Goal: Task Accomplishment & Management: Use online tool/utility

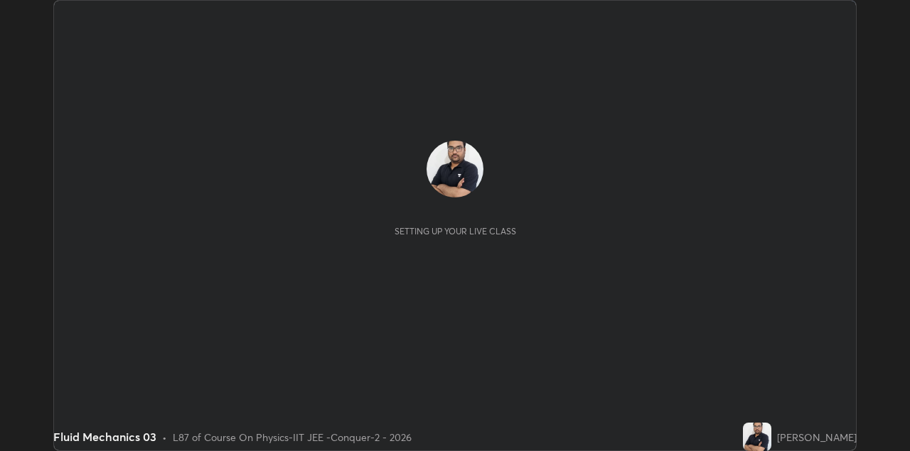
scroll to position [451, 909]
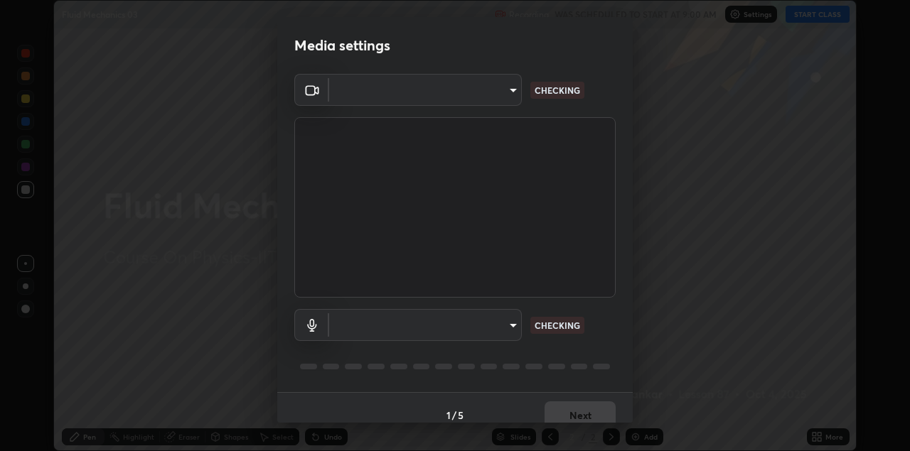
type input "328e6f2585a3e25061caa5f7d933288efad2554777a51eb926c3b8af65148c91"
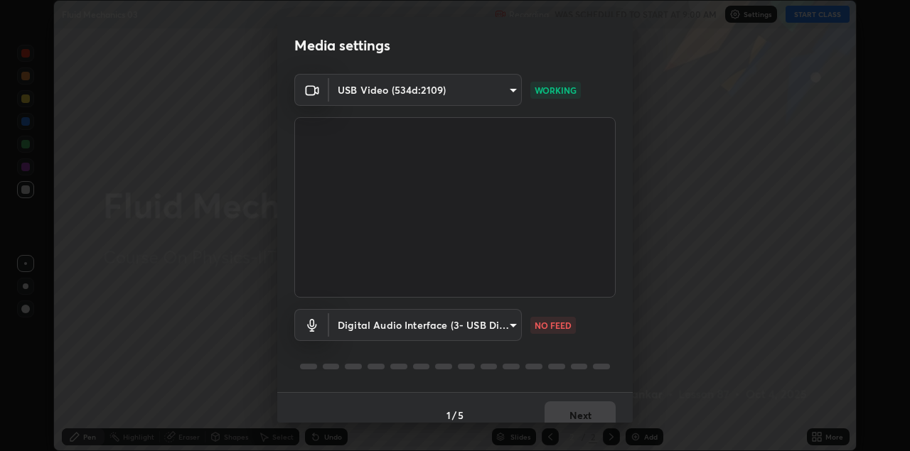
click at [503, 321] on body "Erase all Fluid Mechanics 03 Recording WAS SCHEDULED TO START AT 9:00 AM Settin…" at bounding box center [455, 225] width 910 height 451
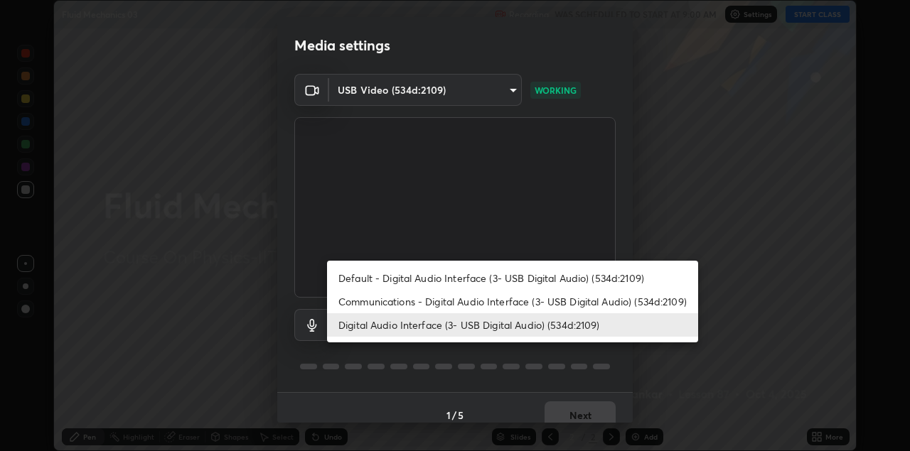
click at [515, 303] on li "Communications - Digital Audio Interface (3- USB Digital Audio) (534d:2109)" at bounding box center [512, 301] width 371 height 23
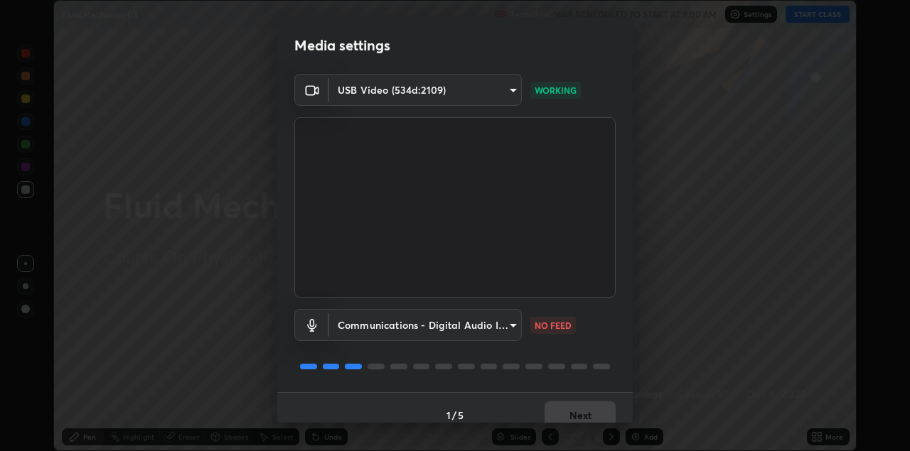
click at [502, 323] on body "Erase all Fluid Mechanics 03 Recording WAS SCHEDULED TO START AT 9:00 AM Settin…" at bounding box center [455, 225] width 910 height 451
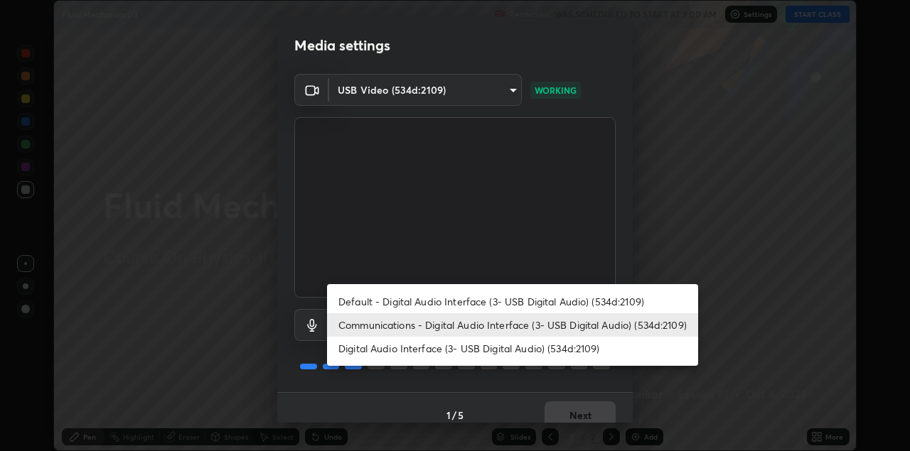
click at [495, 348] on li "Digital Audio Interface (3- USB Digital Audio) (534d:2109)" at bounding box center [512, 348] width 371 height 23
type input "8561d0645ec67383fa690b6bf58298da522add8bf1cd43f27a04a8968649231f"
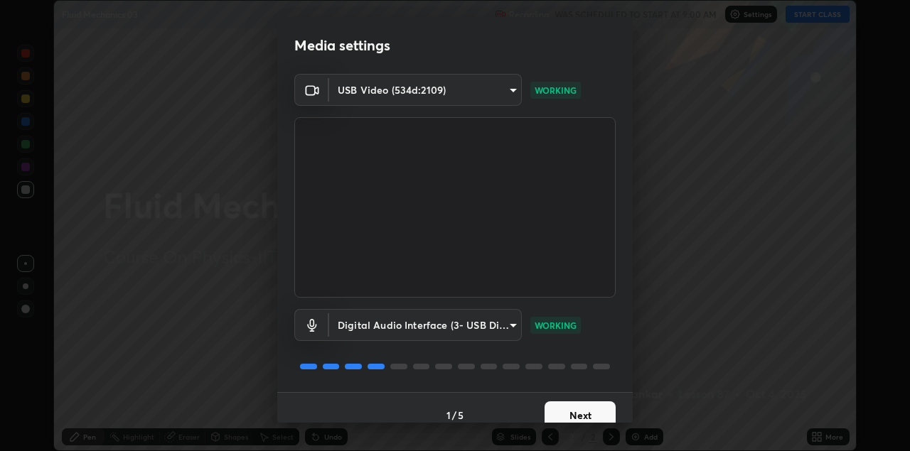
click at [569, 409] on button "Next" at bounding box center [579, 416] width 71 height 28
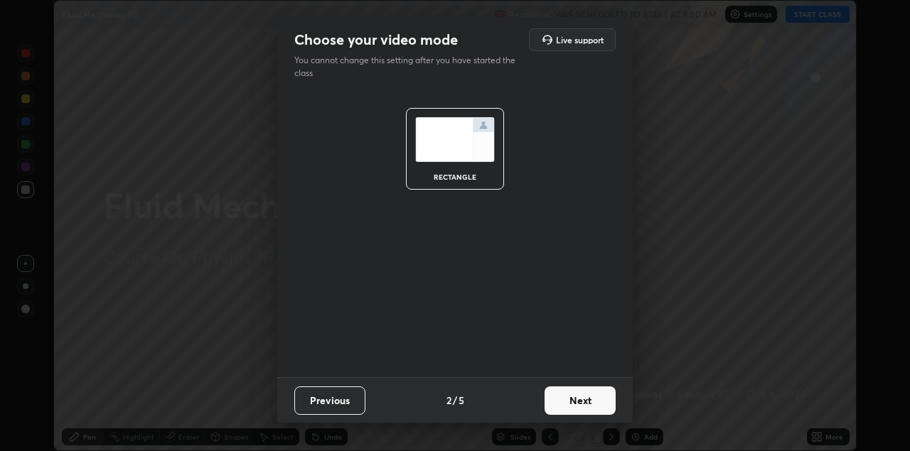
click at [572, 391] on button "Next" at bounding box center [579, 401] width 71 height 28
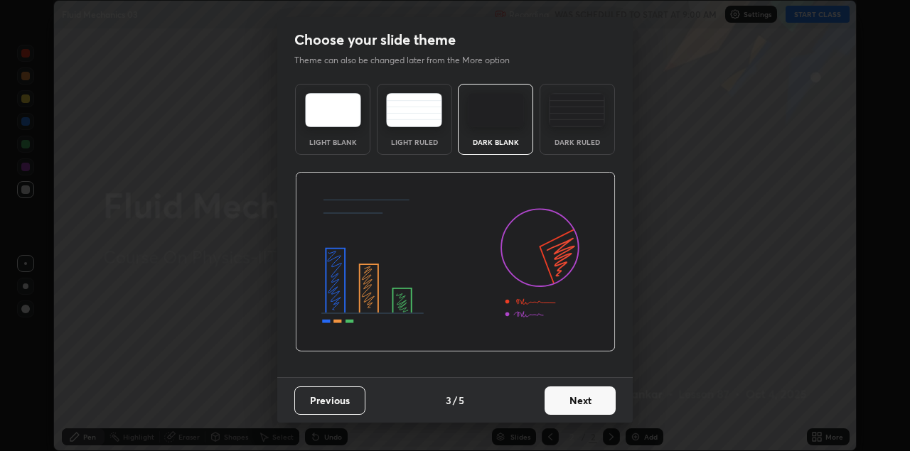
click at [573, 397] on button "Next" at bounding box center [579, 401] width 71 height 28
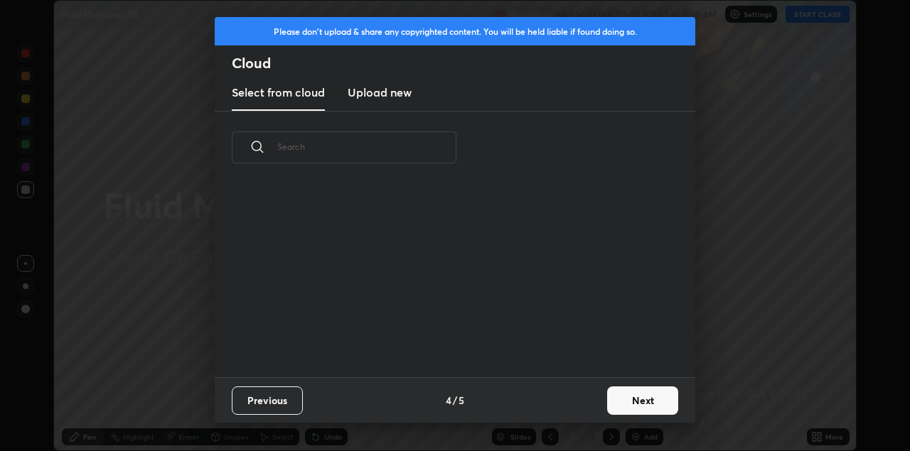
scroll to position [193, 456]
click at [632, 395] on button "Next" at bounding box center [642, 401] width 71 height 28
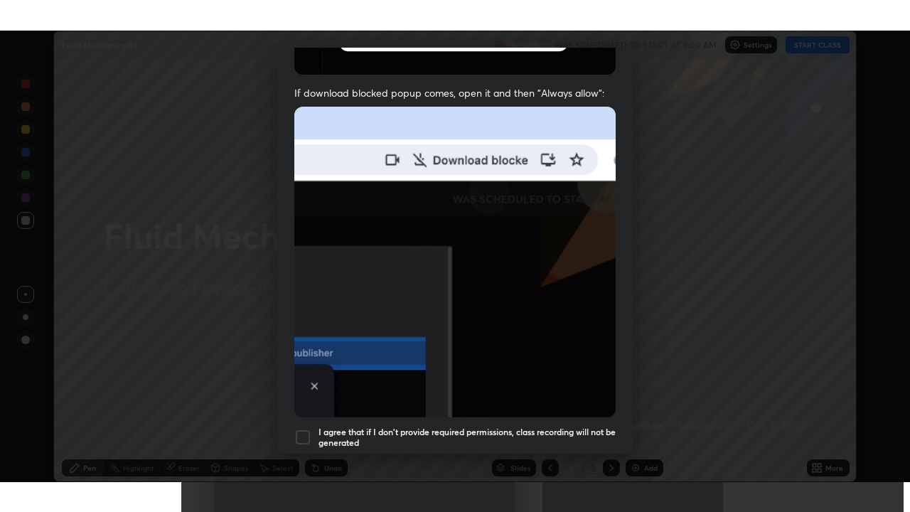
scroll to position [305, 0]
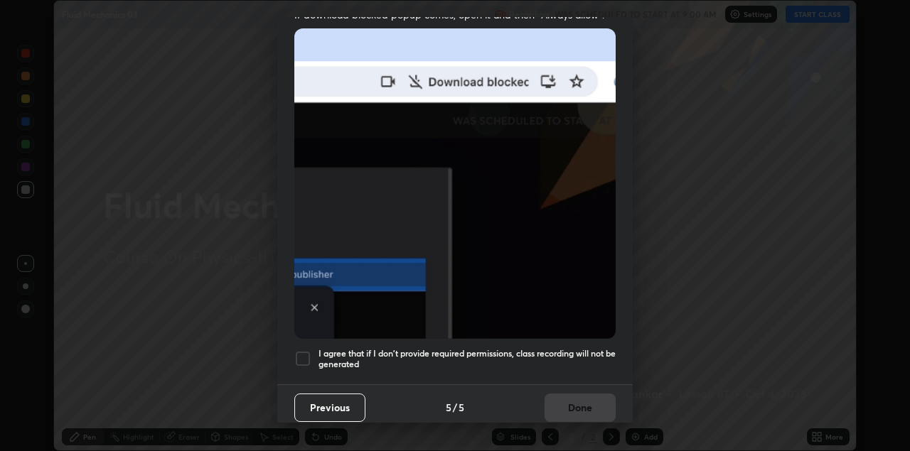
click at [402, 355] on h5 "I agree that if I don't provide required permissions, class recording will not …" at bounding box center [466, 359] width 297 height 22
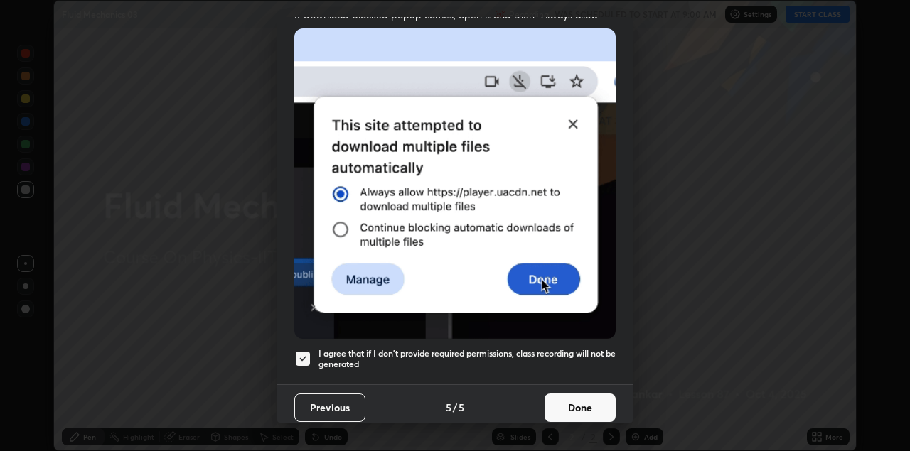
click at [561, 399] on button "Done" at bounding box center [579, 408] width 71 height 28
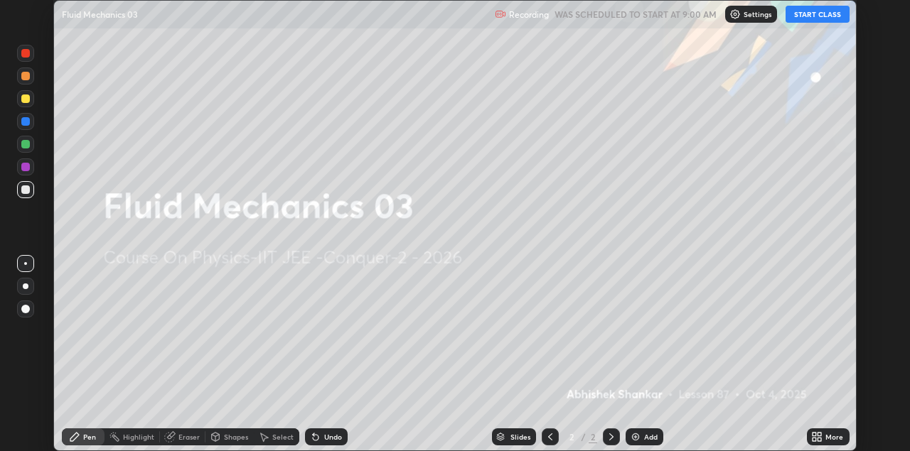
click at [812, 13] on button "START CLASS" at bounding box center [817, 14] width 64 height 17
click at [822, 435] on icon at bounding box center [820, 435] width 4 height 4
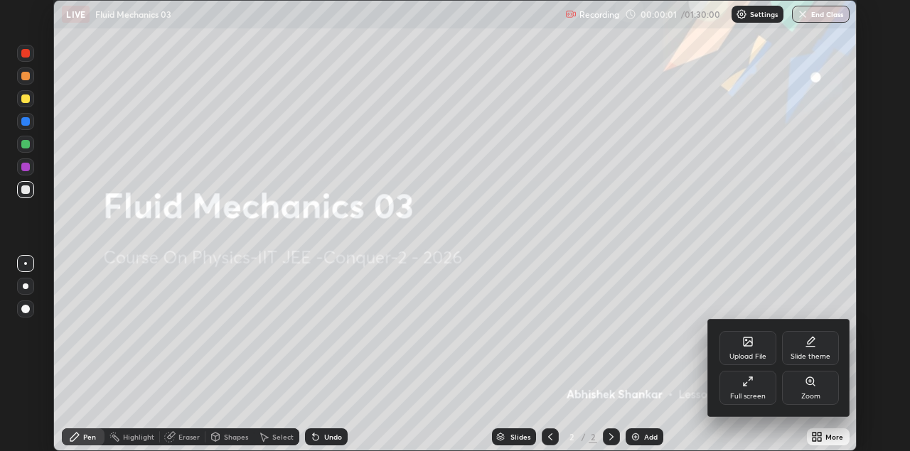
click at [760, 382] on div "Full screen" at bounding box center [747, 388] width 57 height 34
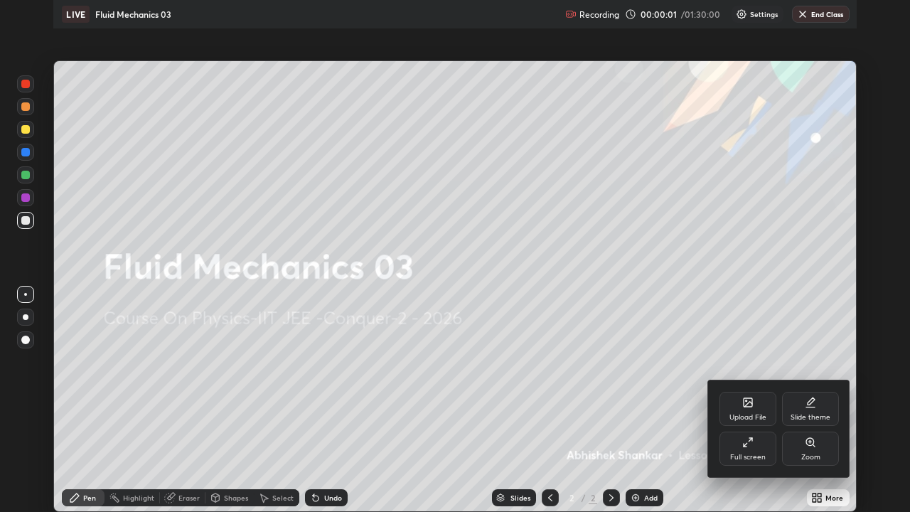
scroll to position [512, 910]
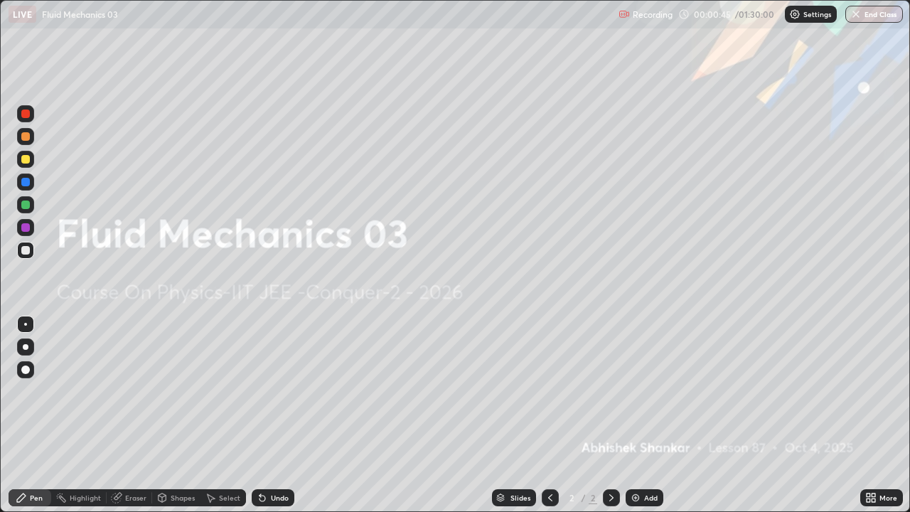
click at [803, 17] on p "Settings" at bounding box center [817, 14] width 28 height 7
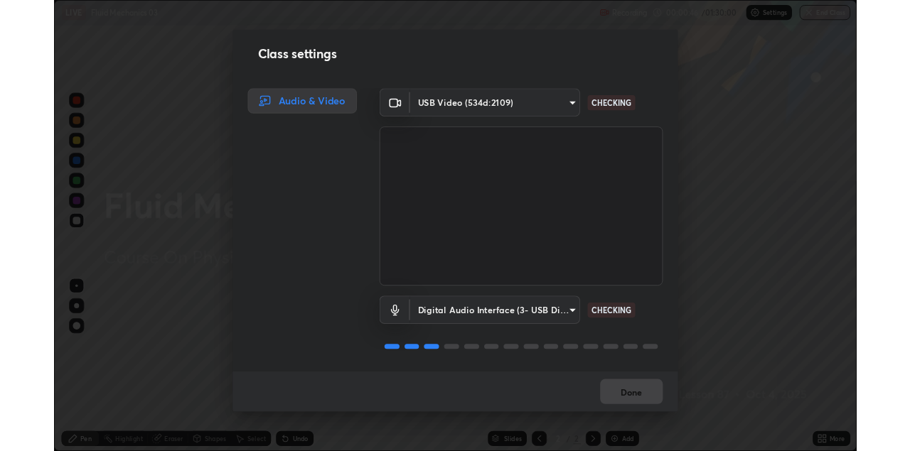
scroll to position [1, 0]
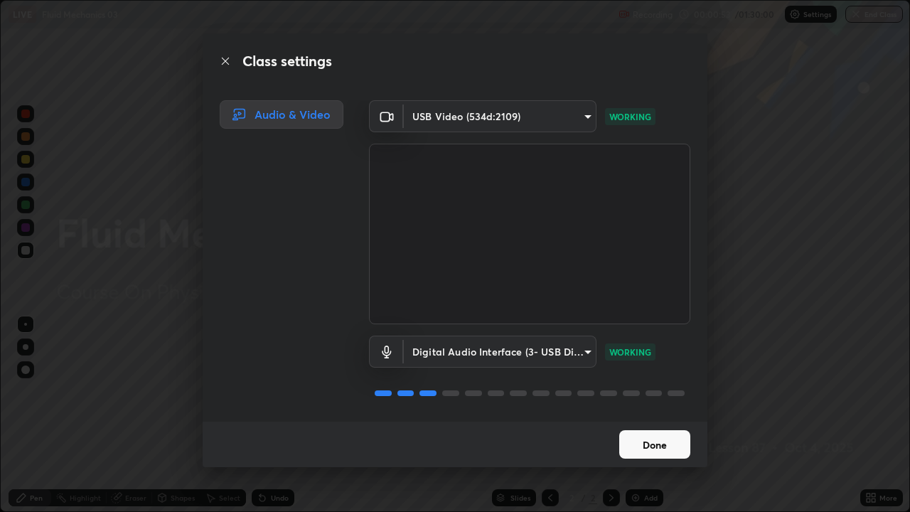
click at [653, 445] on button "Done" at bounding box center [654, 444] width 71 height 28
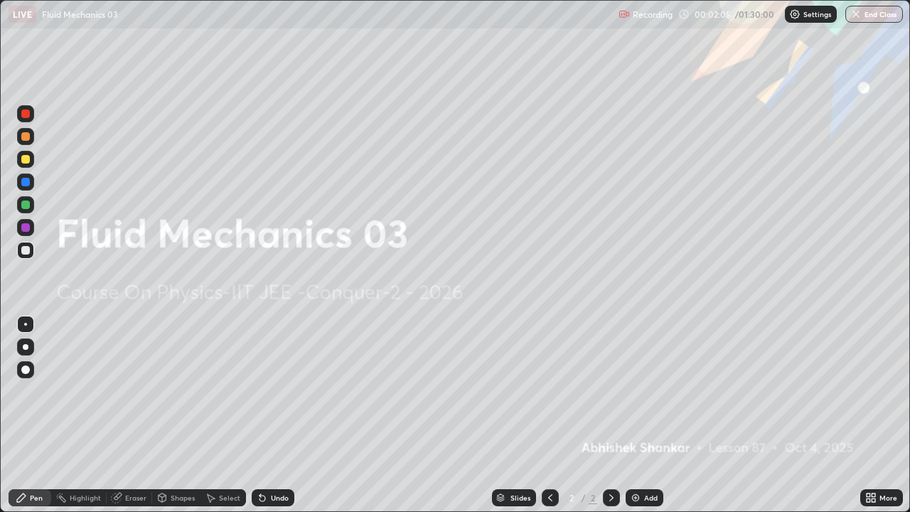
click at [874, 451] on icon at bounding box center [873, 500] width 4 height 4
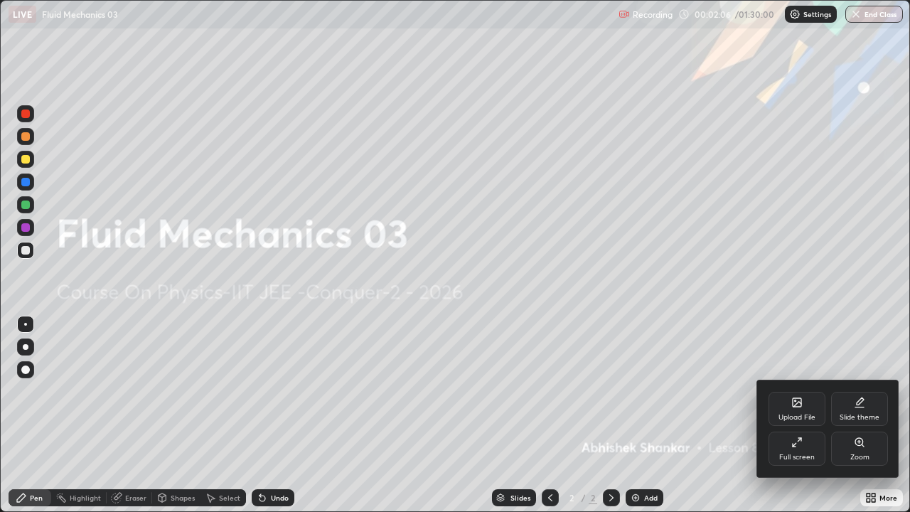
click at [795, 451] on div "Full screen" at bounding box center [797, 456] width 36 height 7
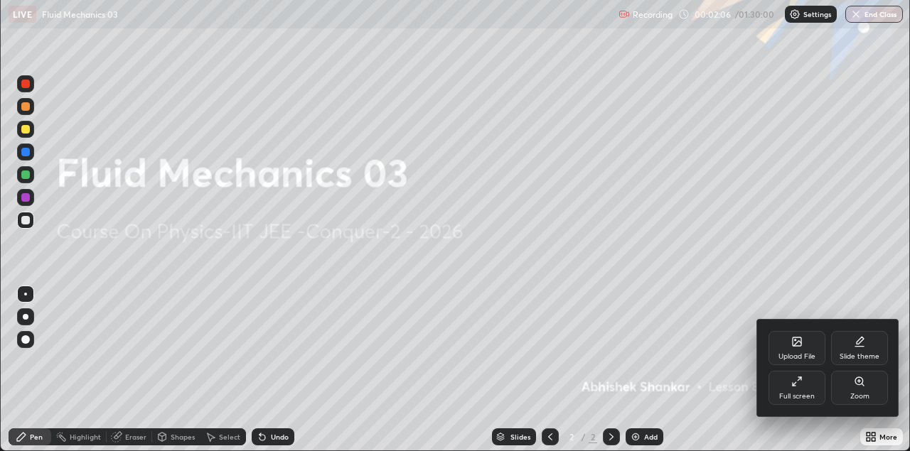
scroll to position [70624, 70167]
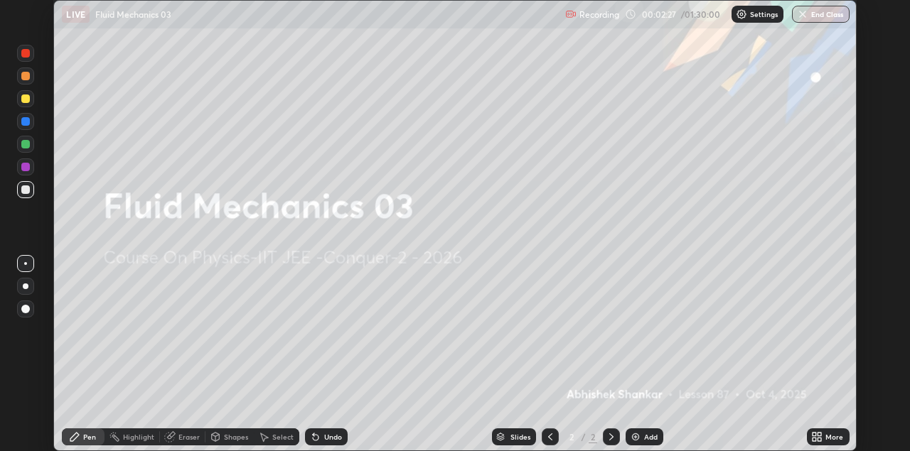
click at [817, 437] on icon at bounding box center [816, 436] width 11 height 11
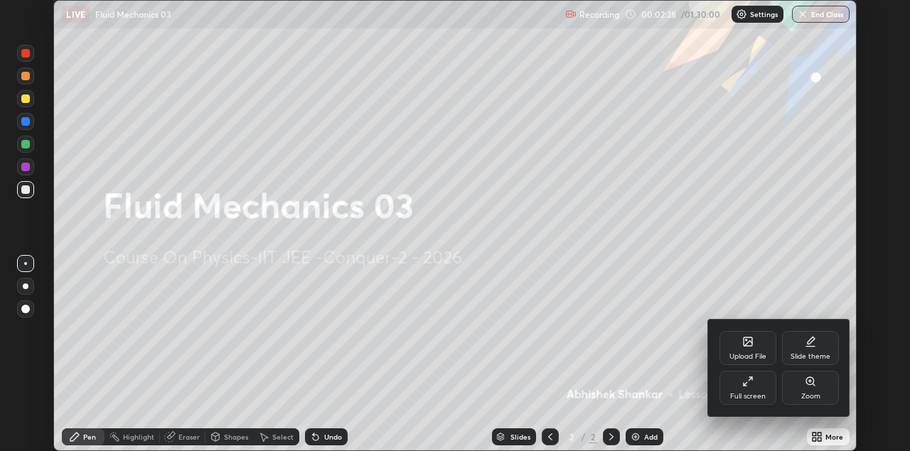
click at [749, 345] on icon at bounding box center [747, 342] width 9 height 9
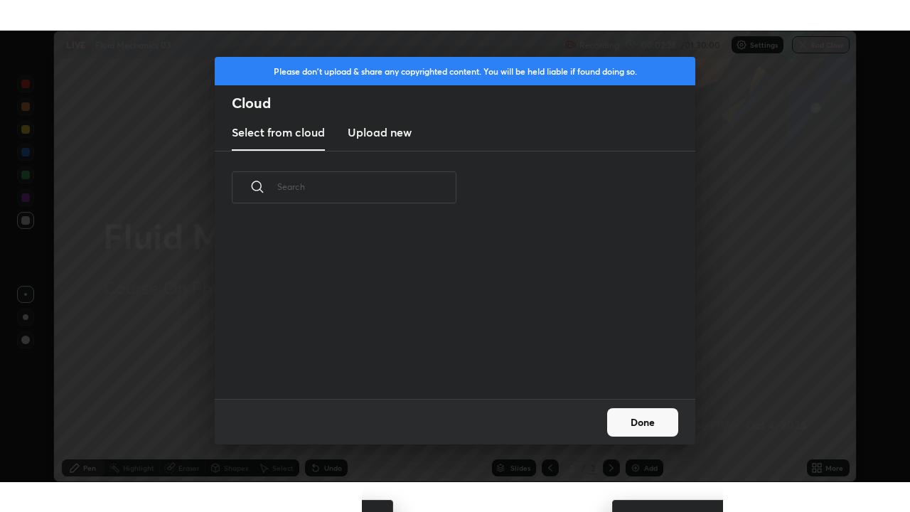
scroll to position [175, 456]
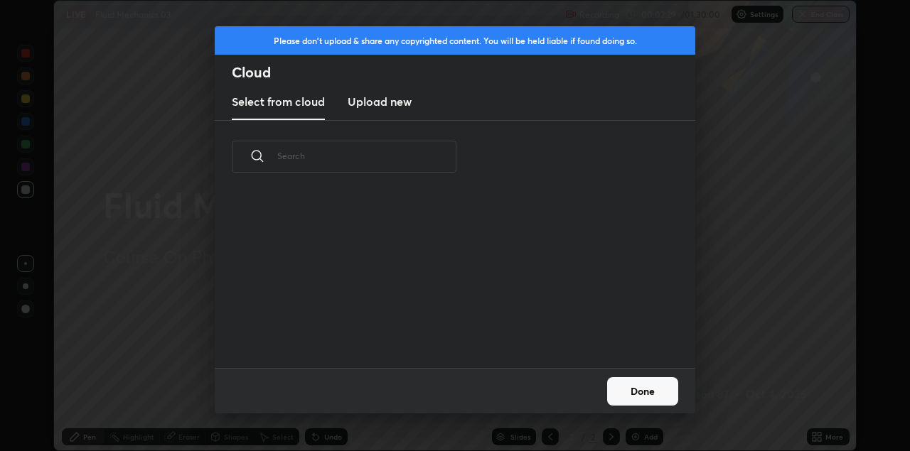
click at [392, 107] on h3 "Upload new" at bounding box center [380, 101] width 64 height 17
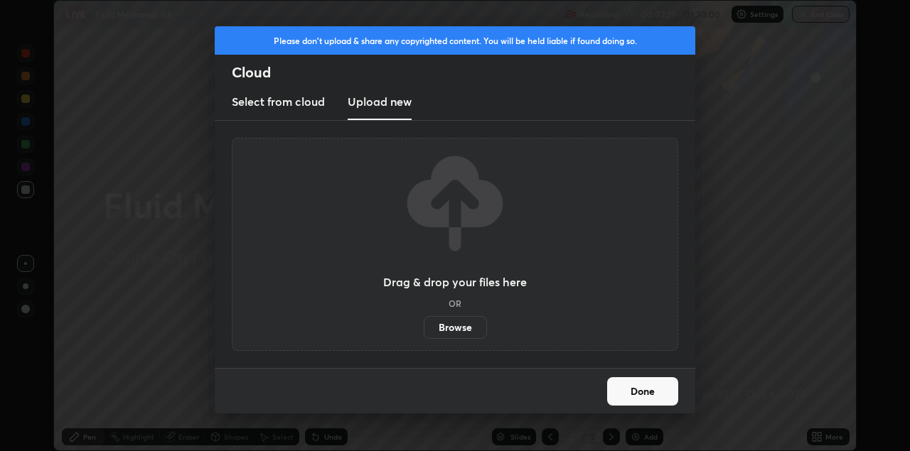
click at [462, 328] on label "Browse" at bounding box center [455, 327] width 63 height 23
click at [424, 328] on input "Browse" at bounding box center [424, 327] width 0 height 23
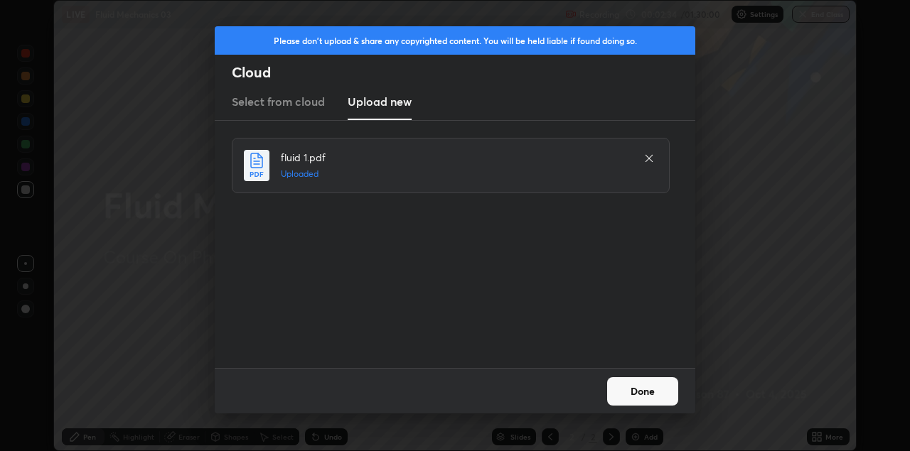
click at [658, 396] on button "Done" at bounding box center [642, 391] width 71 height 28
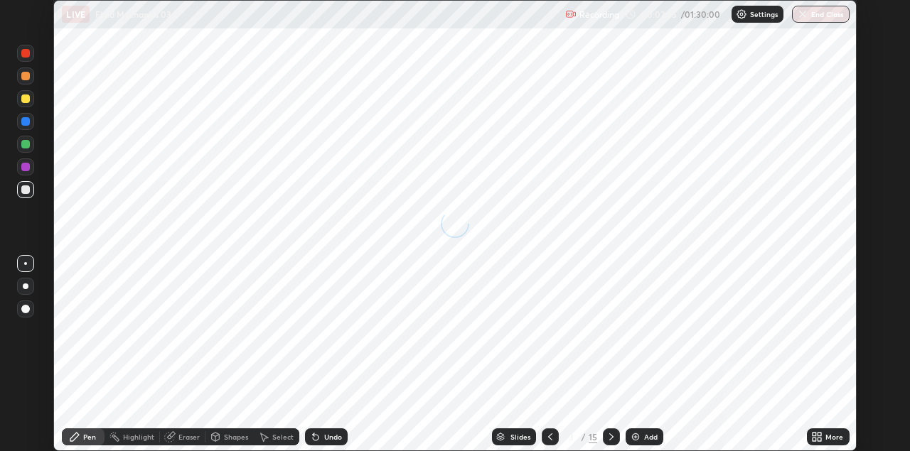
click at [815, 434] on icon at bounding box center [814, 435] width 4 height 4
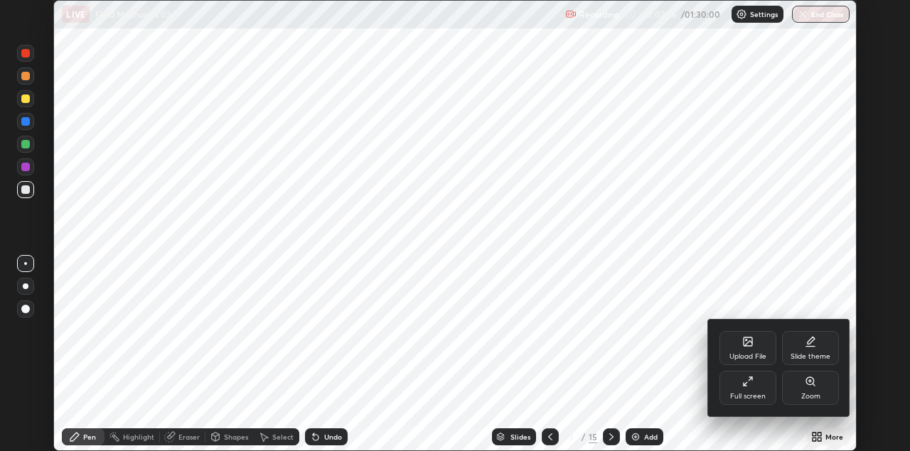
click at [751, 393] on div "Full screen" at bounding box center [748, 396] width 36 height 7
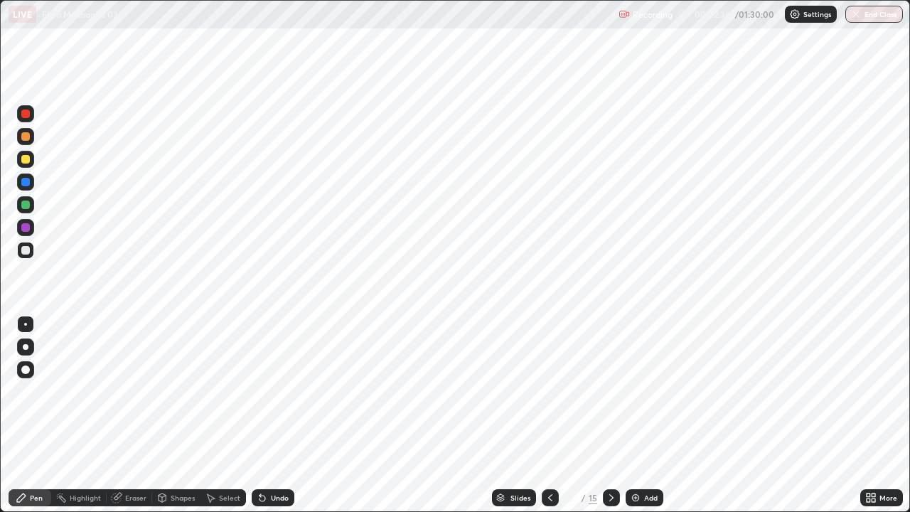
scroll to position [512, 910]
click at [549, 451] on icon at bounding box center [549, 497] width 11 height 11
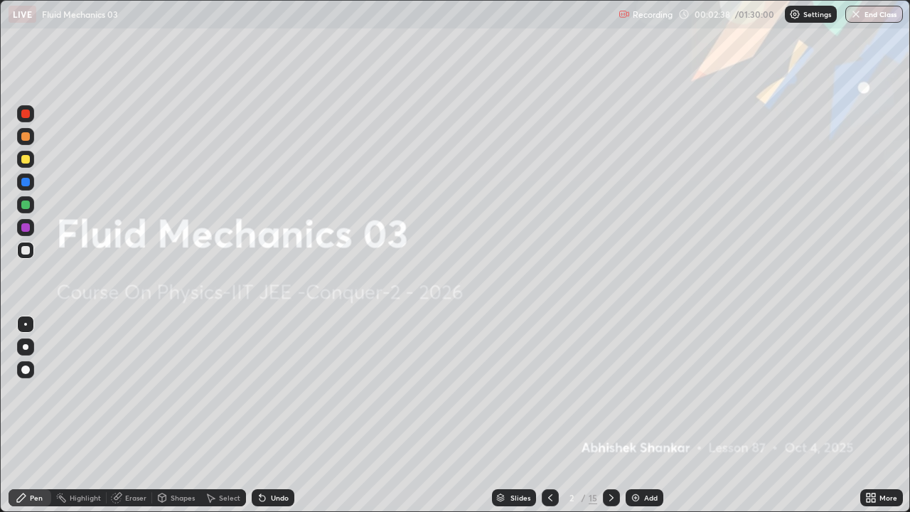
click at [799, 18] on img at bounding box center [794, 14] width 11 height 11
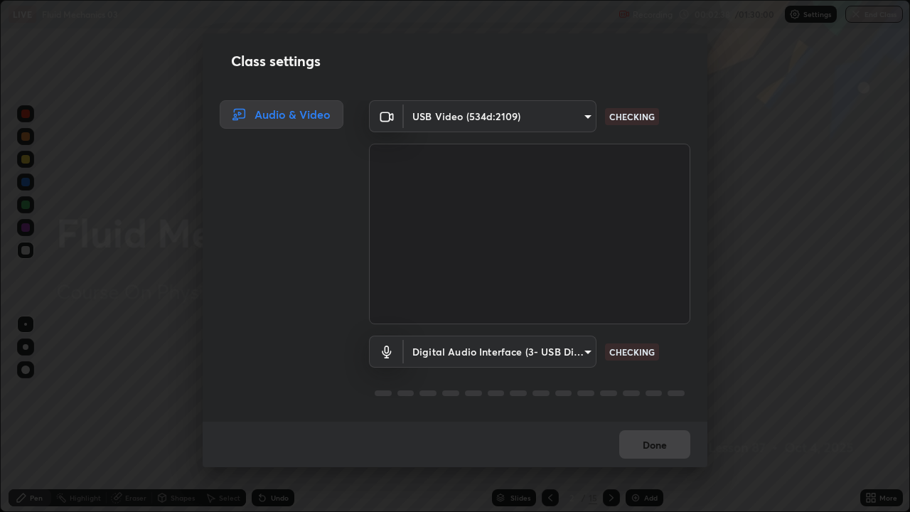
scroll to position [1, 0]
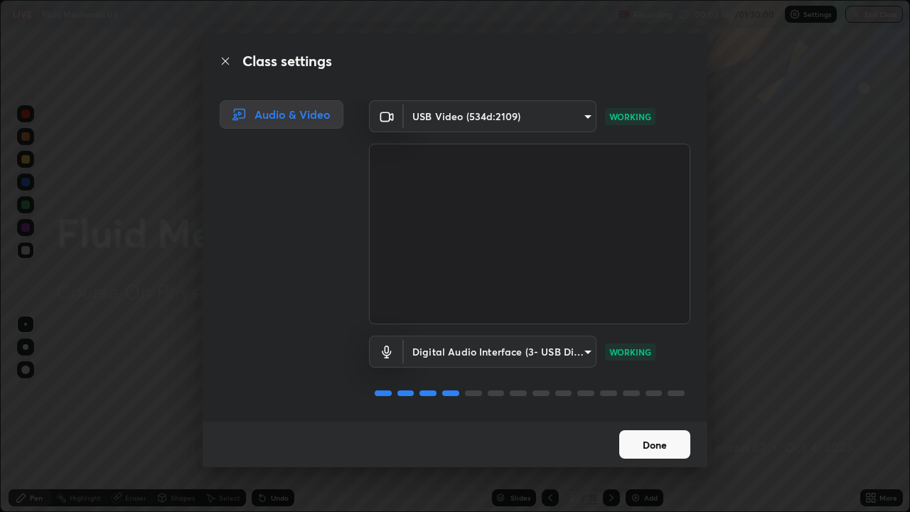
click at [648, 447] on button "Done" at bounding box center [654, 444] width 71 height 28
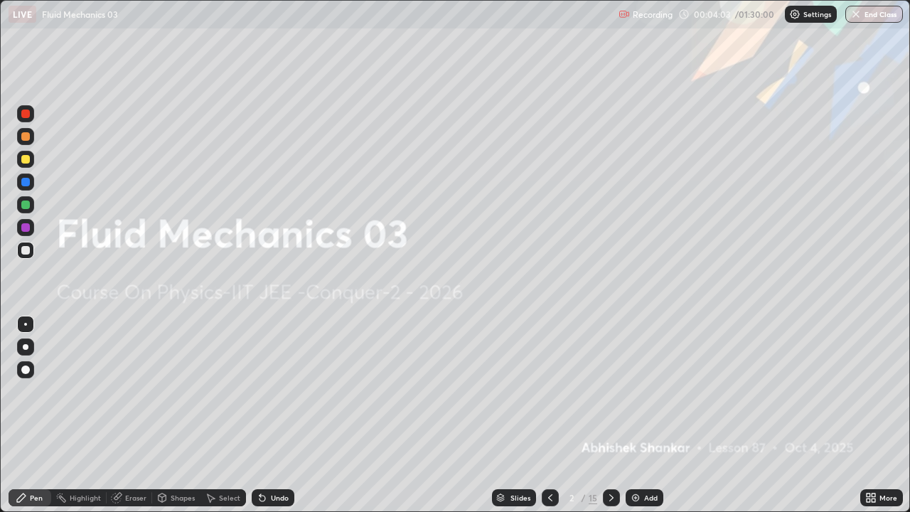
click at [608, 451] on icon at bounding box center [611, 497] width 11 height 11
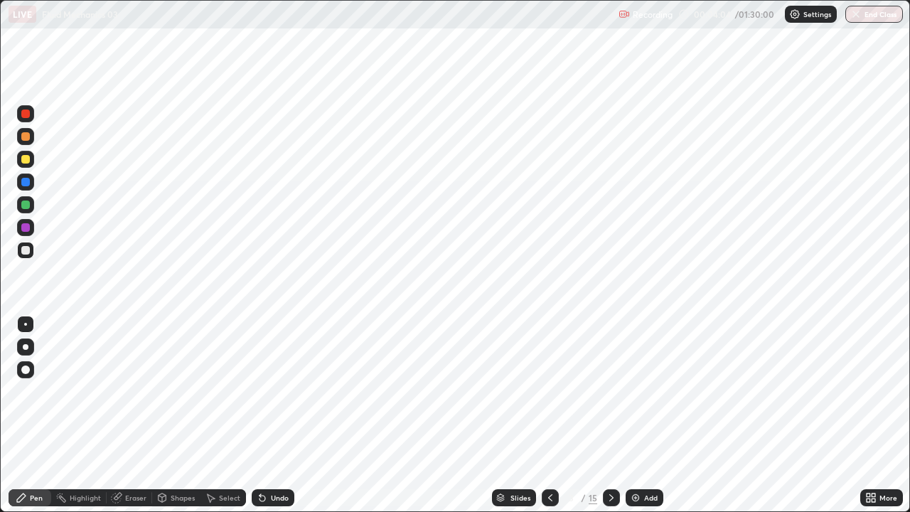
click at [610, 451] on icon at bounding box center [611, 497] width 11 height 11
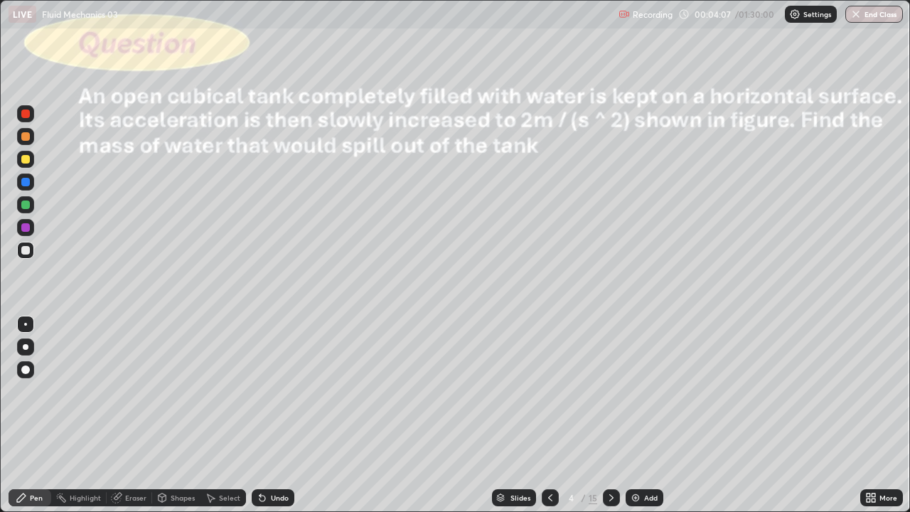
click at [548, 451] on icon at bounding box center [550, 497] width 4 height 7
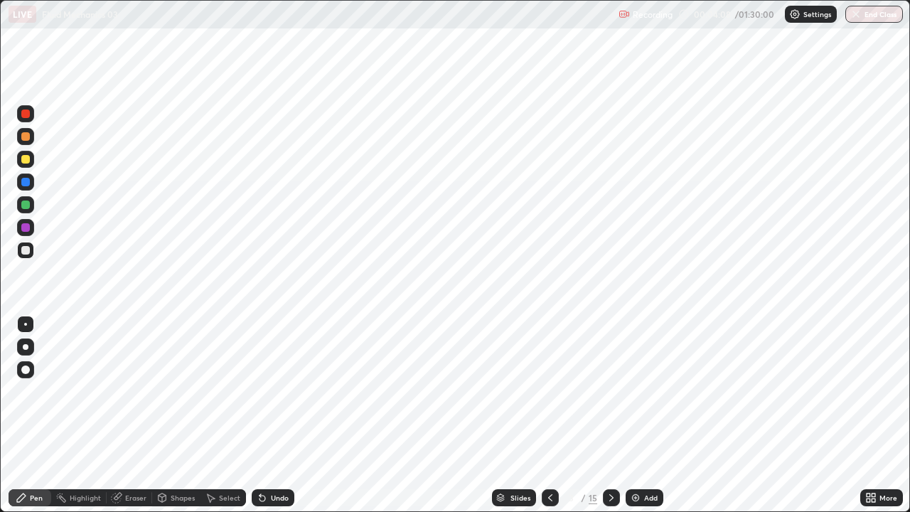
click at [634, 451] on div "Add" at bounding box center [644, 497] width 38 height 17
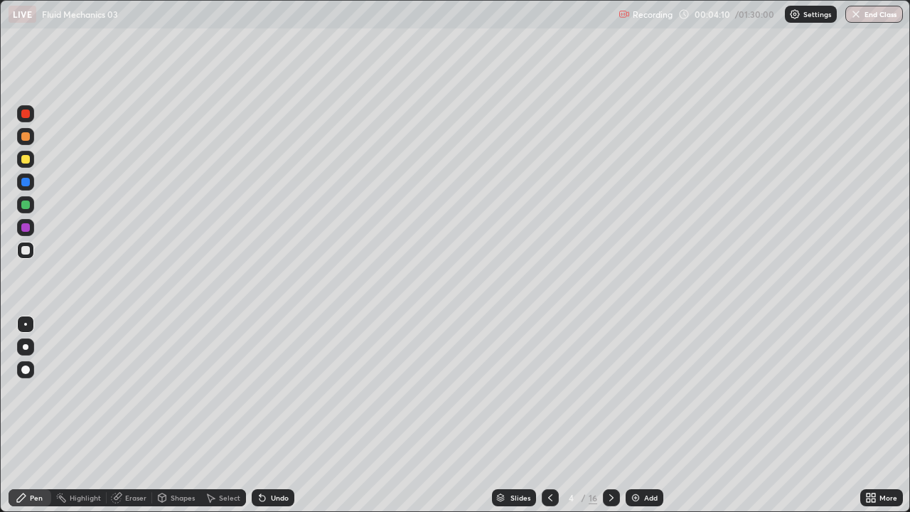
click at [29, 161] on div at bounding box center [25, 159] width 9 height 9
click at [173, 451] on div "Shapes" at bounding box center [183, 497] width 24 height 7
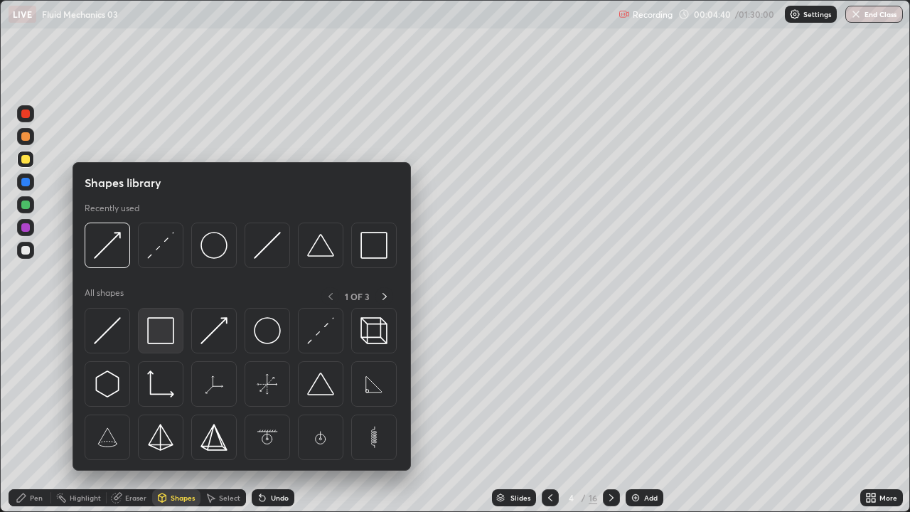
click at [168, 333] on img at bounding box center [160, 330] width 27 height 27
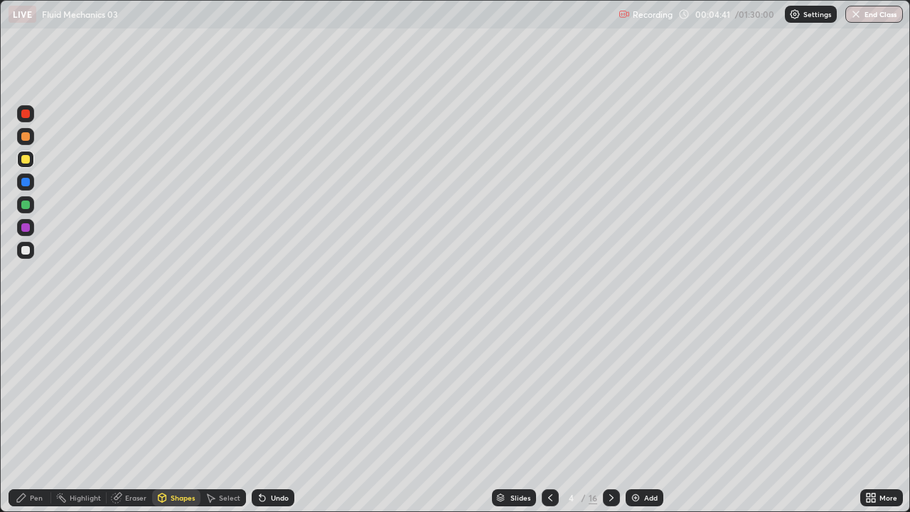
click at [29, 249] on div at bounding box center [25, 250] width 9 height 9
click at [223, 451] on div "Select" at bounding box center [222, 497] width 45 height 17
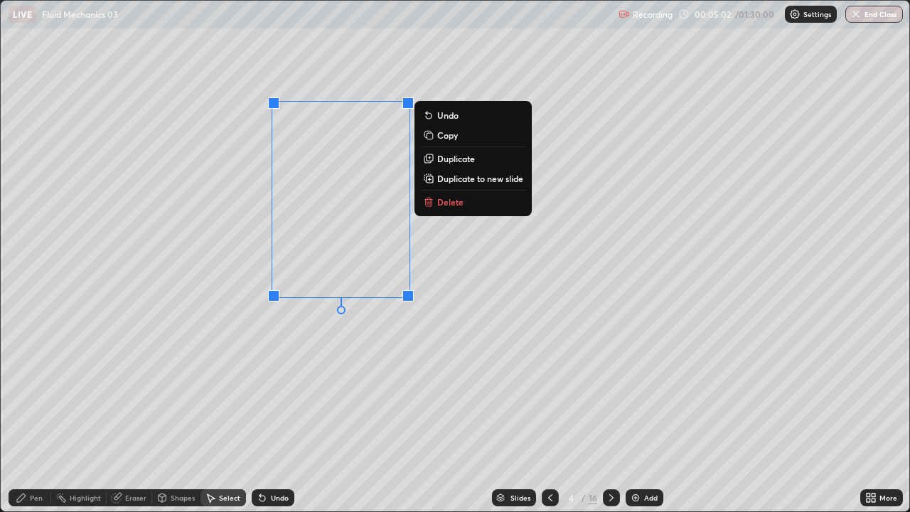
click at [477, 395] on div "0 ° Undo Copy Duplicate Duplicate to new slide Delete" at bounding box center [455, 256] width 908 height 510
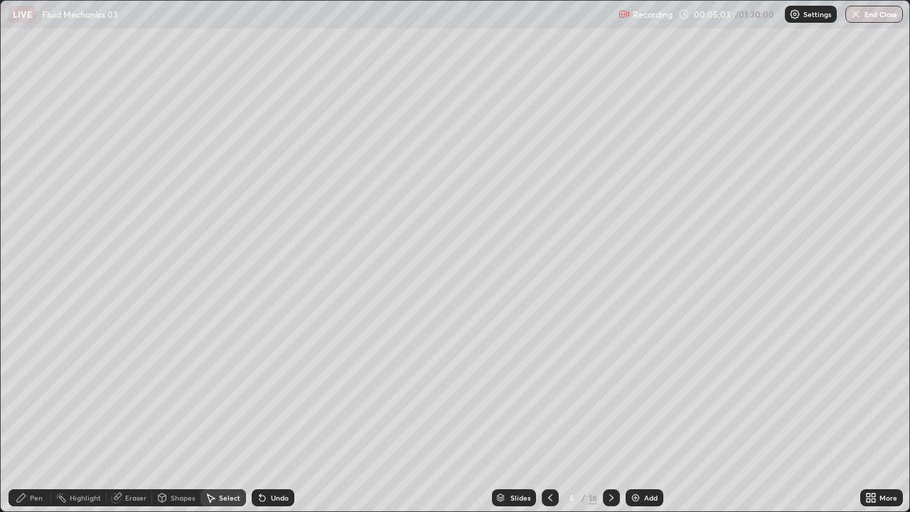
click at [134, 451] on div "Eraser" at bounding box center [129, 497] width 45 height 17
click at [38, 451] on div "Pen" at bounding box center [30, 497] width 43 height 17
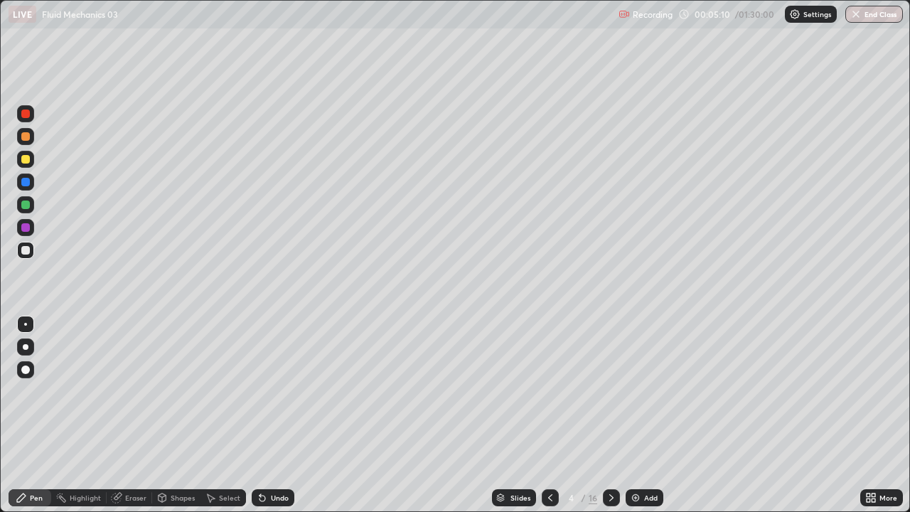
click at [181, 451] on div "Shapes" at bounding box center [183, 497] width 24 height 7
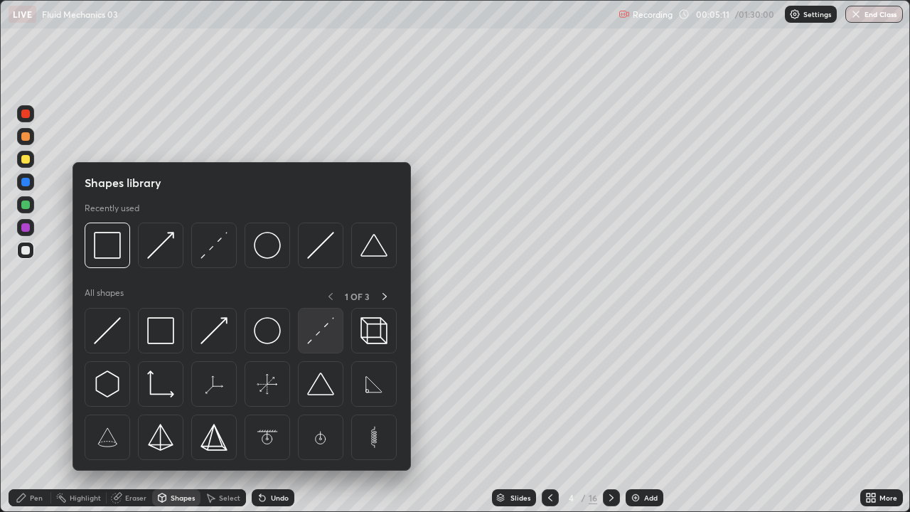
click at [318, 326] on img at bounding box center [320, 330] width 27 height 27
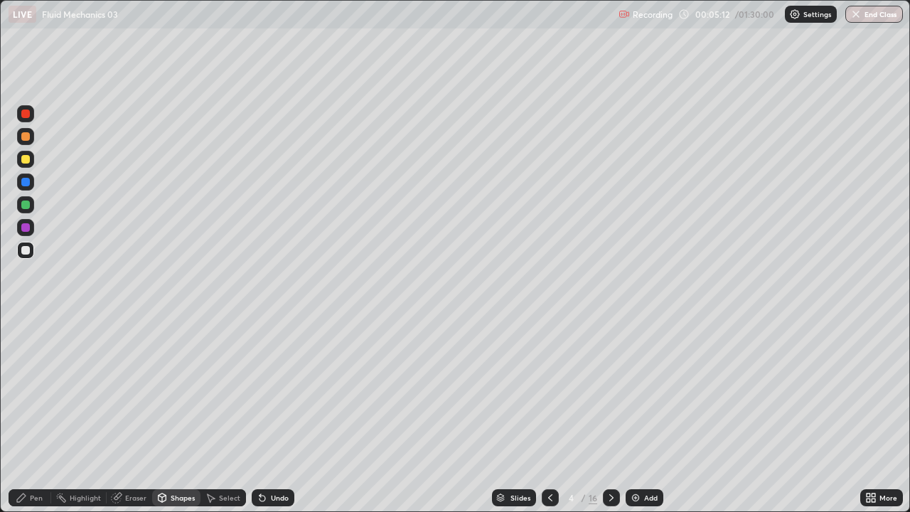
click at [31, 163] on div at bounding box center [25, 159] width 17 height 17
click at [32, 248] on div at bounding box center [25, 250] width 17 height 17
click at [40, 451] on div "Pen" at bounding box center [36, 497] width 13 height 7
click at [264, 451] on div "Undo" at bounding box center [273, 497] width 43 height 17
click at [263, 451] on div "Undo" at bounding box center [273, 497] width 43 height 17
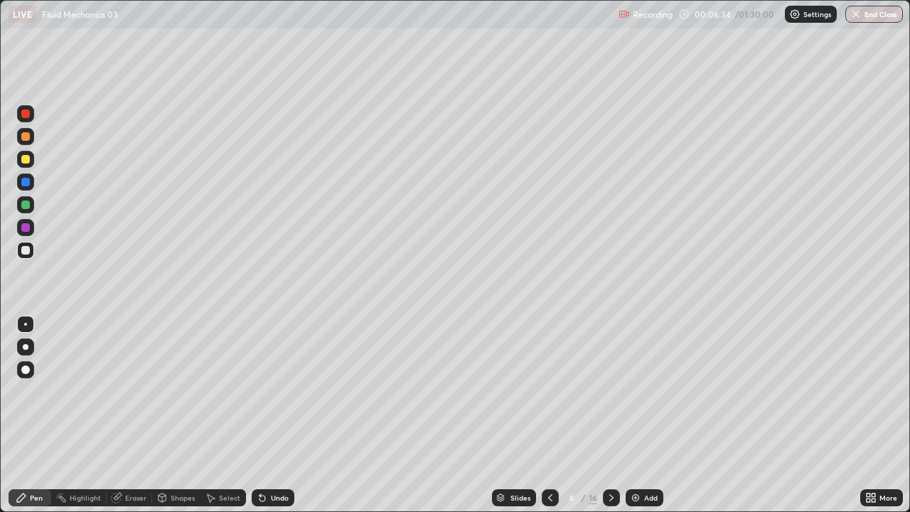
click at [264, 451] on div "Undo" at bounding box center [273, 497] width 43 height 17
click at [261, 451] on div "Undo" at bounding box center [273, 497] width 43 height 17
click at [273, 451] on div "Undo" at bounding box center [280, 497] width 18 height 7
click at [275, 451] on div "Undo" at bounding box center [273, 497] width 43 height 17
click at [177, 451] on div "Shapes" at bounding box center [183, 497] width 24 height 7
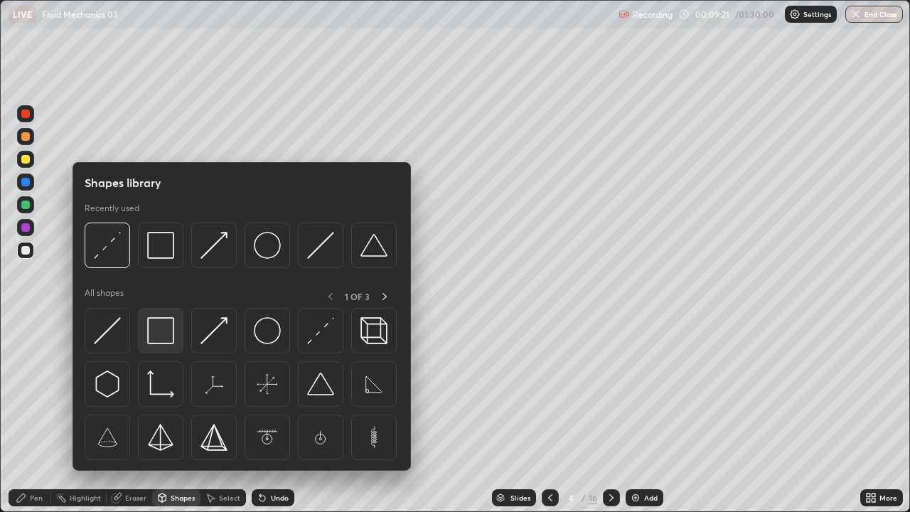
click at [164, 333] on img at bounding box center [160, 330] width 27 height 27
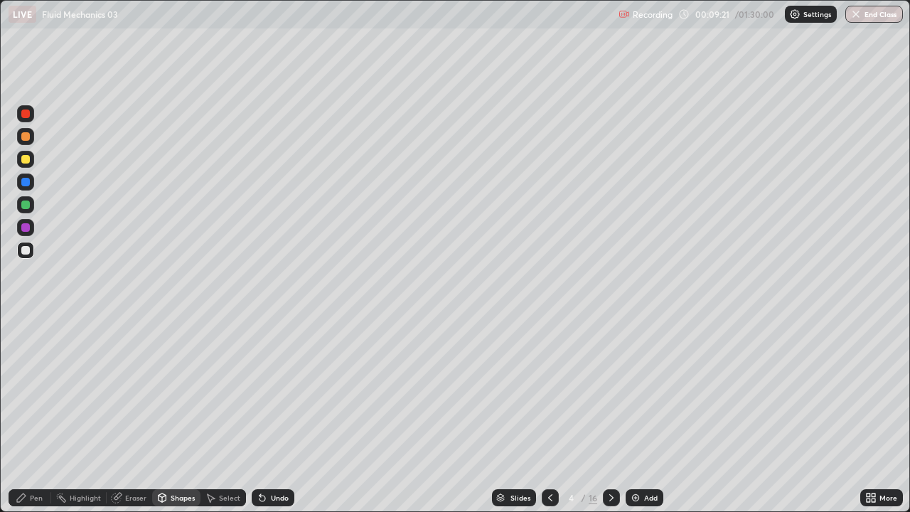
click at [27, 159] on div at bounding box center [25, 159] width 9 height 9
click at [179, 451] on div "Shapes" at bounding box center [183, 497] width 24 height 7
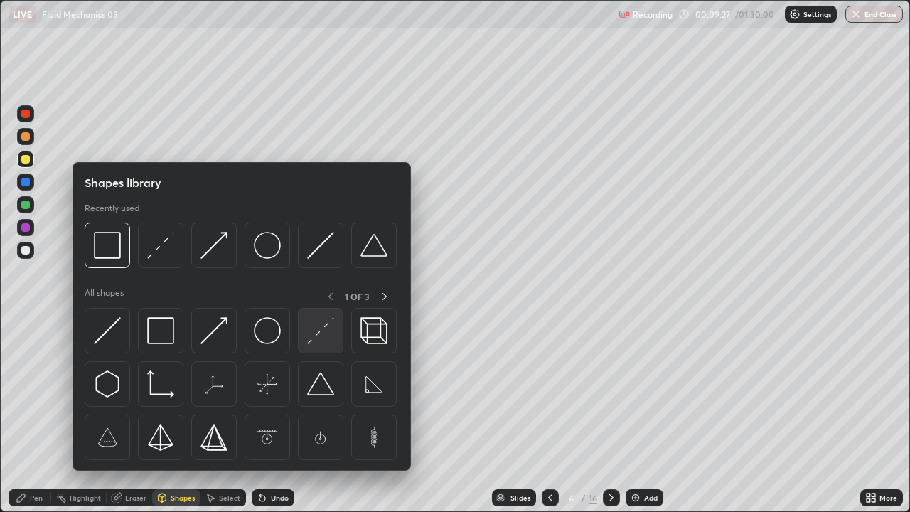
click at [320, 331] on img at bounding box center [320, 330] width 27 height 27
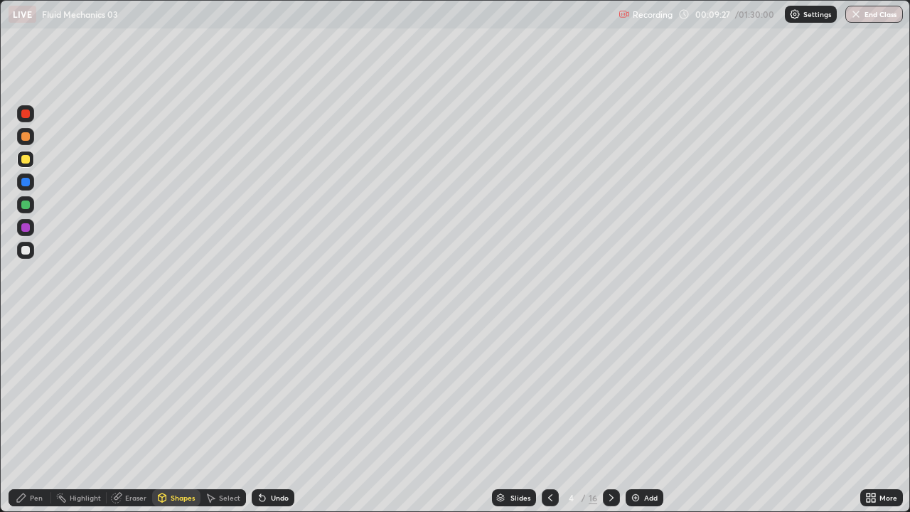
click at [21, 185] on div at bounding box center [25, 181] width 17 height 17
click at [41, 451] on div "Pen" at bounding box center [36, 497] width 13 height 7
click at [33, 235] on div at bounding box center [25, 227] width 17 height 23
click at [22, 256] on div at bounding box center [25, 250] width 17 height 17
click at [640, 451] on div "Add" at bounding box center [644, 497] width 38 height 17
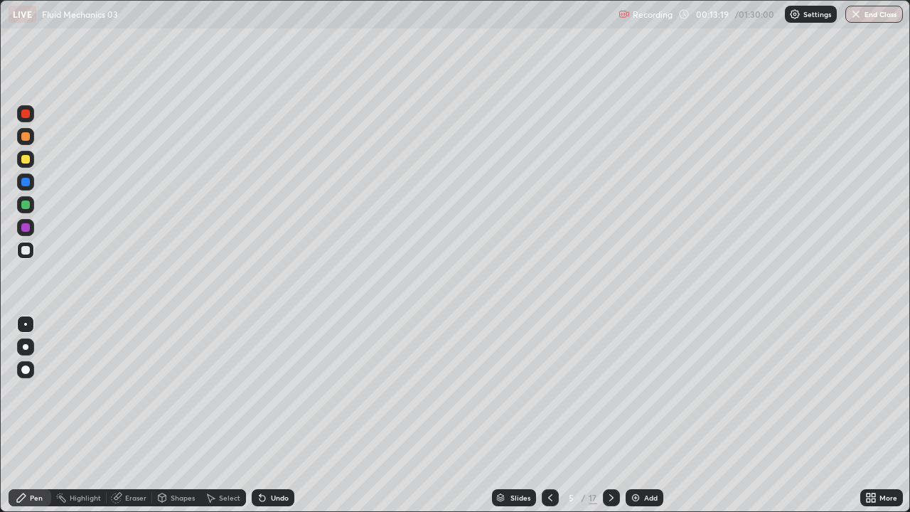
click at [30, 161] on div at bounding box center [25, 159] width 17 height 17
click at [177, 451] on div "Shapes" at bounding box center [183, 497] width 24 height 7
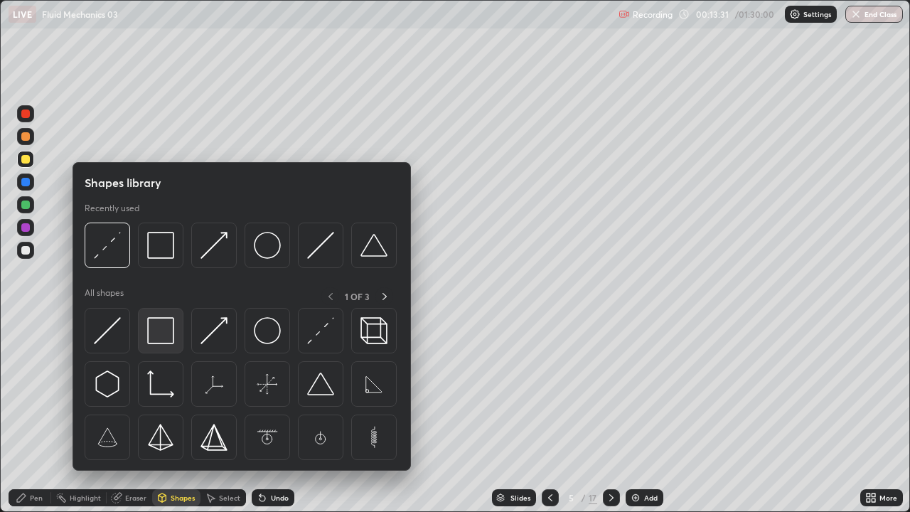
click at [173, 331] on img at bounding box center [160, 330] width 27 height 27
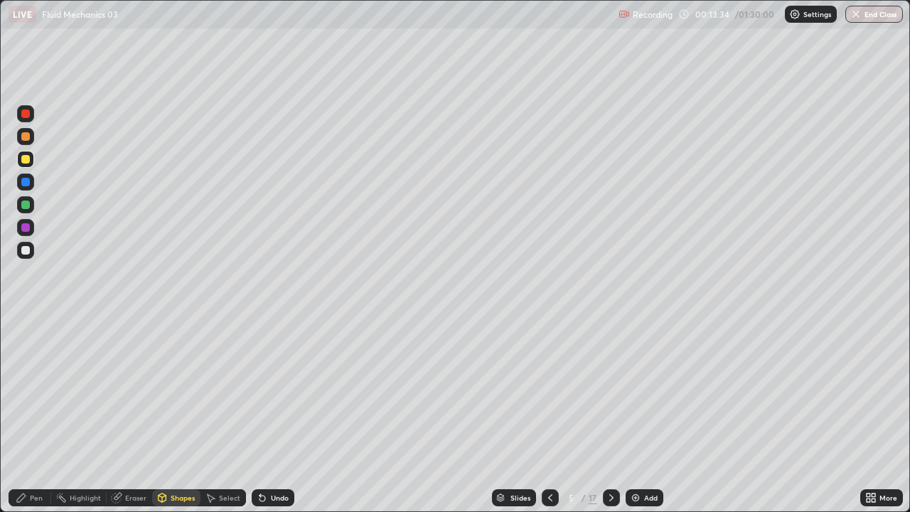
click at [131, 451] on div "Eraser" at bounding box center [135, 497] width 21 height 7
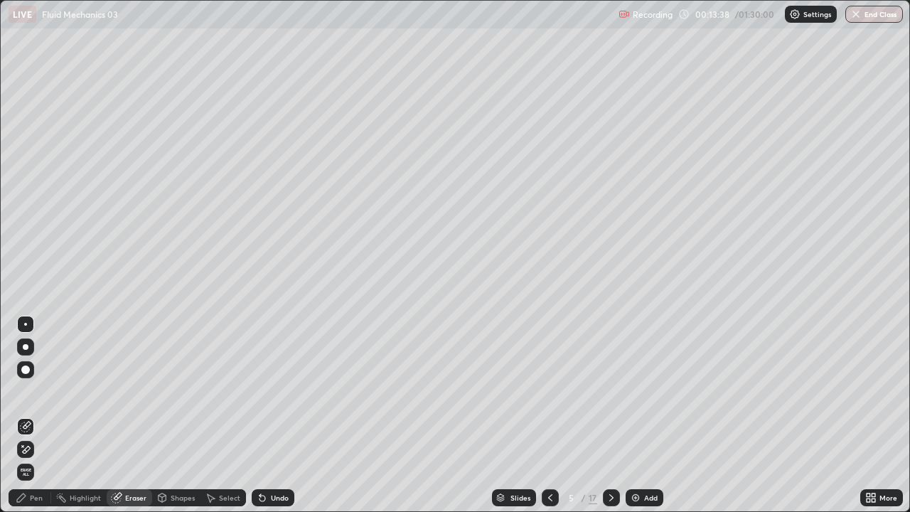
click at [176, 451] on div "Shapes" at bounding box center [183, 497] width 24 height 7
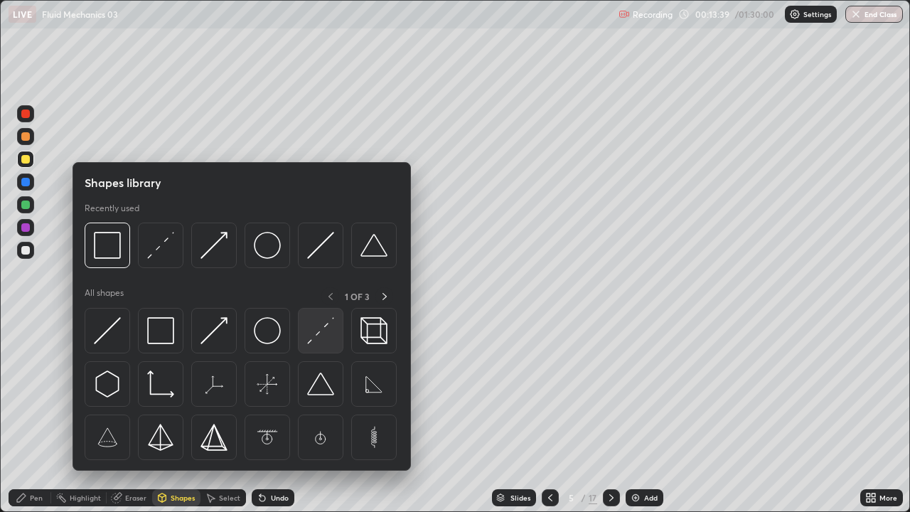
click at [317, 326] on img at bounding box center [320, 330] width 27 height 27
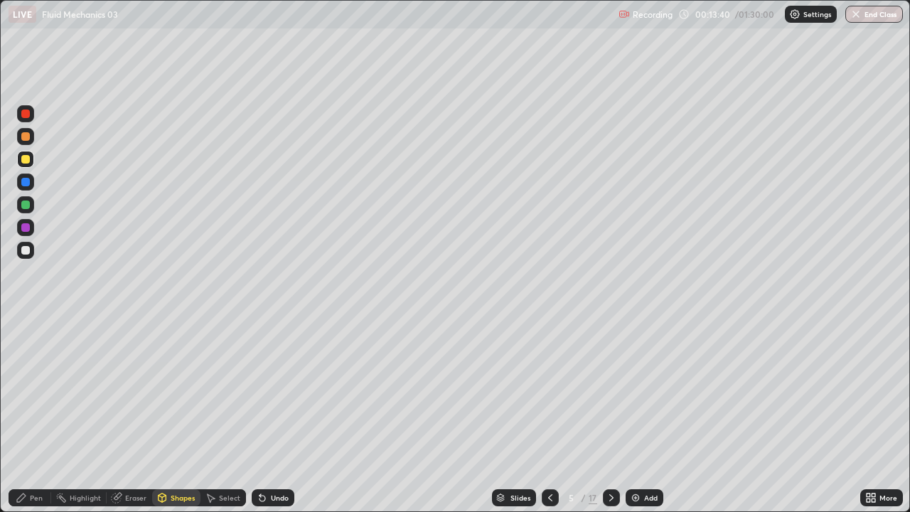
click at [29, 186] on div at bounding box center [25, 181] width 17 height 17
click at [133, 451] on div "Eraser" at bounding box center [135, 497] width 21 height 7
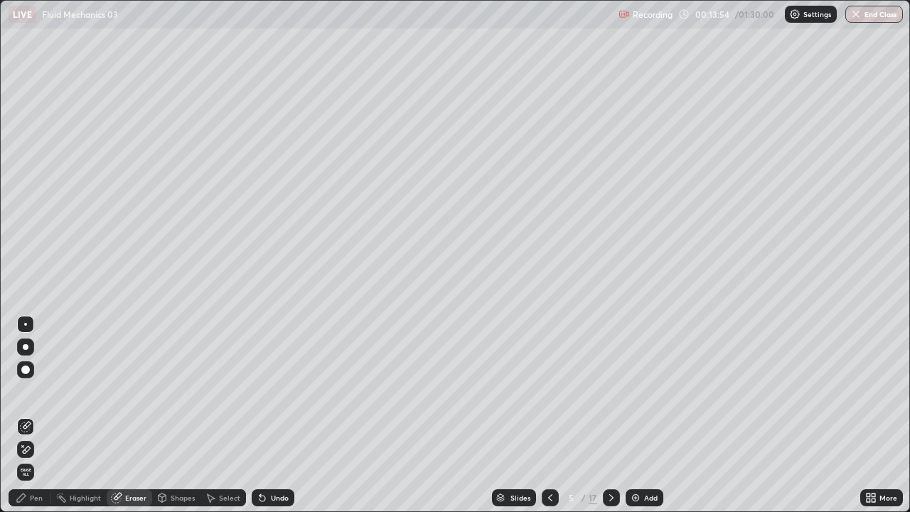
click at [29, 451] on icon at bounding box center [25, 450] width 11 height 12
click at [32, 451] on div "Pen" at bounding box center [36, 497] width 13 height 7
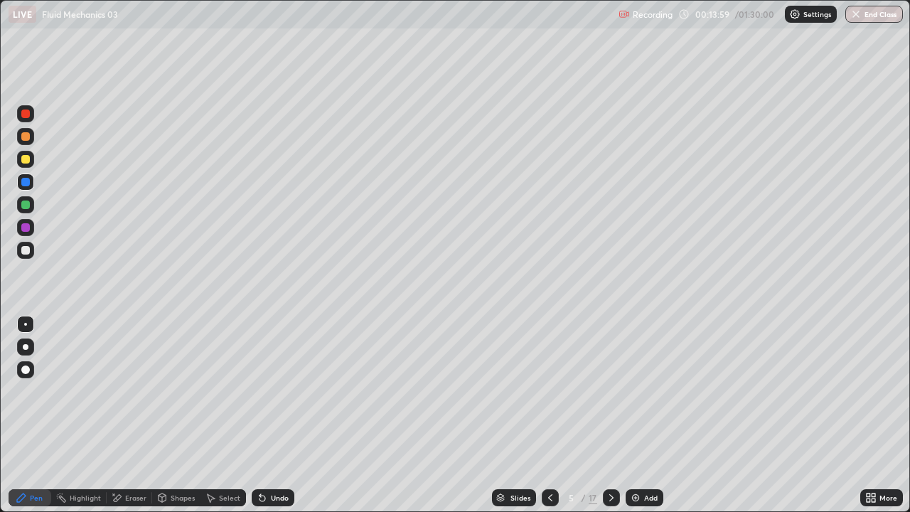
click at [129, 451] on div "Eraser" at bounding box center [135, 497] width 21 height 7
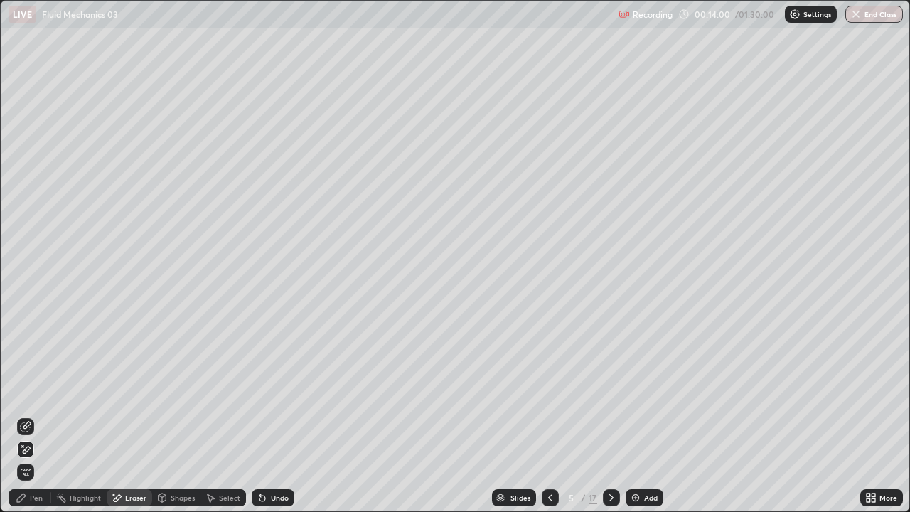
click at [28, 429] on icon at bounding box center [25, 426] width 11 height 11
click at [25, 451] on icon at bounding box center [21, 497] width 9 height 9
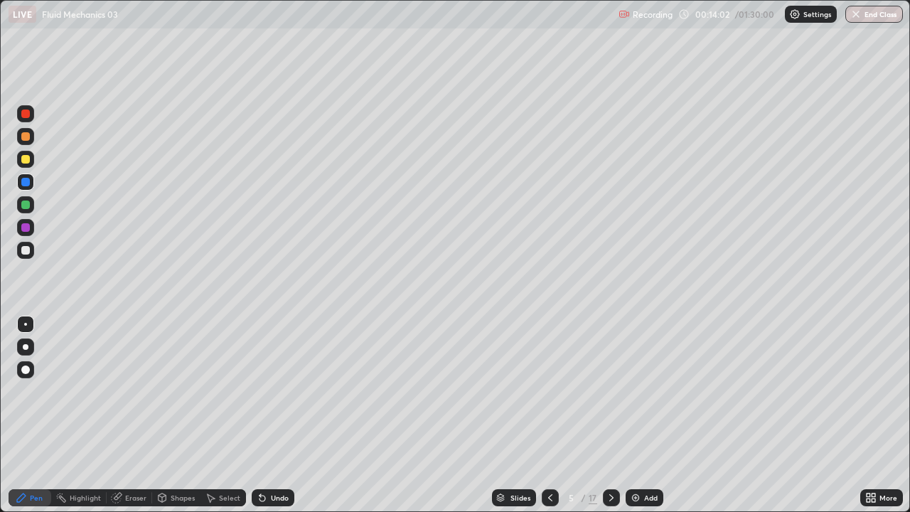
click at [29, 247] on div at bounding box center [25, 250] width 17 height 17
click at [268, 451] on div "Undo" at bounding box center [273, 497] width 43 height 17
click at [222, 451] on div "Select" at bounding box center [229, 497] width 21 height 7
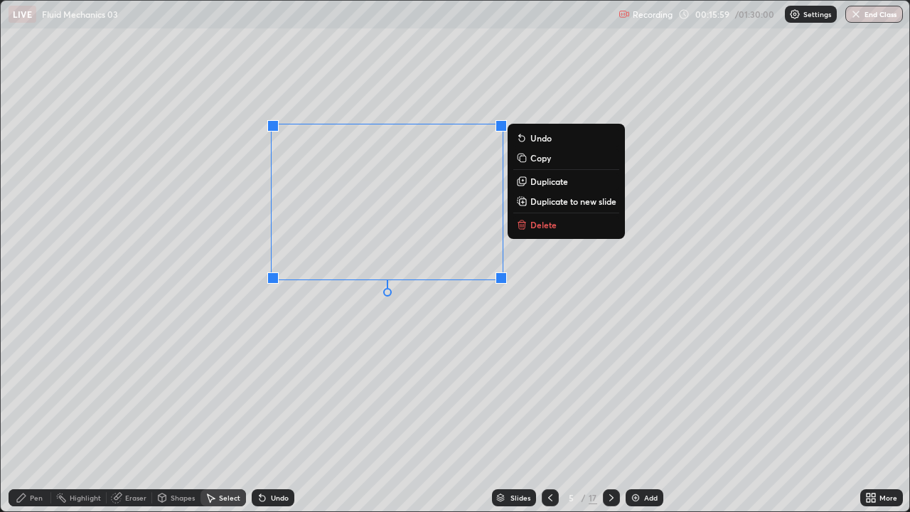
click at [553, 183] on p "Duplicate" at bounding box center [549, 181] width 38 height 11
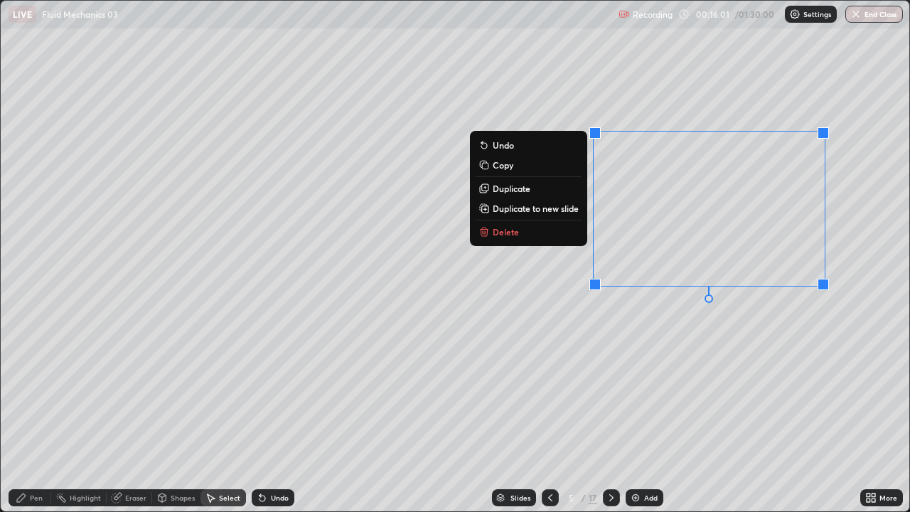
click at [753, 353] on div "0 ° Undo Copy Duplicate Duplicate to new slide Delete" at bounding box center [455, 256] width 908 height 510
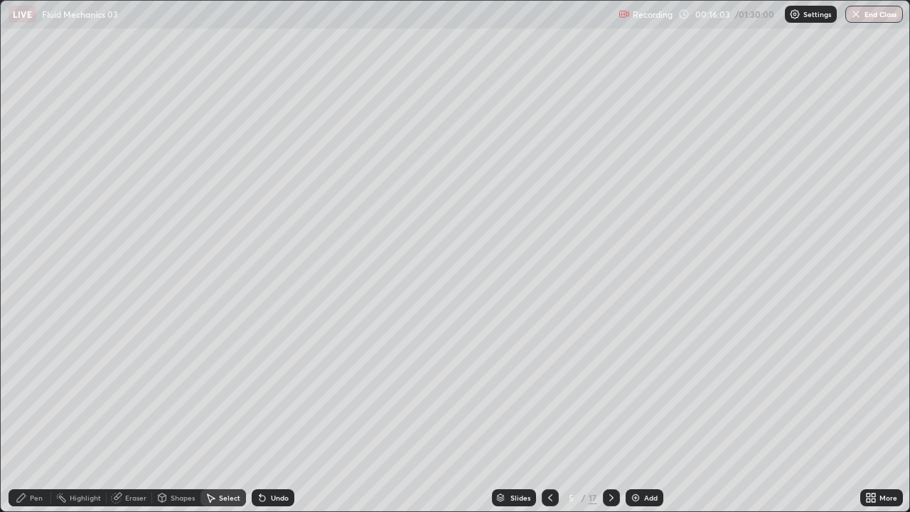
click at [178, 451] on div "Shapes" at bounding box center [183, 497] width 24 height 7
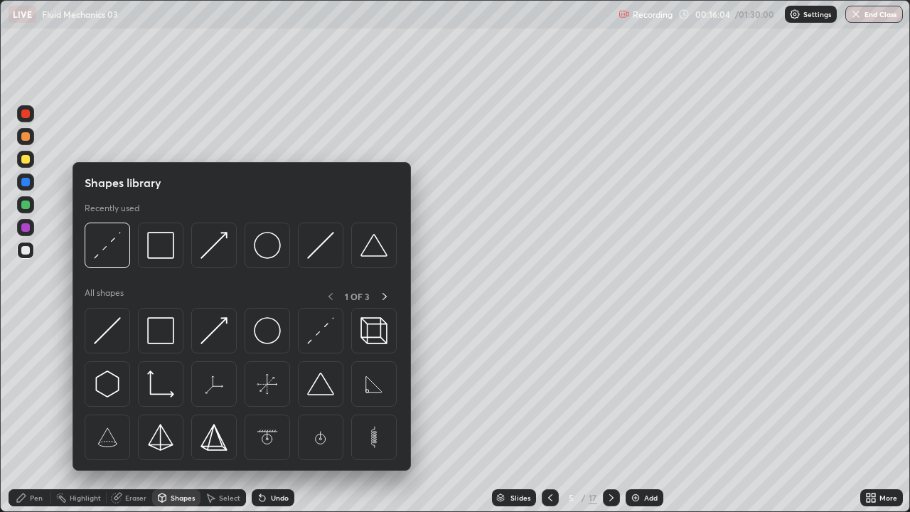
click at [47, 451] on div "Pen" at bounding box center [30, 497] width 43 height 17
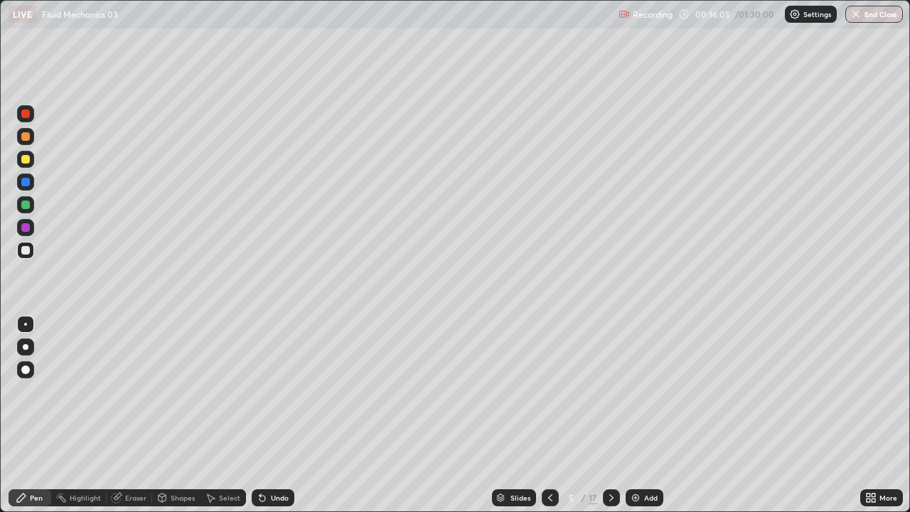
click at [178, 451] on div "Shapes" at bounding box center [183, 497] width 24 height 7
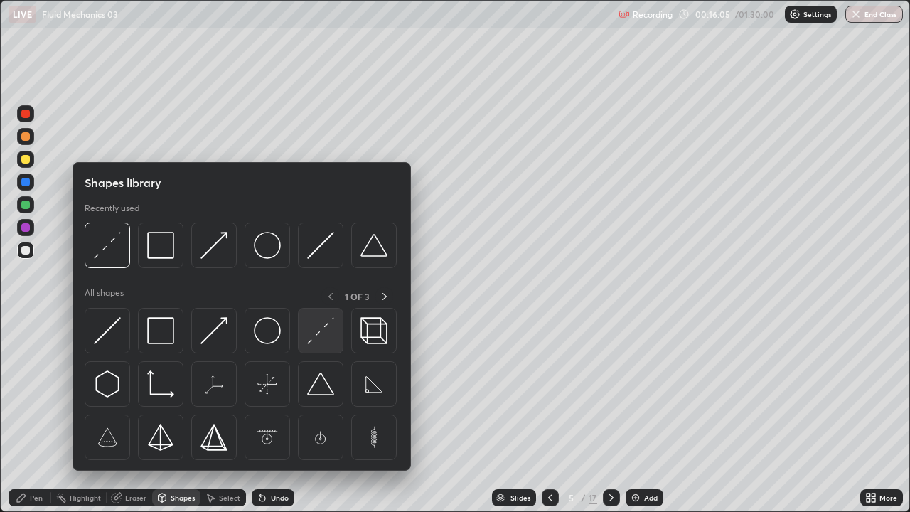
click at [323, 337] on img at bounding box center [320, 330] width 27 height 27
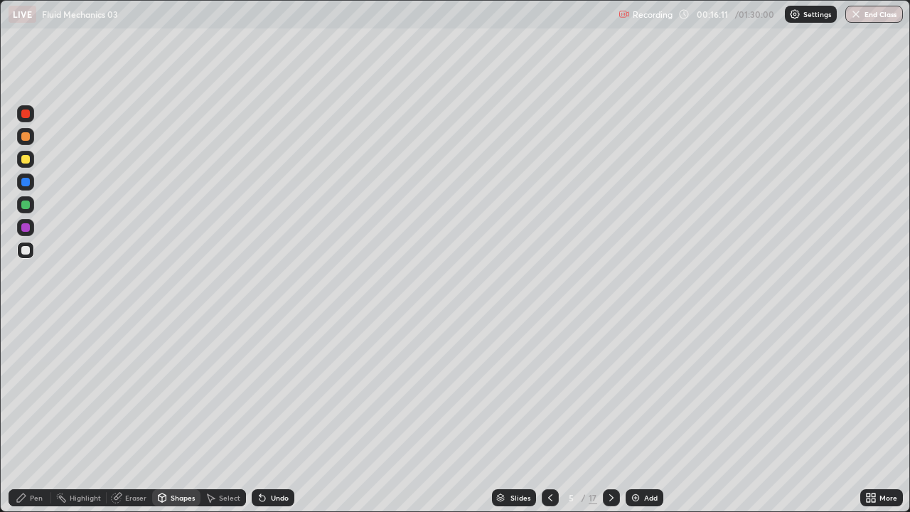
click at [31, 451] on div "Pen" at bounding box center [36, 497] width 13 height 7
click at [272, 451] on div "Undo" at bounding box center [280, 497] width 18 height 7
click at [225, 451] on div "Select" at bounding box center [229, 497] width 21 height 7
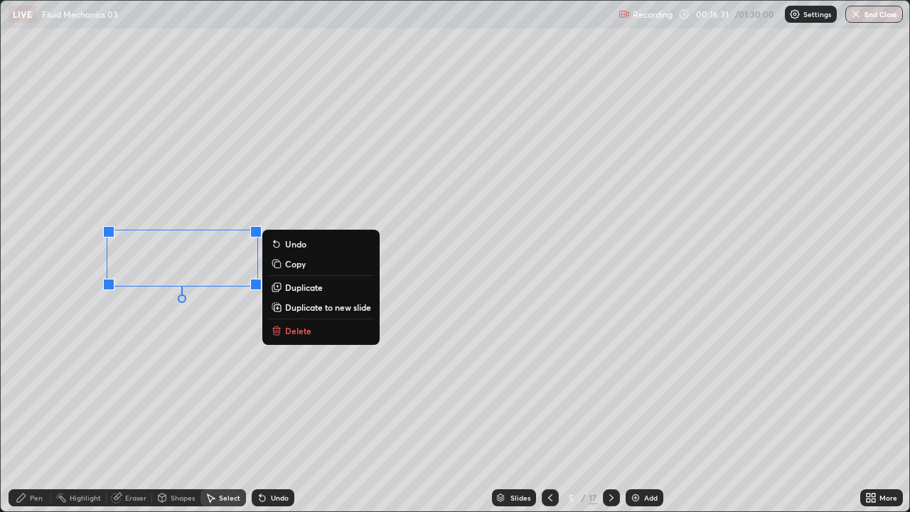
click at [28, 451] on div "Pen" at bounding box center [30, 497] width 43 height 17
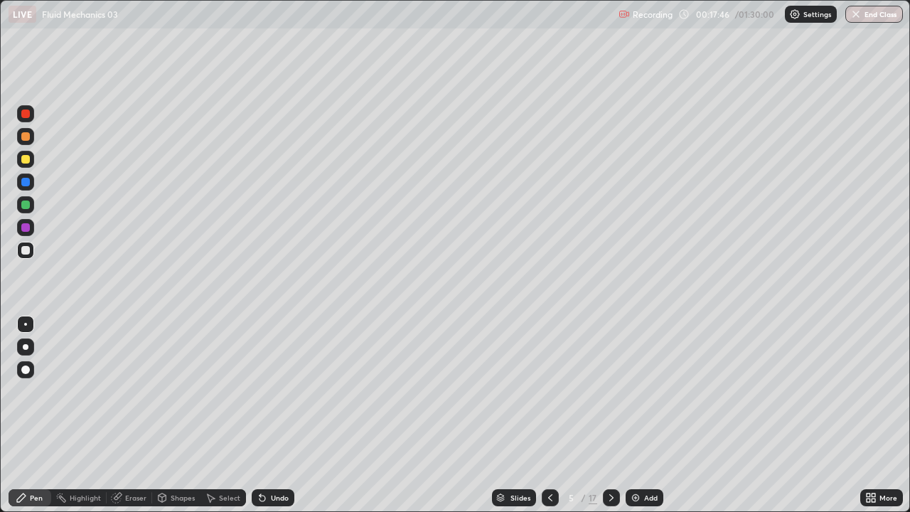
click at [233, 451] on div "Select" at bounding box center [229, 497] width 21 height 7
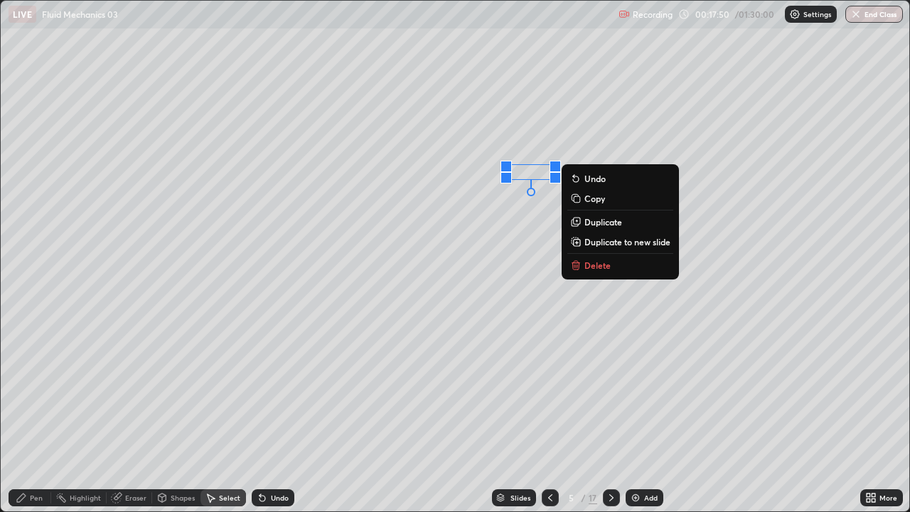
click at [534, 239] on div "0 ° Undo Copy Duplicate Duplicate to new slide Delete" at bounding box center [455, 256] width 908 height 510
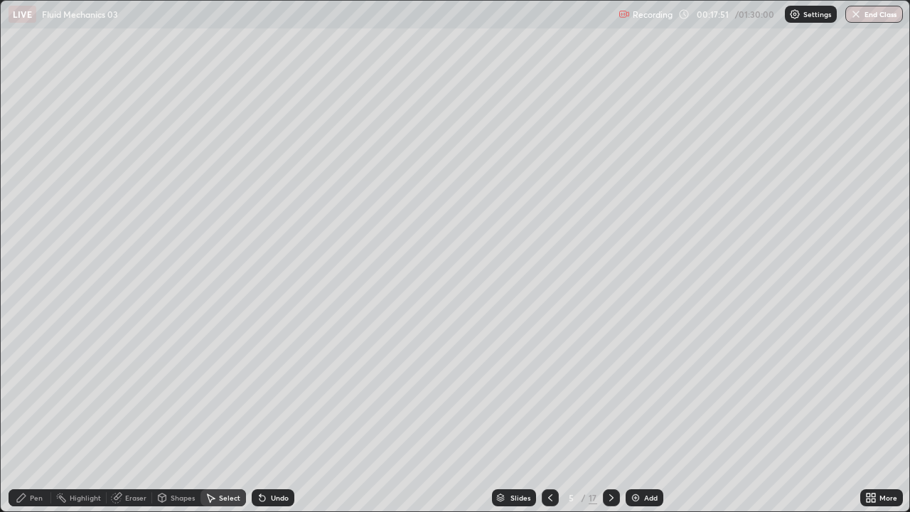
click at [38, 451] on div "Pen" at bounding box center [30, 497] width 43 height 17
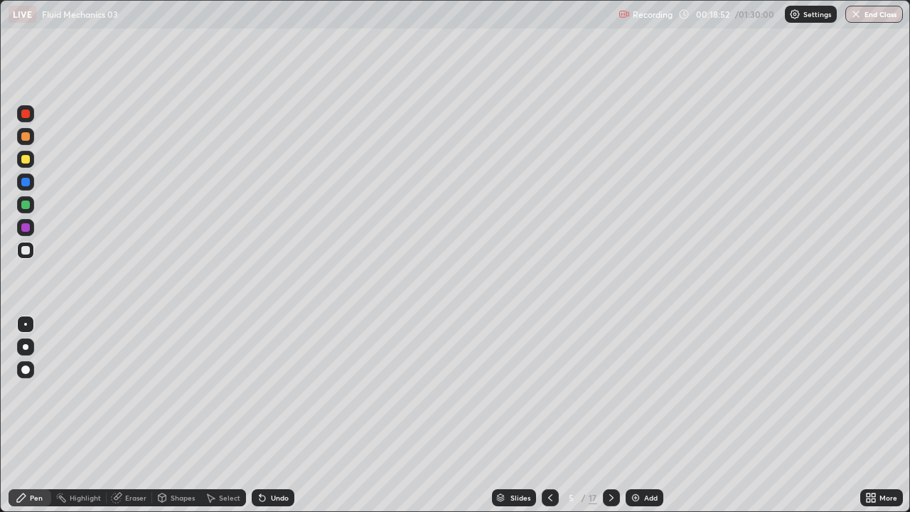
click at [276, 451] on div "Undo" at bounding box center [280, 497] width 18 height 7
click at [279, 451] on div "Undo" at bounding box center [280, 497] width 18 height 7
click at [275, 451] on div "Undo" at bounding box center [273, 497] width 43 height 17
click at [608, 451] on div at bounding box center [611, 497] width 17 height 17
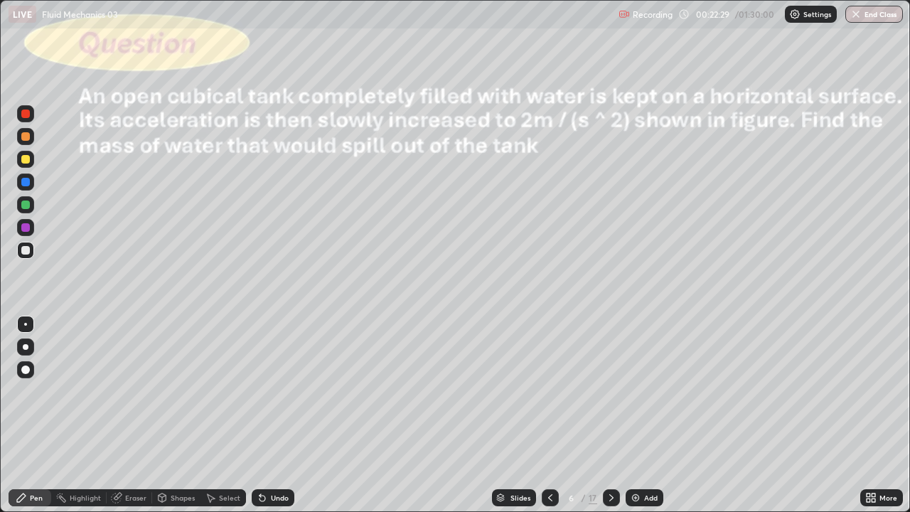
click at [178, 451] on div "Shapes" at bounding box center [183, 497] width 24 height 7
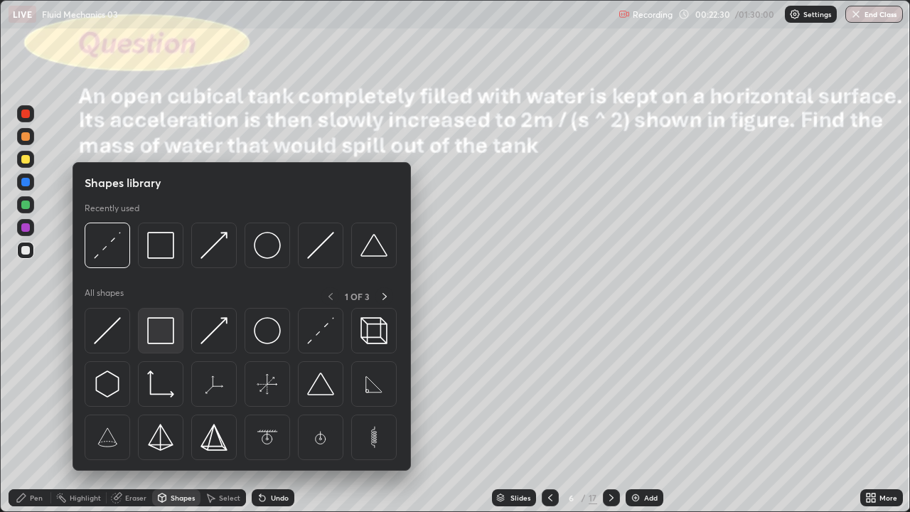
click at [173, 340] on img at bounding box center [160, 330] width 27 height 27
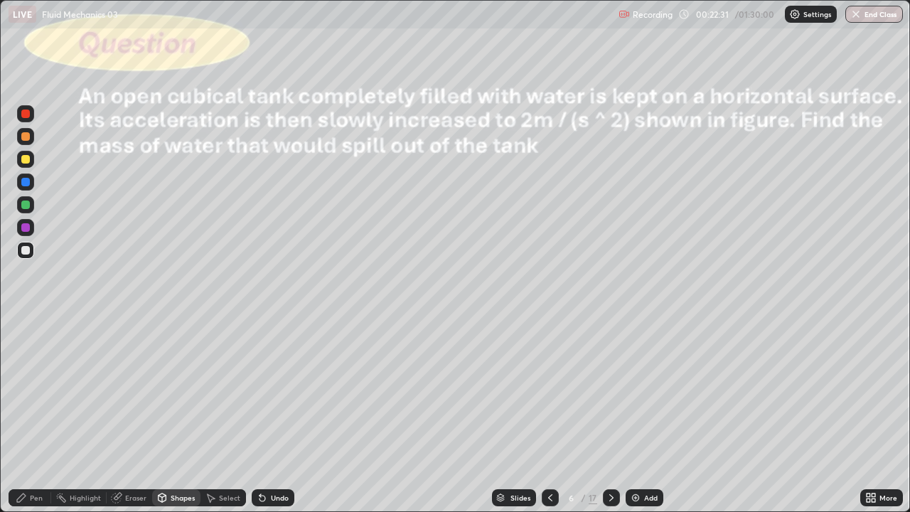
click at [29, 162] on div at bounding box center [25, 159] width 17 height 17
click at [175, 451] on div "Shapes" at bounding box center [176, 497] width 48 height 17
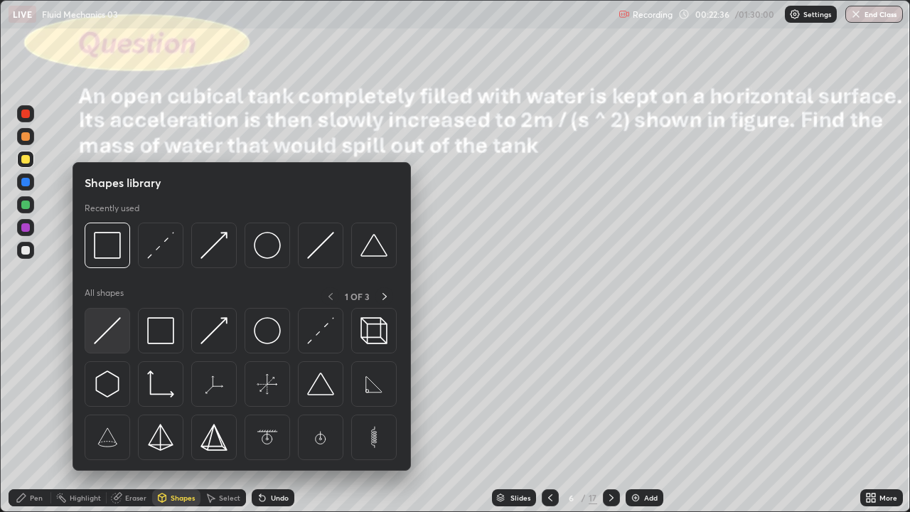
click at [97, 335] on img at bounding box center [107, 330] width 27 height 27
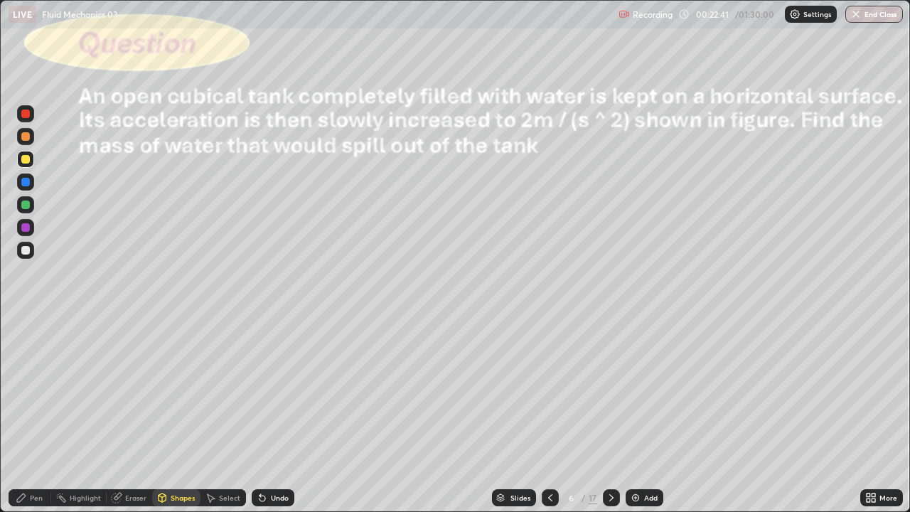
click at [129, 451] on div "Eraser" at bounding box center [135, 497] width 21 height 7
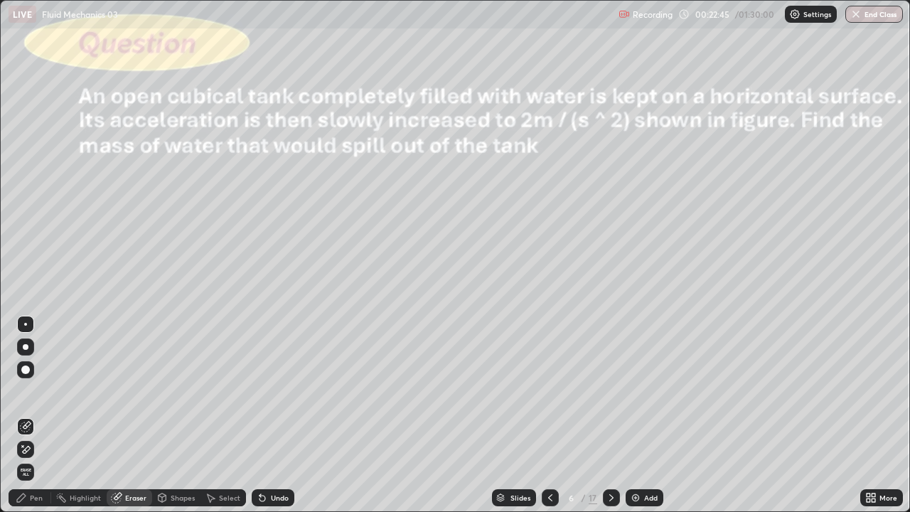
click at [182, 451] on div "Shapes" at bounding box center [176, 497] width 48 height 17
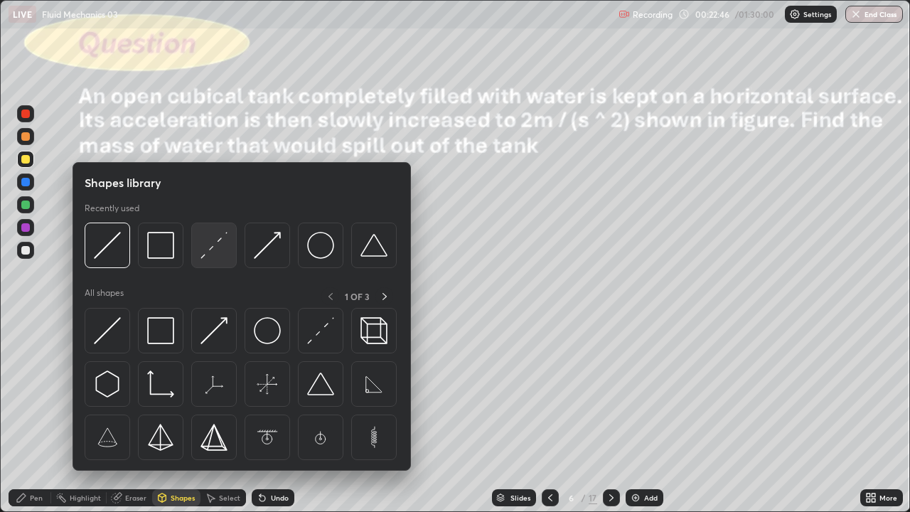
click at [220, 247] on img at bounding box center [213, 245] width 27 height 27
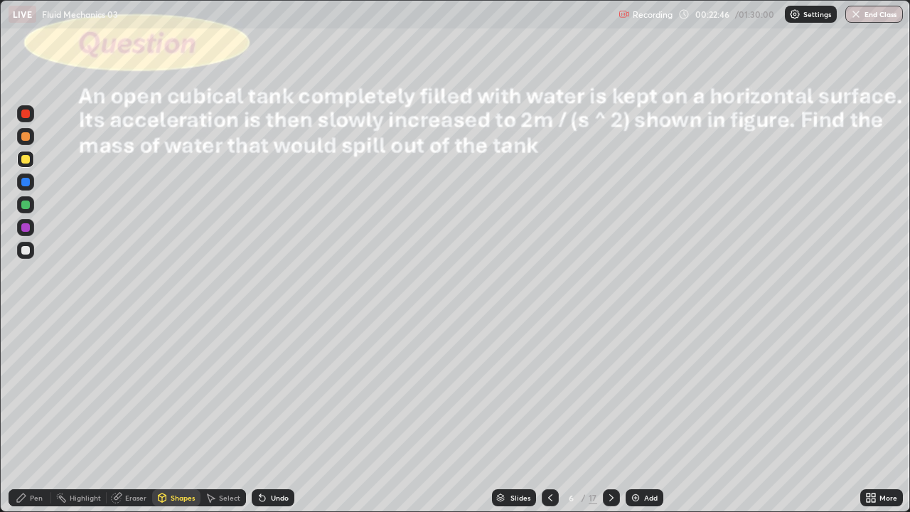
click at [28, 183] on div at bounding box center [25, 182] width 9 height 9
click at [33, 451] on div "Pen" at bounding box center [36, 497] width 13 height 7
click at [30, 247] on div at bounding box center [25, 250] width 17 height 17
click at [276, 451] on div "Undo" at bounding box center [280, 497] width 18 height 7
click at [272, 451] on div "Undo" at bounding box center [280, 497] width 18 height 7
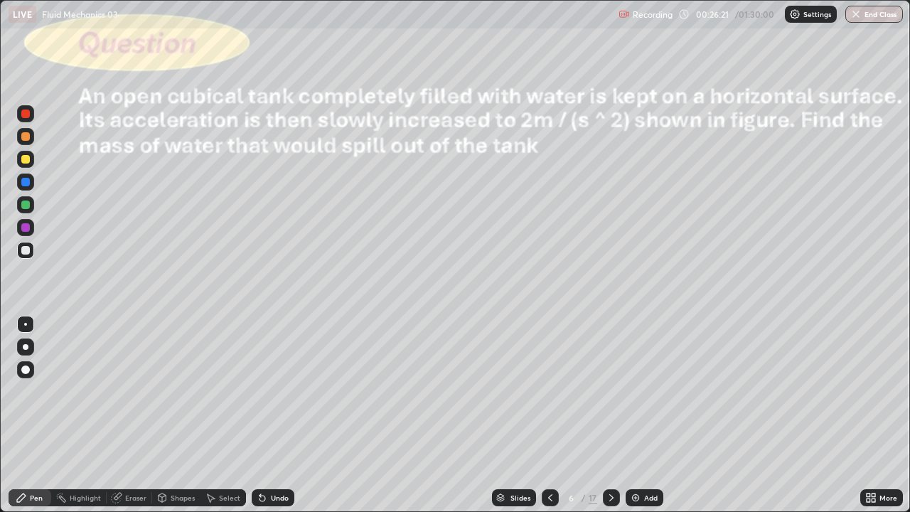
click at [217, 451] on div "Select" at bounding box center [222, 497] width 45 height 17
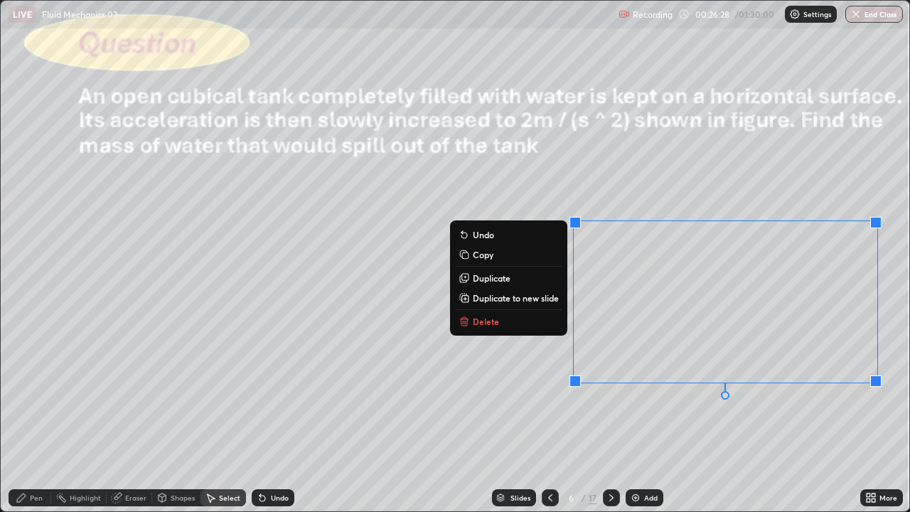
click at [656, 451] on div "0 ° Undo Copy Duplicate Duplicate to new slide Delete" at bounding box center [455, 256] width 908 height 510
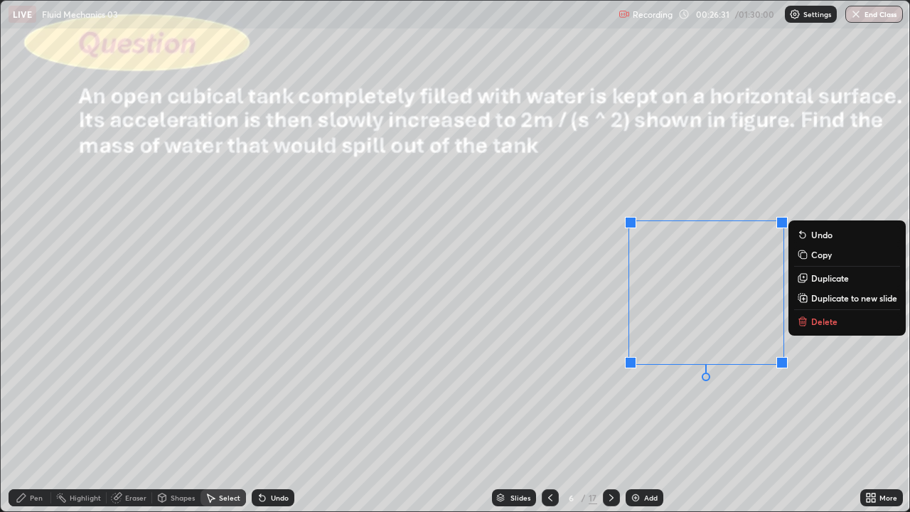
click at [817, 281] on p "Duplicate" at bounding box center [830, 277] width 38 height 11
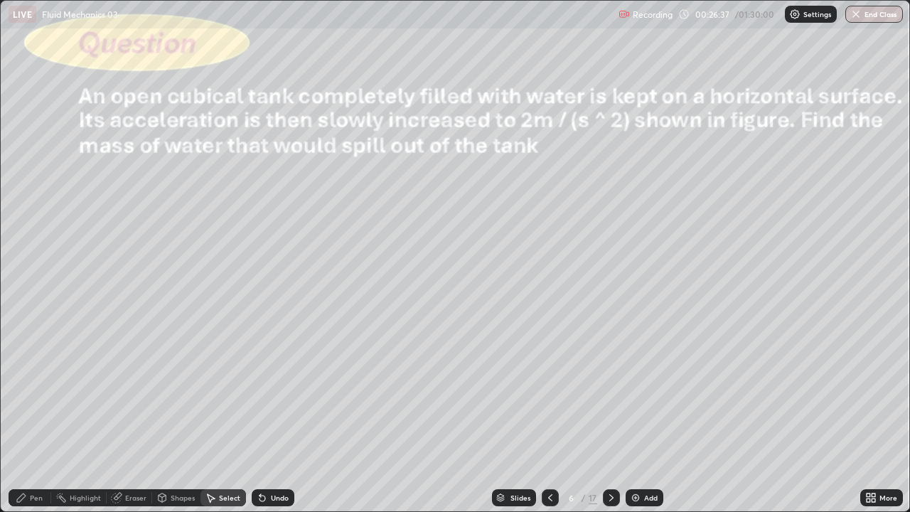
click at [180, 451] on div "Shapes" at bounding box center [183, 497] width 24 height 7
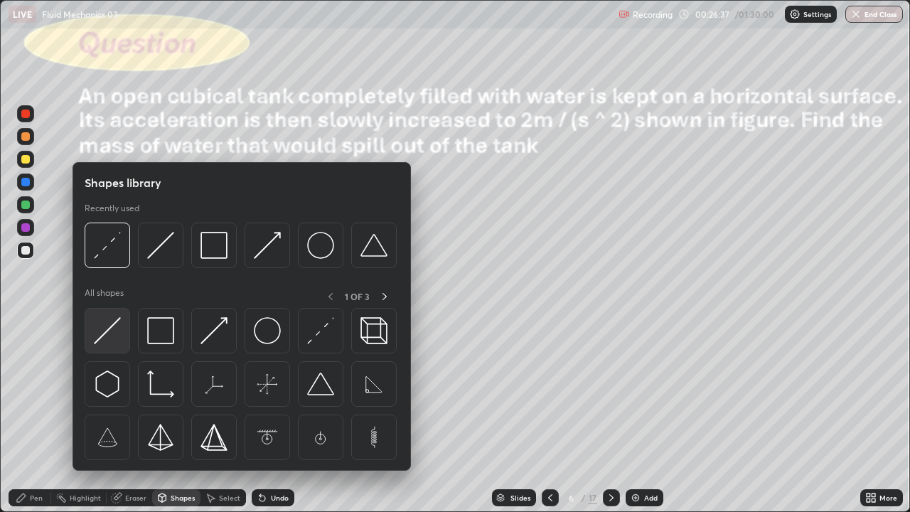
click at [118, 330] on img at bounding box center [107, 330] width 27 height 27
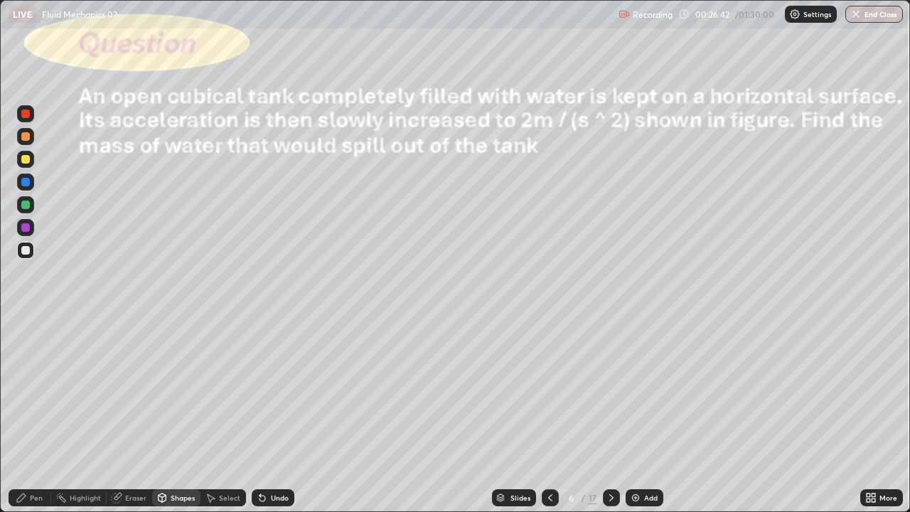
click at [221, 451] on div "Select" at bounding box center [222, 497] width 45 height 17
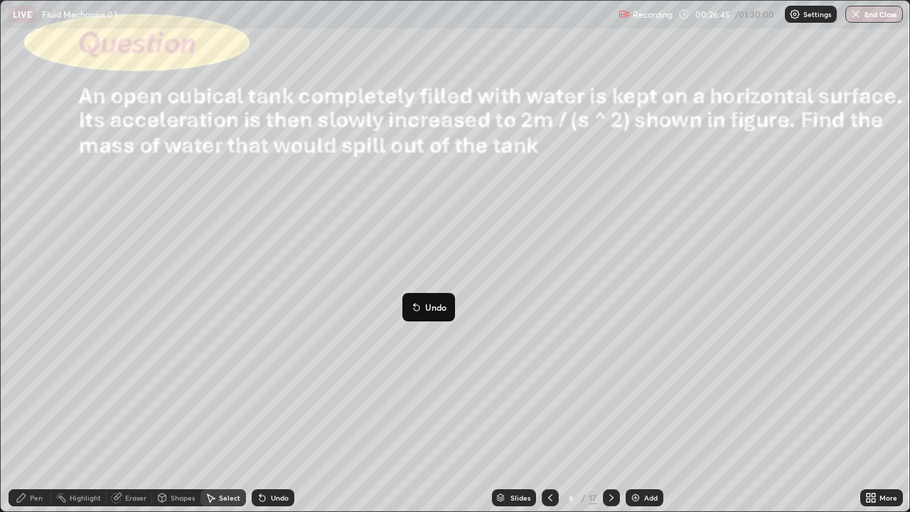
click at [404, 435] on div "0 ° Undo Copy Duplicate Duplicate to new slide Delete" at bounding box center [455, 256] width 908 height 510
click at [173, 451] on div "Shapes" at bounding box center [183, 497] width 24 height 7
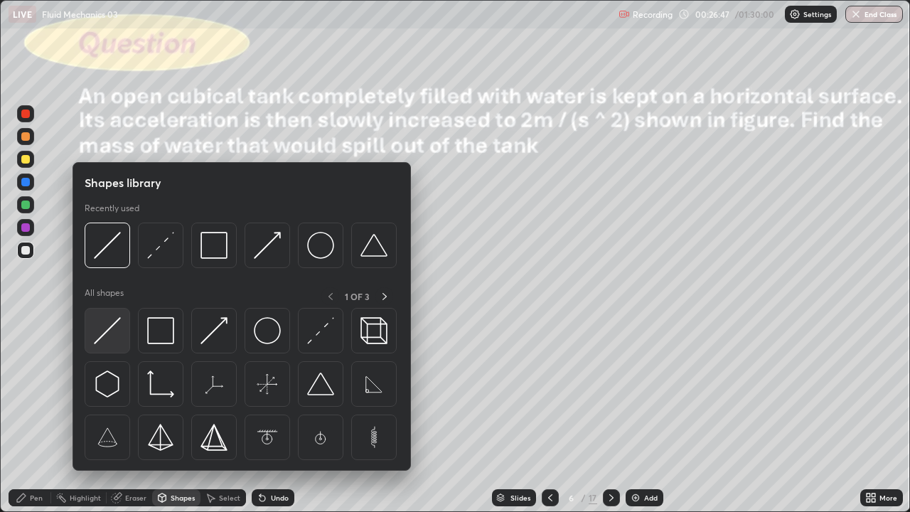
click at [108, 326] on img at bounding box center [107, 330] width 27 height 27
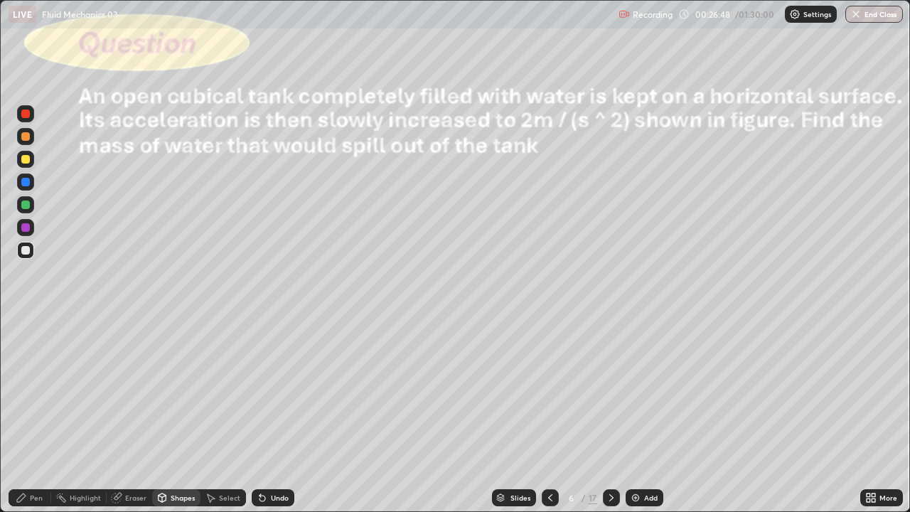
click at [187, 451] on div "Shapes" at bounding box center [183, 497] width 24 height 7
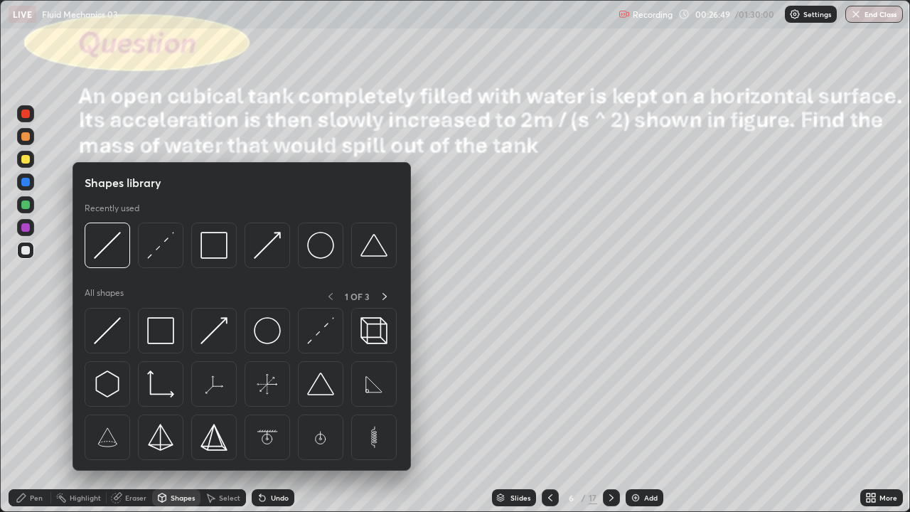
click at [314, 331] on img at bounding box center [320, 330] width 27 height 27
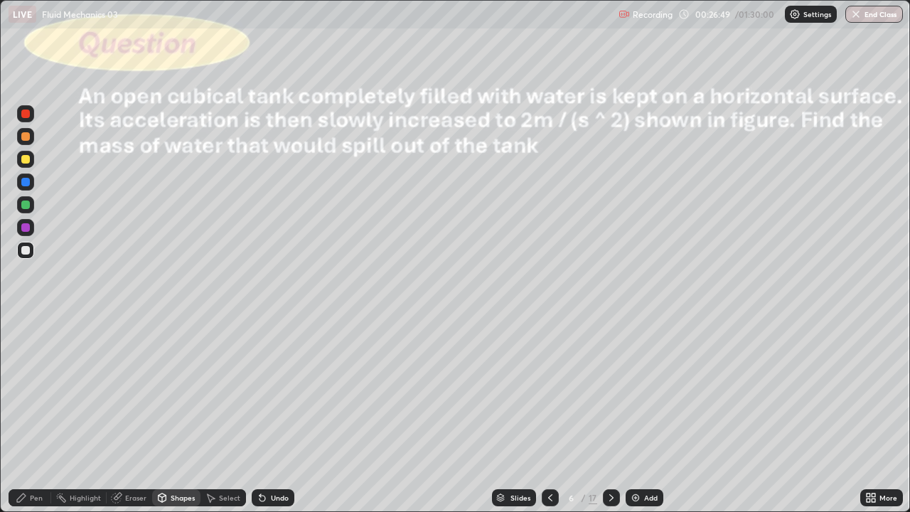
click at [32, 180] on div at bounding box center [25, 181] width 17 height 17
click at [28, 451] on div "Pen" at bounding box center [30, 497] width 43 height 17
click at [180, 451] on div "Shapes" at bounding box center [183, 497] width 24 height 7
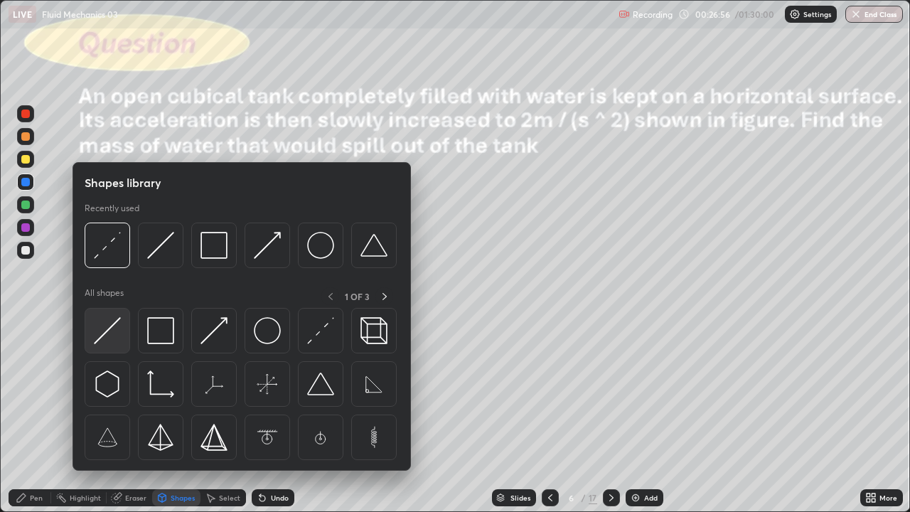
click at [114, 333] on img at bounding box center [107, 330] width 27 height 27
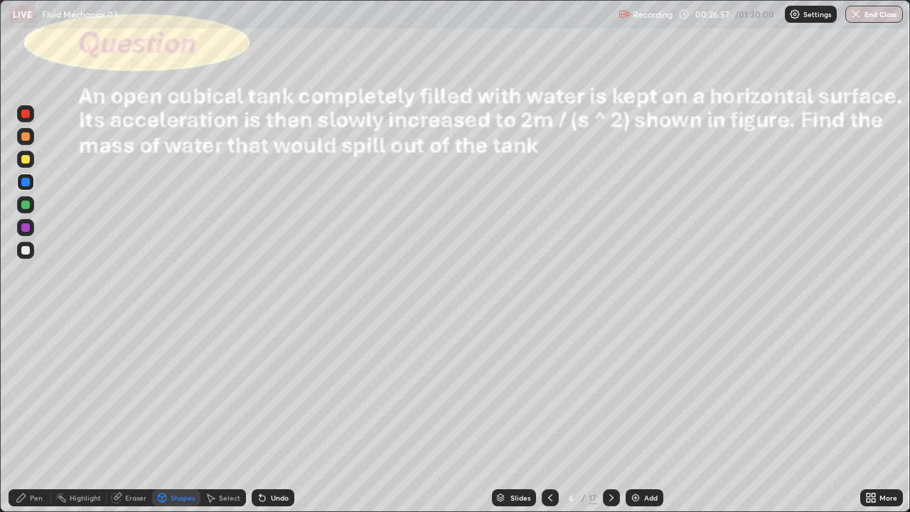
click at [33, 154] on div at bounding box center [25, 159] width 17 height 17
click at [178, 451] on div "Shapes" at bounding box center [183, 497] width 24 height 7
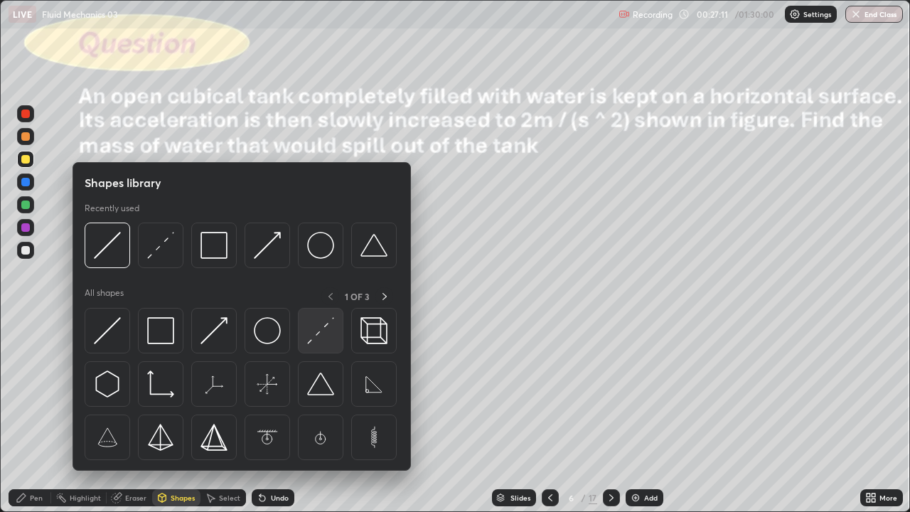
click at [311, 331] on img at bounding box center [320, 330] width 27 height 27
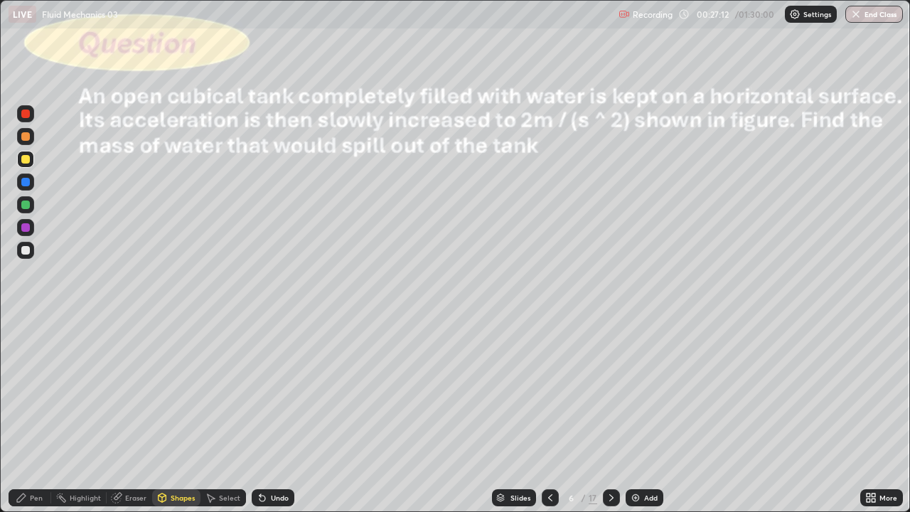
click at [33, 178] on div at bounding box center [25, 181] width 17 height 17
click at [33, 451] on div "Pen" at bounding box center [36, 497] width 13 height 7
click at [30, 245] on div at bounding box center [25, 250] width 17 height 17
click at [127, 451] on div "Eraser" at bounding box center [135, 497] width 21 height 7
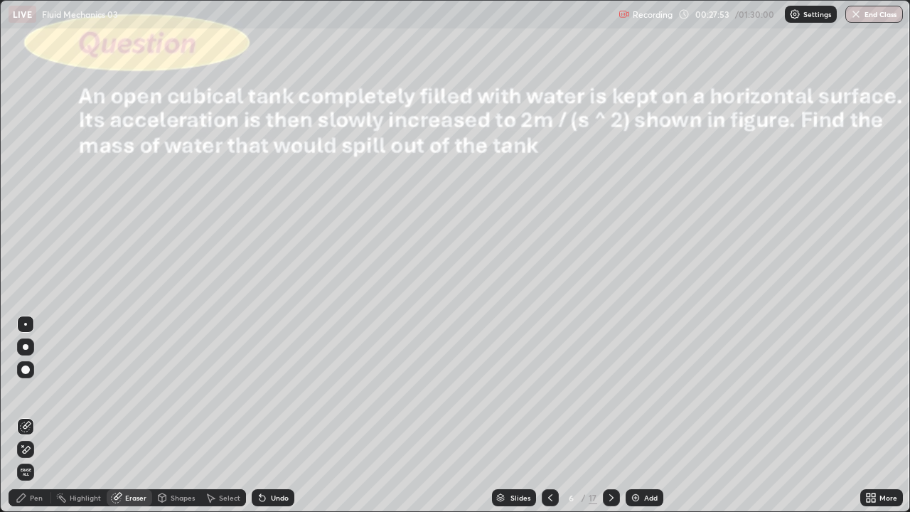
click at [36, 451] on div "Pen" at bounding box center [36, 497] width 13 height 7
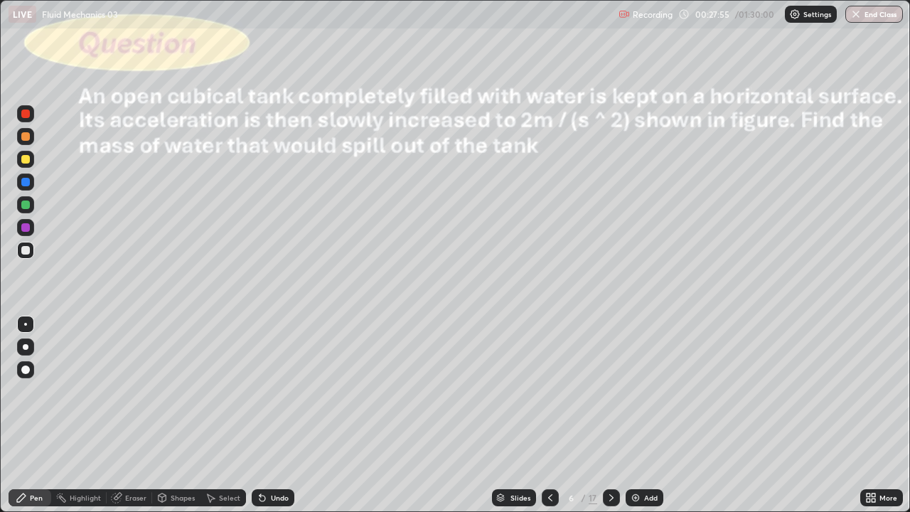
click at [28, 164] on div at bounding box center [25, 159] width 17 height 17
click at [225, 451] on div "Select" at bounding box center [222, 497] width 45 height 17
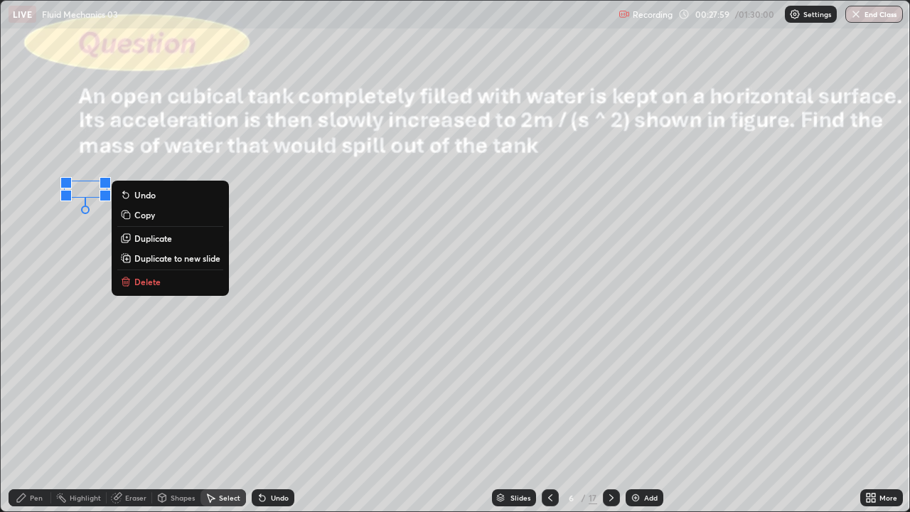
click at [36, 451] on div "Pen" at bounding box center [36, 497] width 13 height 7
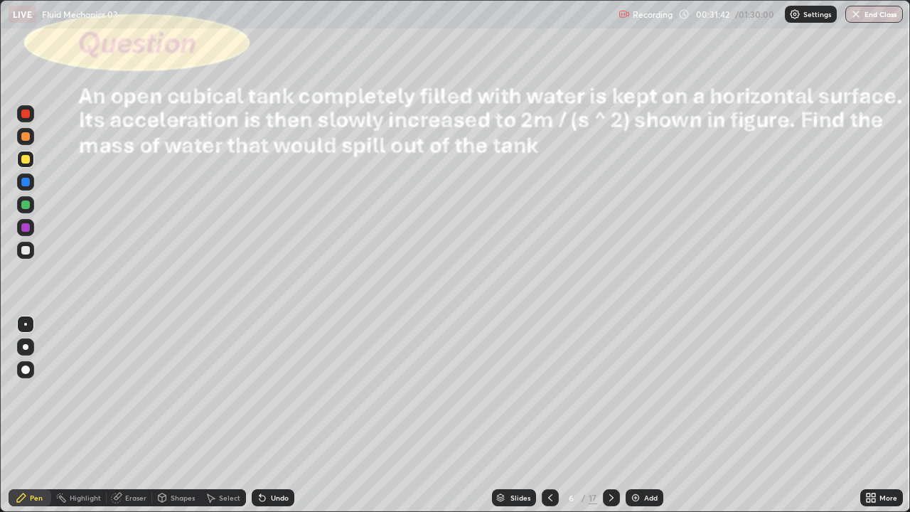
click at [633, 451] on img at bounding box center [635, 497] width 11 height 11
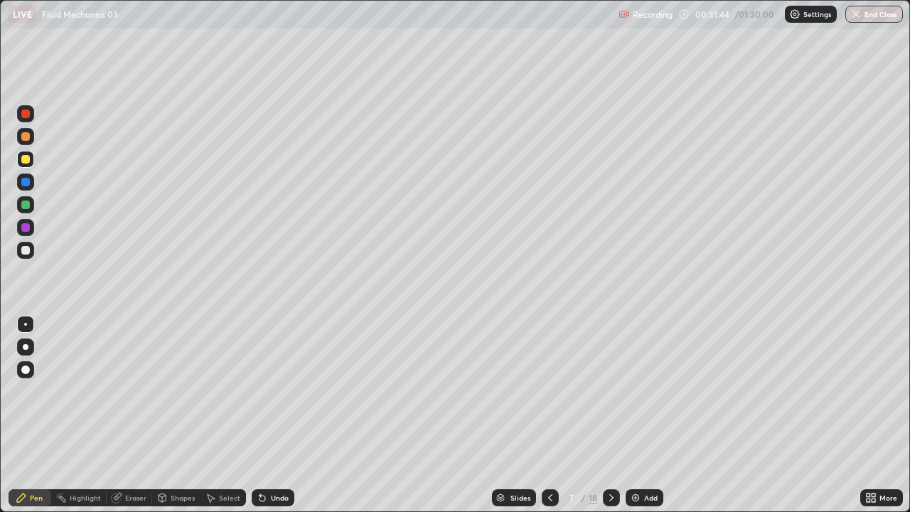
click at [31, 159] on div at bounding box center [25, 159] width 17 height 17
click at [271, 451] on div "Undo" at bounding box center [280, 497] width 18 height 7
click at [168, 451] on div "Shapes" at bounding box center [176, 497] width 48 height 17
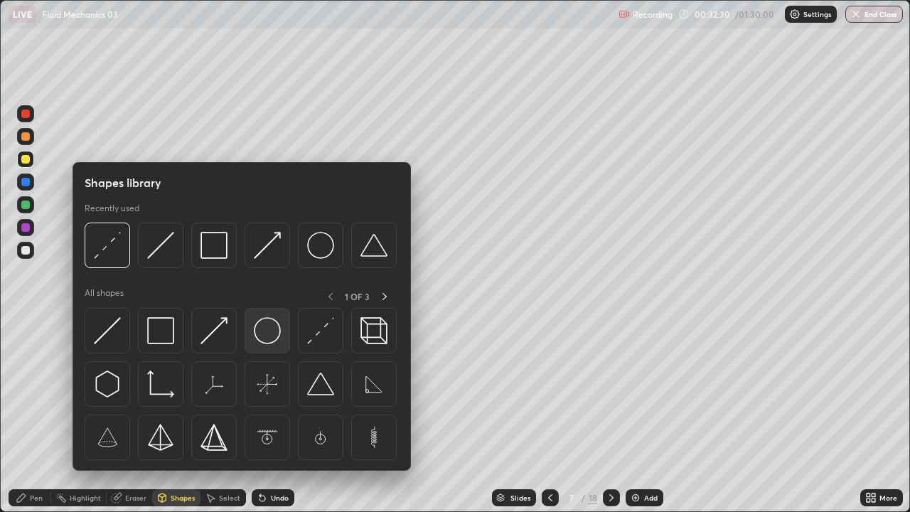
click at [268, 329] on img at bounding box center [267, 330] width 27 height 27
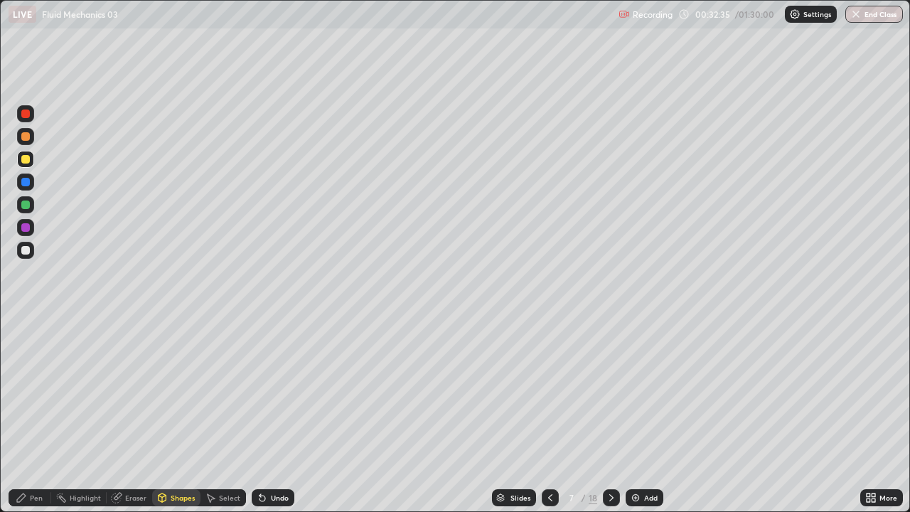
click at [229, 451] on div "Select" at bounding box center [229, 497] width 21 height 7
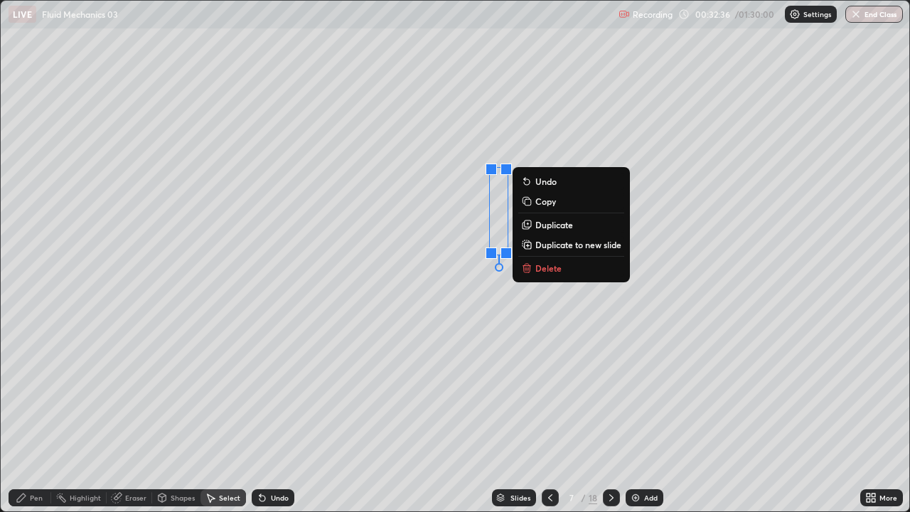
click at [555, 225] on p "Duplicate" at bounding box center [554, 224] width 38 height 11
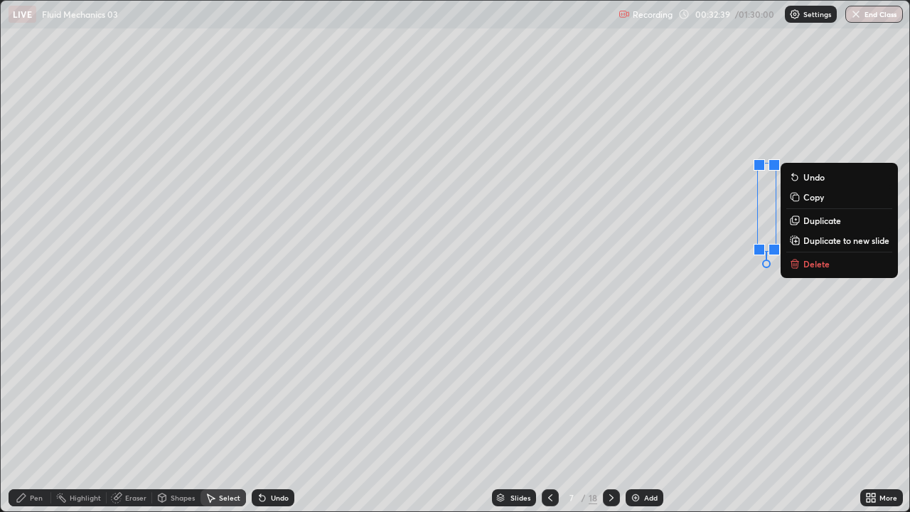
click at [179, 451] on div "Shapes" at bounding box center [183, 497] width 24 height 7
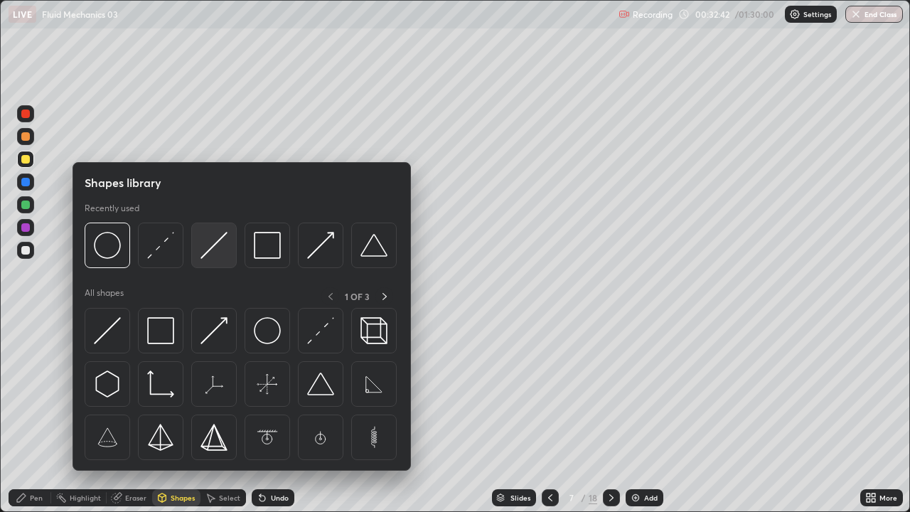
click at [213, 245] on img at bounding box center [213, 245] width 27 height 27
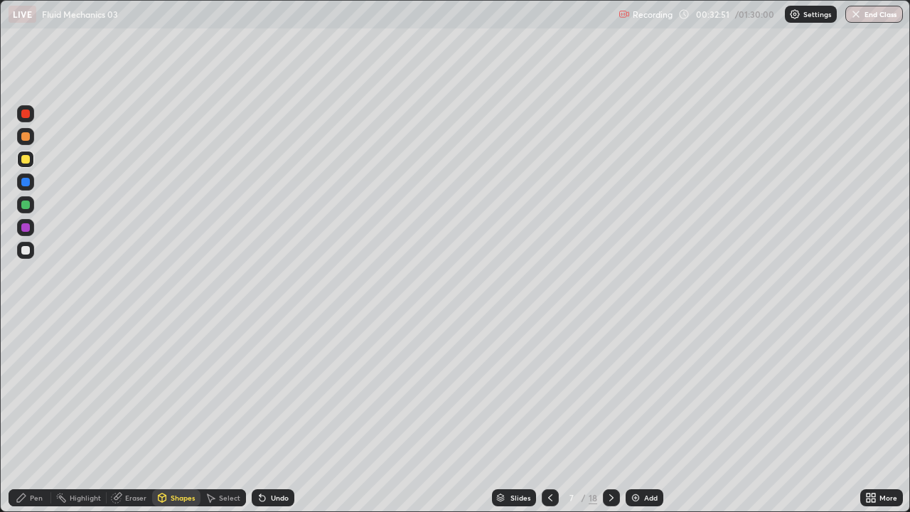
click at [176, 451] on div "Shapes" at bounding box center [183, 497] width 24 height 7
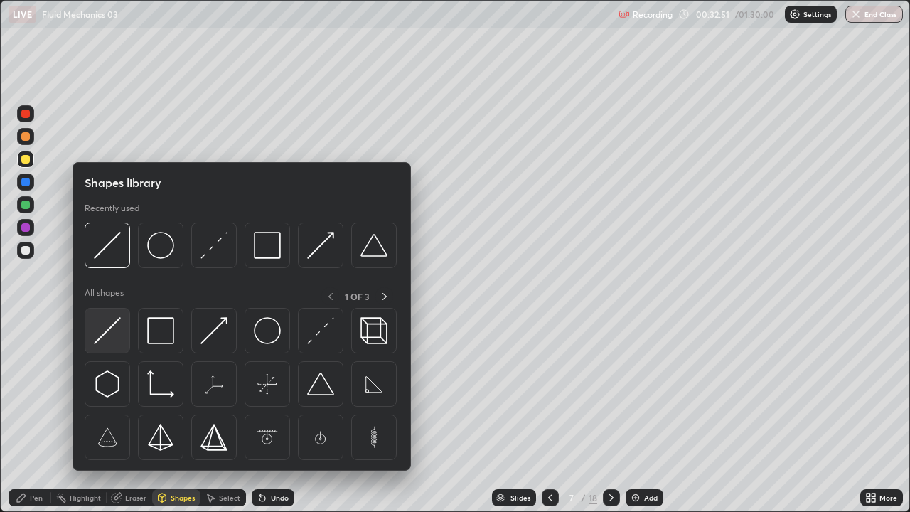
click at [119, 334] on img at bounding box center [107, 330] width 27 height 27
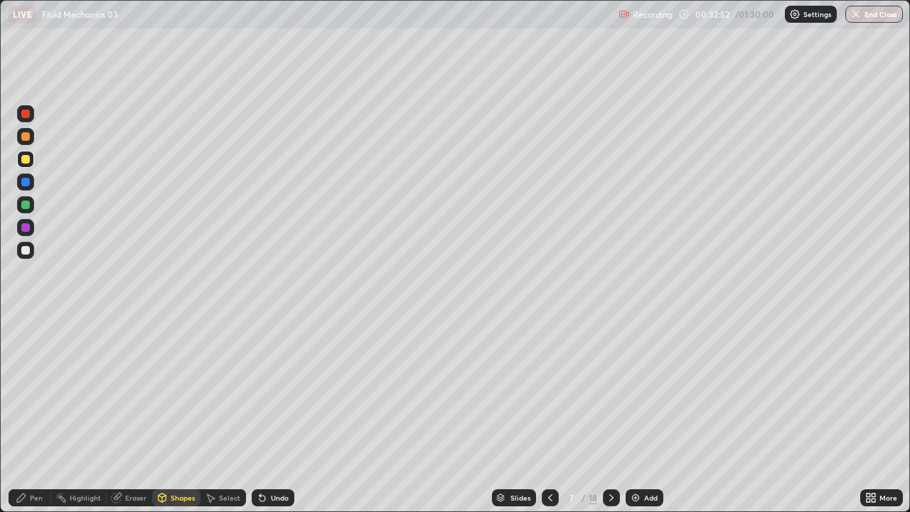
click at [32, 246] on div at bounding box center [25, 250] width 17 height 17
click at [177, 451] on div "Shapes" at bounding box center [183, 497] width 24 height 7
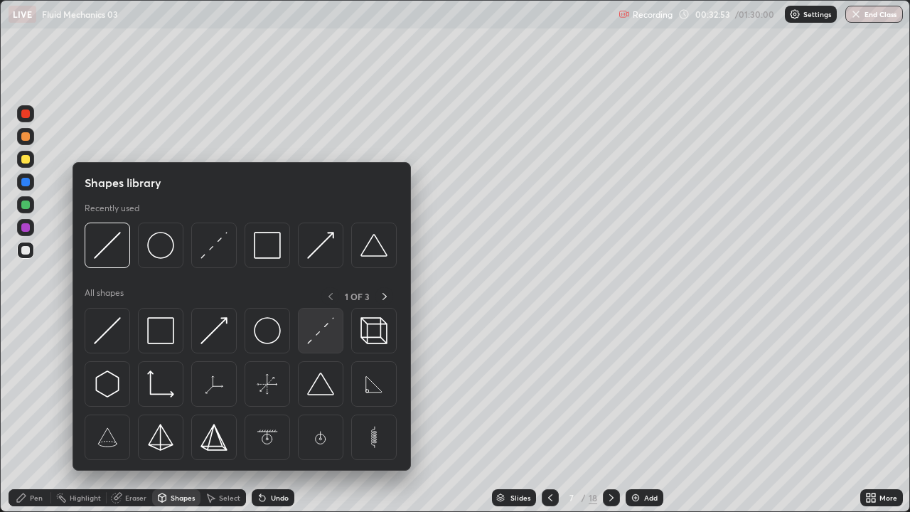
click at [327, 330] on img at bounding box center [320, 330] width 27 height 27
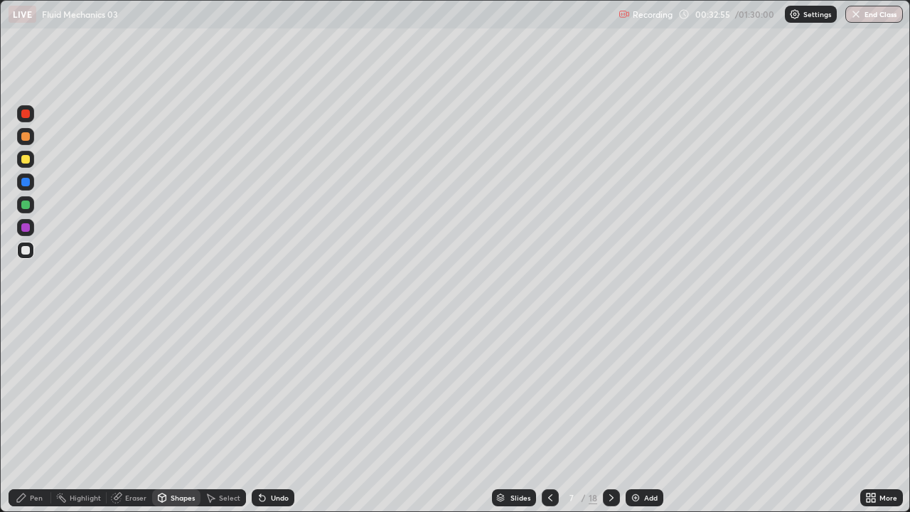
click at [28, 248] on div at bounding box center [25, 250] width 9 height 9
click at [41, 451] on div "Pen" at bounding box center [36, 497] width 13 height 7
click at [23, 243] on div at bounding box center [25, 250] width 17 height 17
click at [173, 451] on div "Shapes" at bounding box center [183, 497] width 24 height 7
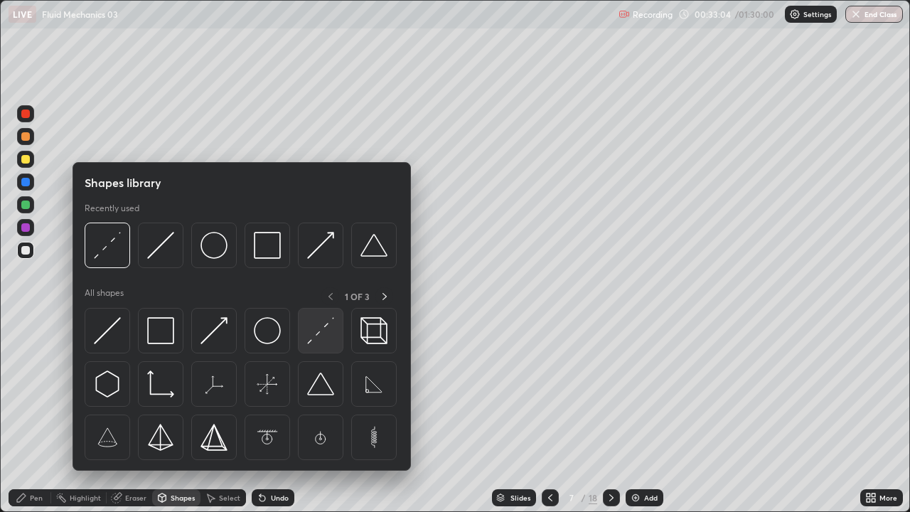
click at [321, 336] on img at bounding box center [320, 330] width 27 height 27
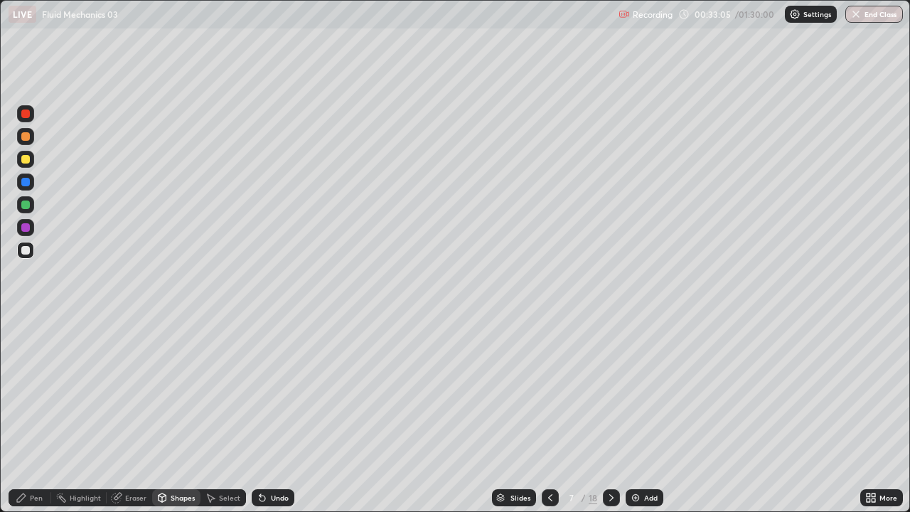
click at [30, 185] on div at bounding box center [25, 181] width 17 height 17
click at [40, 451] on div "Pen" at bounding box center [36, 497] width 13 height 7
click at [31, 245] on div at bounding box center [25, 250] width 17 height 17
click at [28, 255] on div at bounding box center [25, 250] width 17 height 17
click at [276, 451] on div "Undo" at bounding box center [273, 497] width 43 height 17
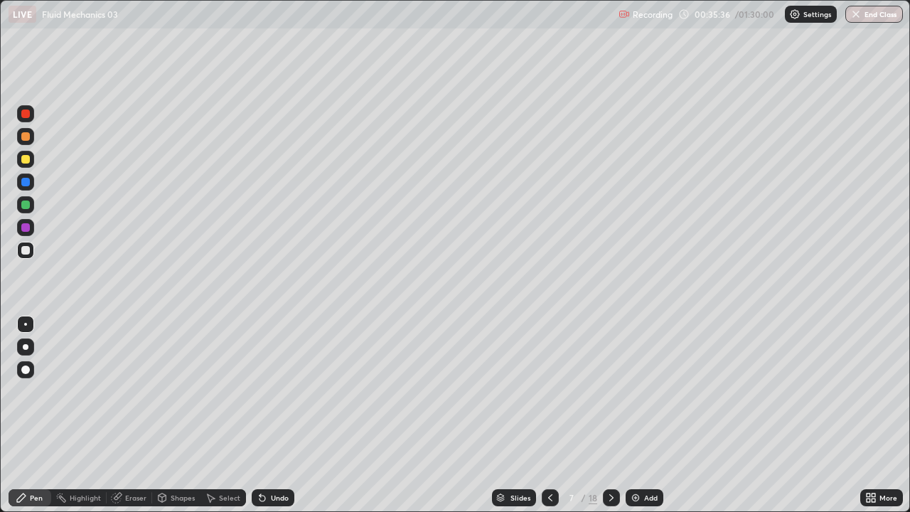
click at [274, 451] on div "Undo" at bounding box center [280, 497] width 18 height 7
click at [225, 451] on div "Select" at bounding box center [229, 497] width 21 height 7
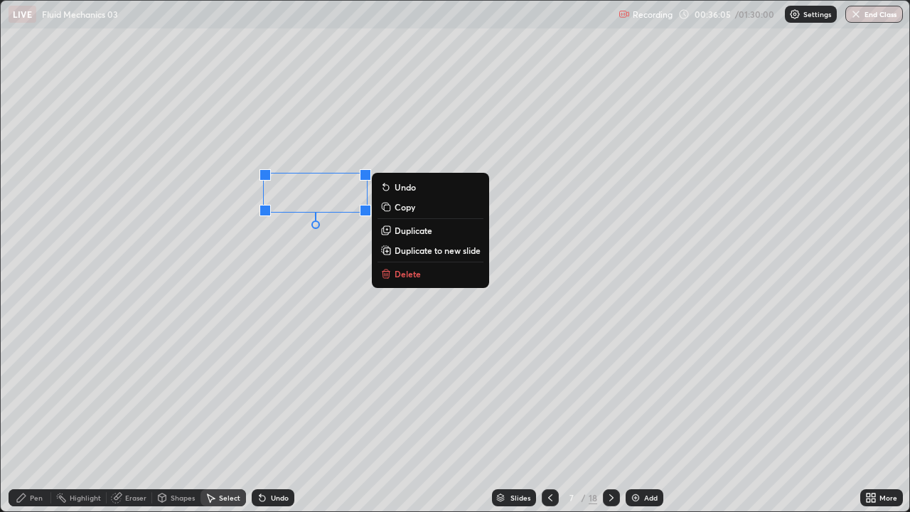
click at [29, 451] on div "Pen" at bounding box center [30, 497] width 43 height 17
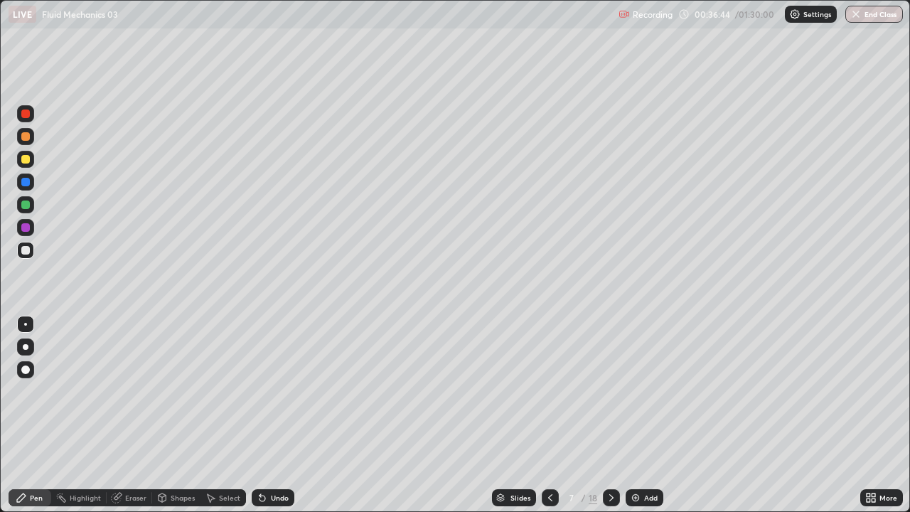
click at [122, 451] on div "Eraser" at bounding box center [129, 497] width 45 height 17
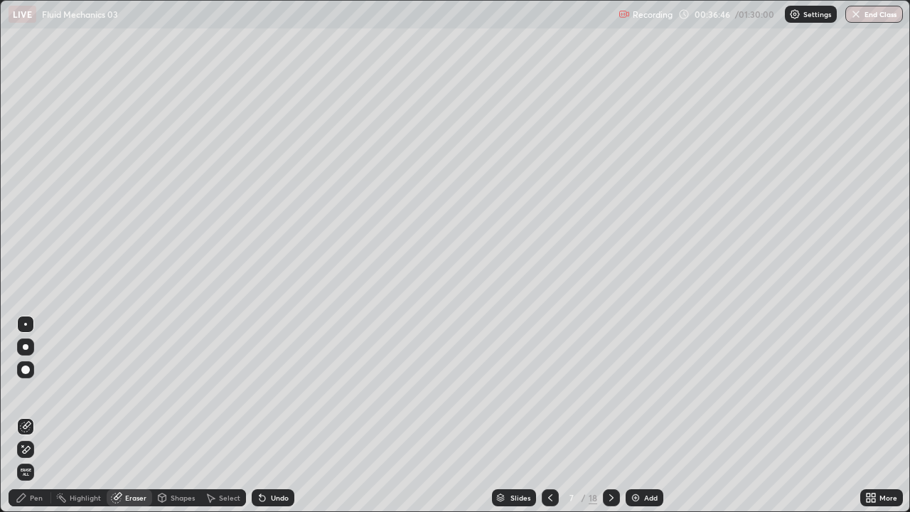
click at [36, 451] on div "Pen" at bounding box center [36, 497] width 13 height 7
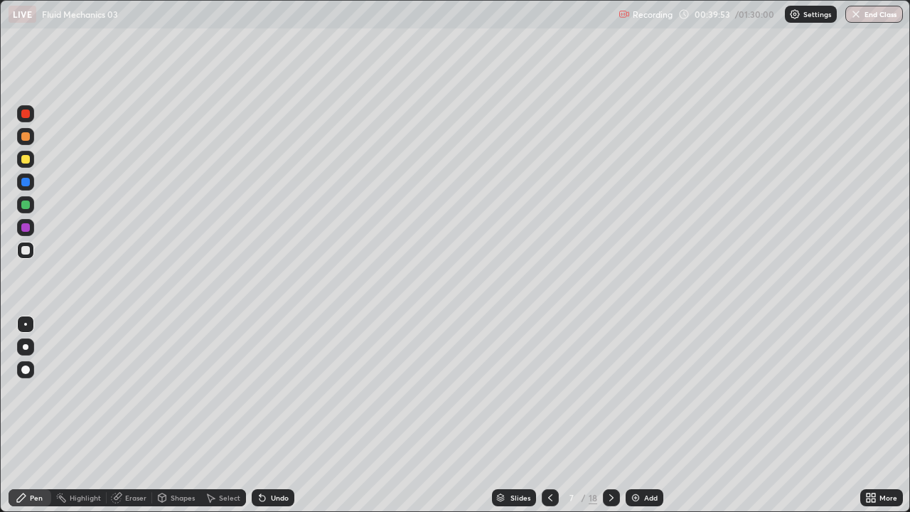
click at [609, 451] on icon at bounding box center [611, 497] width 11 height 11
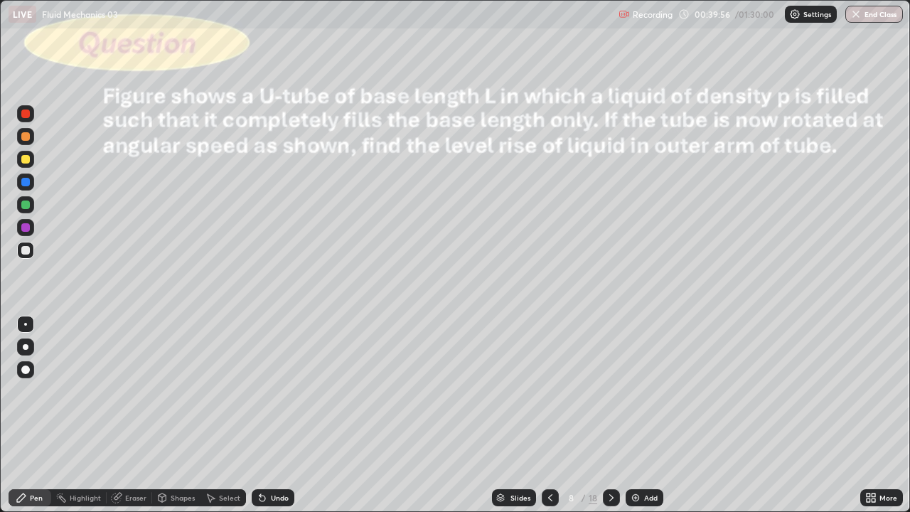
click at [178, 451] on div "Shapes" at bounding box center [176, 497] width 48 height 17
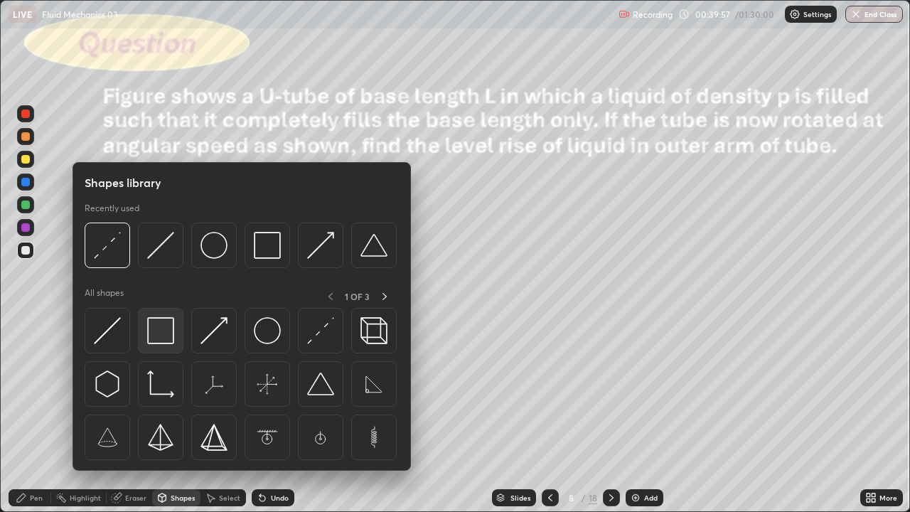
click at [163, 331] on img at bounding box center [160, 330] width 27 height 27
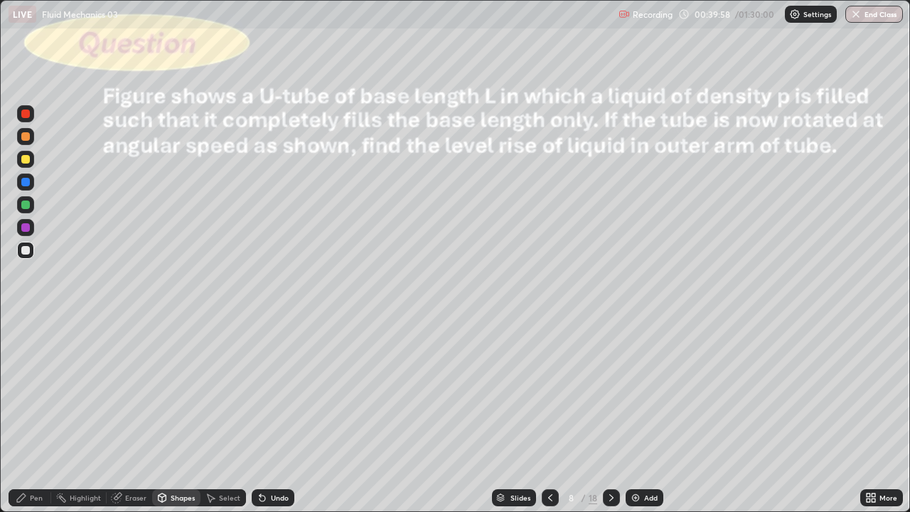
click at [29, 164] on div at bounding box center [25, 159] width 17 height 17
click at [284, 451] on div "Undo" at bounding box center [280, 497] width 18 height 7
click at [230, 451] on div "Select" at bounding box center [222, 497] width 45 height 17
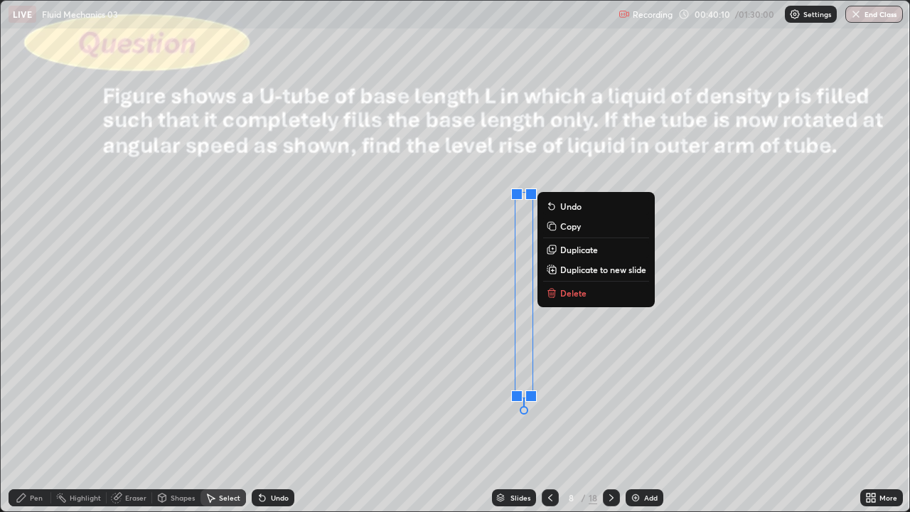
click at [580, 251] on p "Duplicate" at bounding box center [579, 249] width 38 height 11
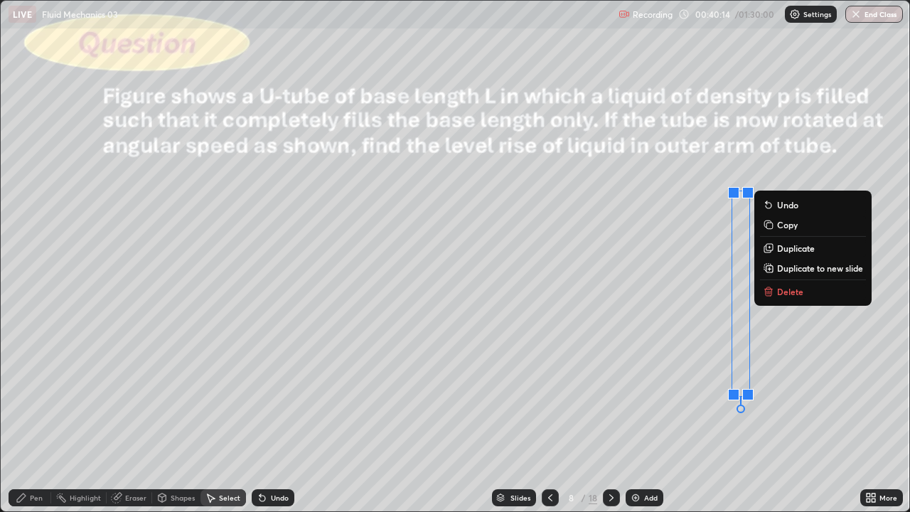
click at [190, 451] on div "Shapes" at bounding box center [183, 497] width 24 height 7
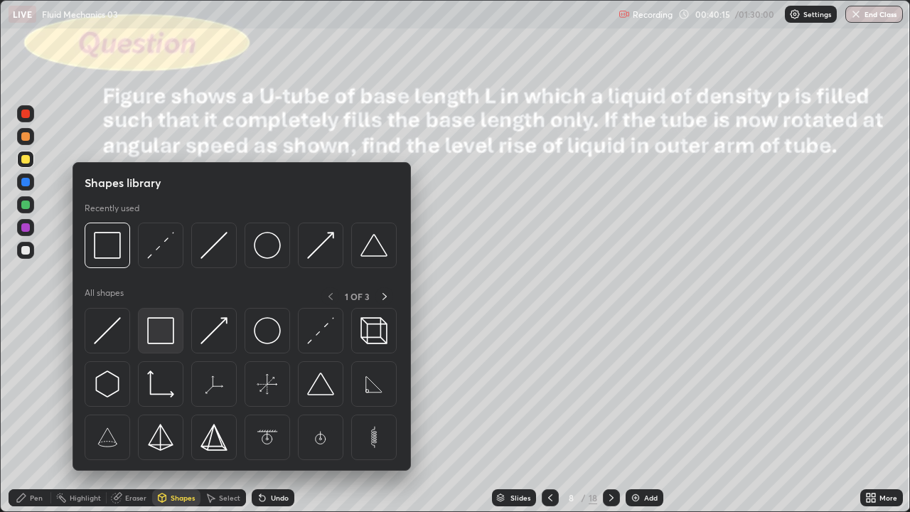
click at [171, 331] on img at bounding box center [160, 330] width 27 height 27
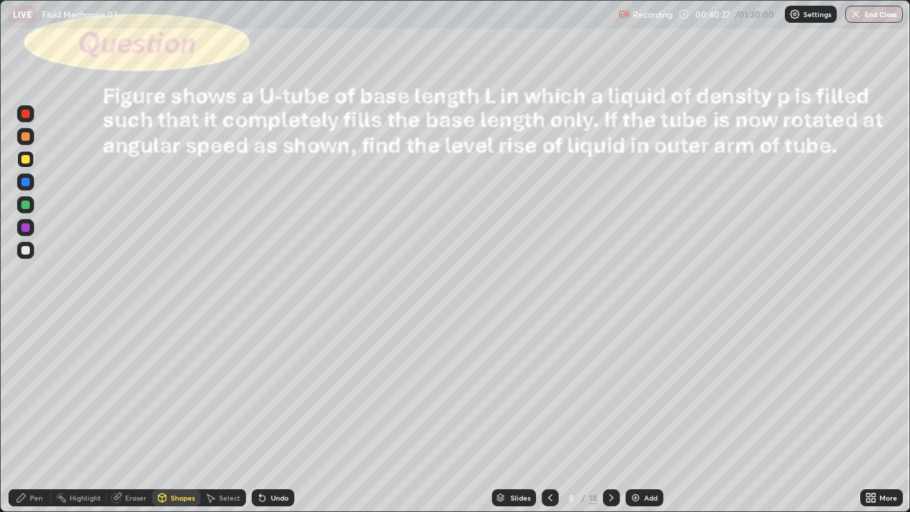
click at [130, 451] on div "Eraser" at bounding box center [135, 497] width 21 height 7
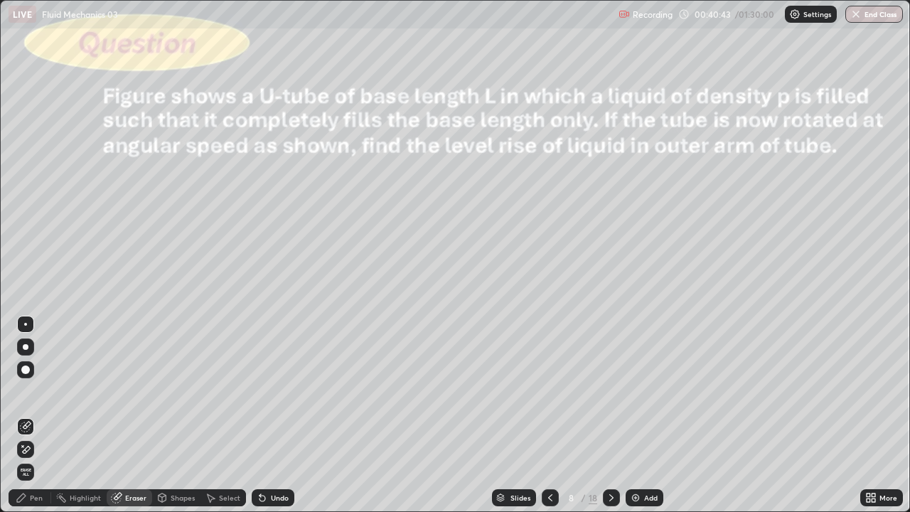
click at [177, 451] on div "Shapes" at bounding box center [183, 497] width 24 height 7
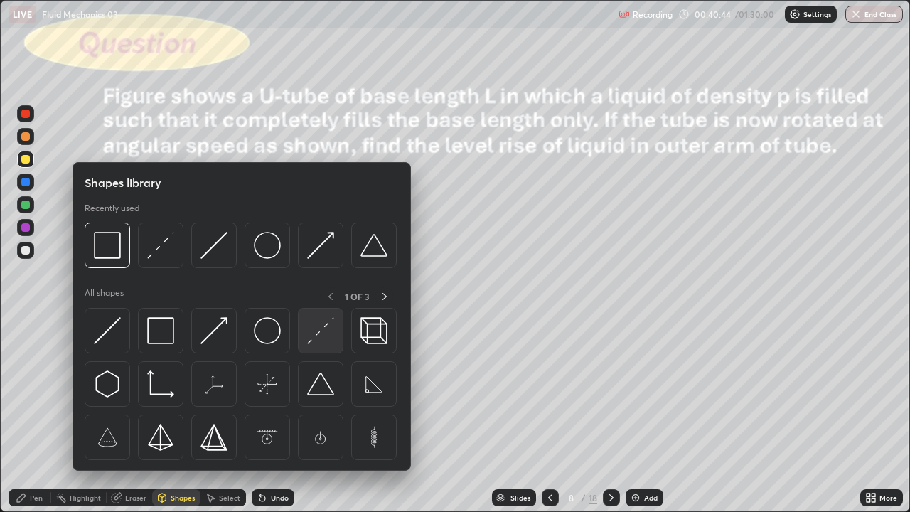
click at [320, 330] on img at bounding box center [320, 330] width 27 height 27
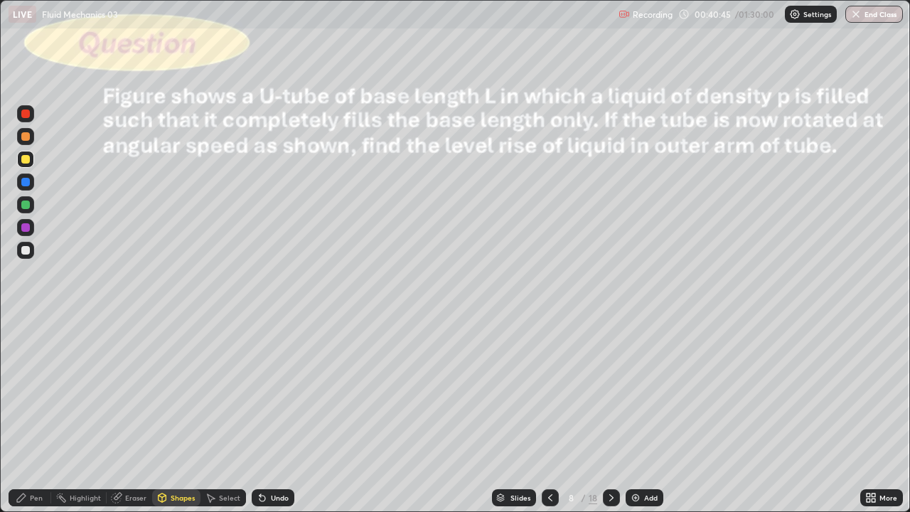
click at [28, 206] on div at bounding box center [25, 204] width 9 height 9
click at [28, 181] on div at bounding box center [25, 182] width 9 height 9
click at [37, 451] on div "Pen" at bounding box center [36, 497] width 13 height 7
click at [30, 242] on div at bounding box center [25, 250] width 17 height 17
click at [178, 451] on div "Shapes" at bounding box center [183, 497] width 24 height 7
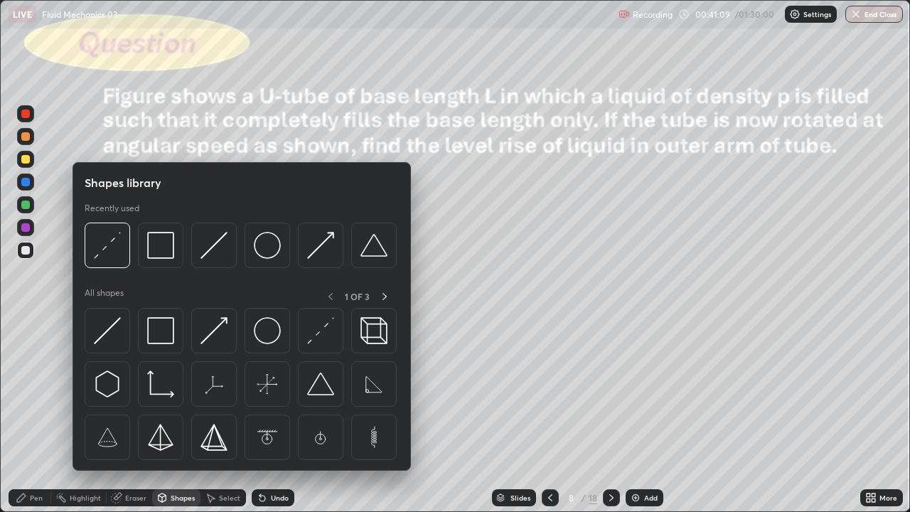
click at [24, 161] on div at bounding box center [25, 159] width 9 height 9
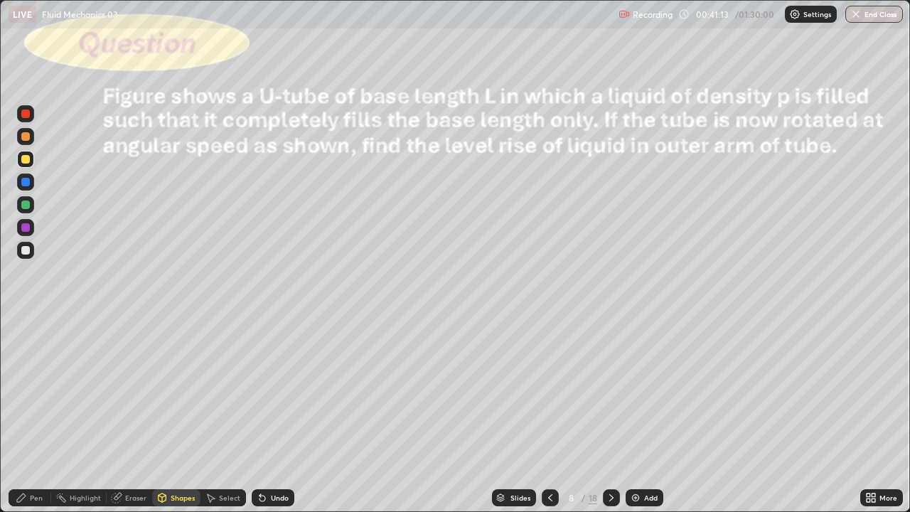
click at [37, 451] on div "Pen" at bounding box center [36, 497] width 13 height 7
click at [28, 247] on div at bounding box center [25, 250] width 9 height 9
click at [282, 451] on div "Undo" at bounding box center [273, 497] width 43 height 17
click at [226, 451] on div "Select" at bounding box center [229, 497] width 21 height 7
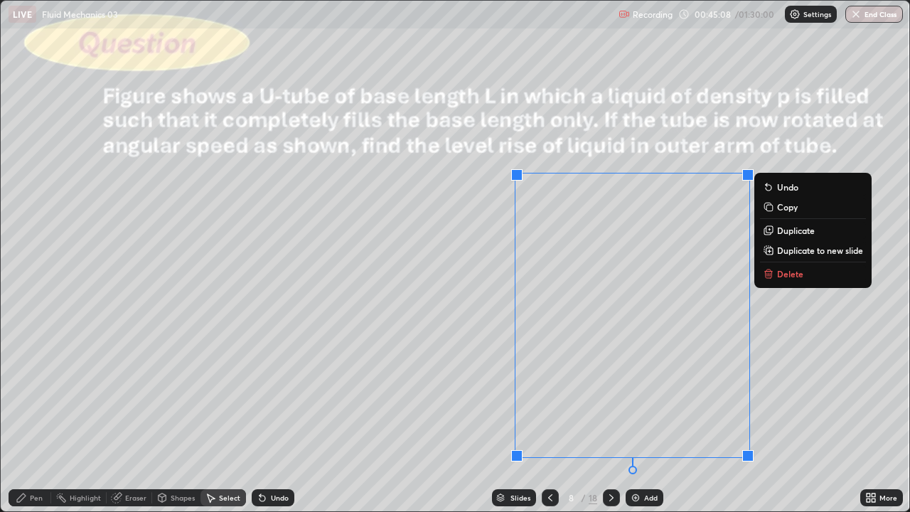
click at [779, 230] on p "Duplicate" at bounding box center [796, 230] width 38 height 11
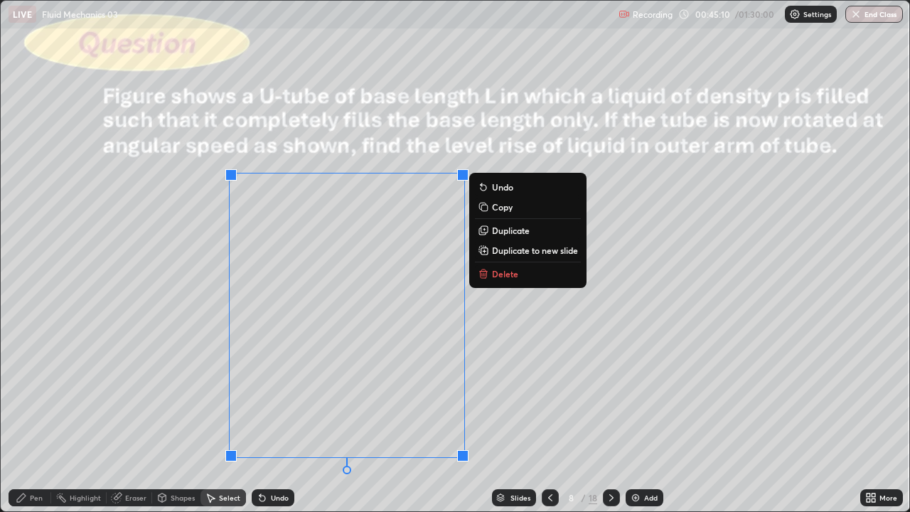
click at [155, 371] on div "0 ° Undo Copy Duplicate Duplicate to new slide Delete" at bounding box center [455, 256] width 908 height 510
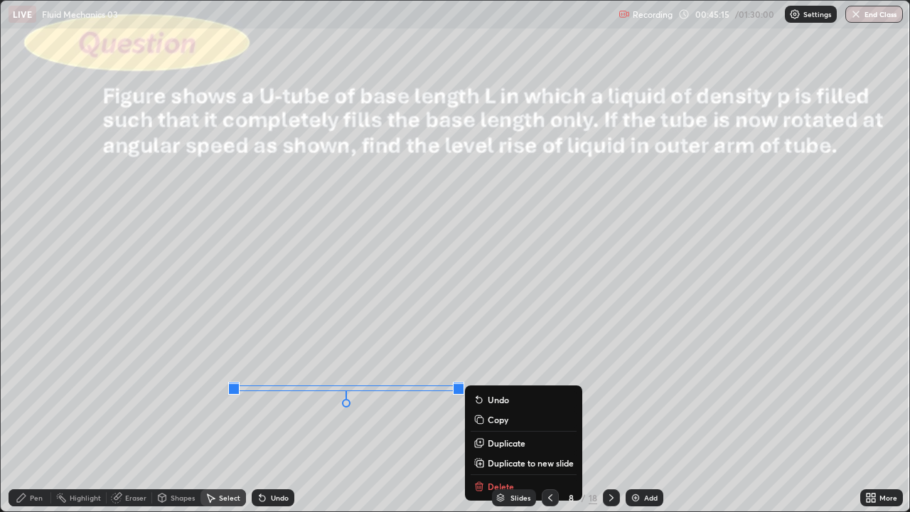
click at [487, 451] on div "Slides 8 / 18 Add" at bounding box center [577, 497] width 566 height 28
click at [485, 451] on div "Slides 8 / 18 Add" at bounding box center [577, 497] width 566 height 28
click at [478, 451] on div "Slides 8 / 18 Add" at bounding box center [577, 497] width 566 height 28
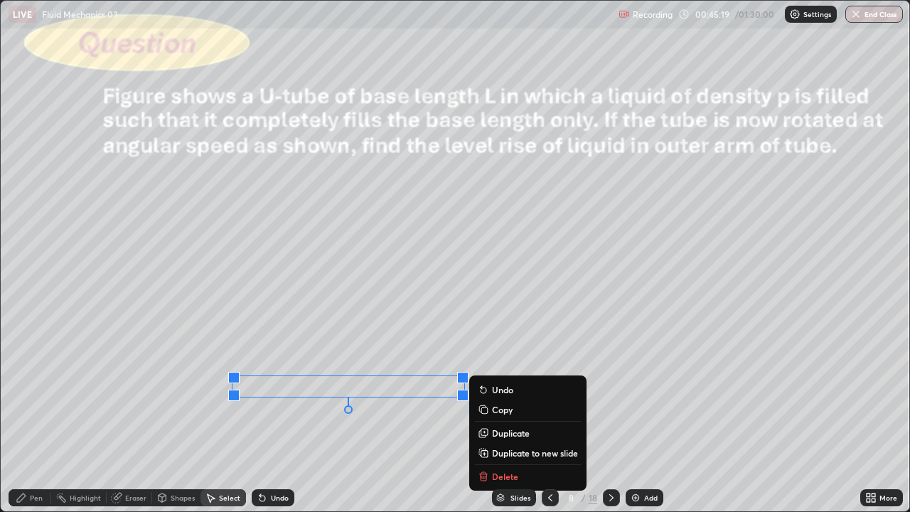
click at [399, 440] on div "0 ° Undo Copy Duplicate Duplicate to new slide Delete" at bounding box center [455, 256] width 908 height 510
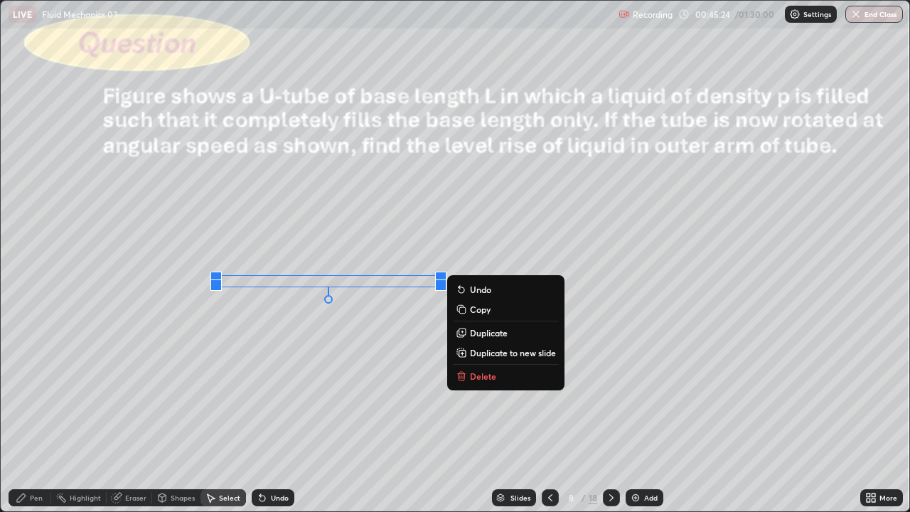
click at [471, 373] on p "Delete" at bounding box center [483, 375] width 26 height 11
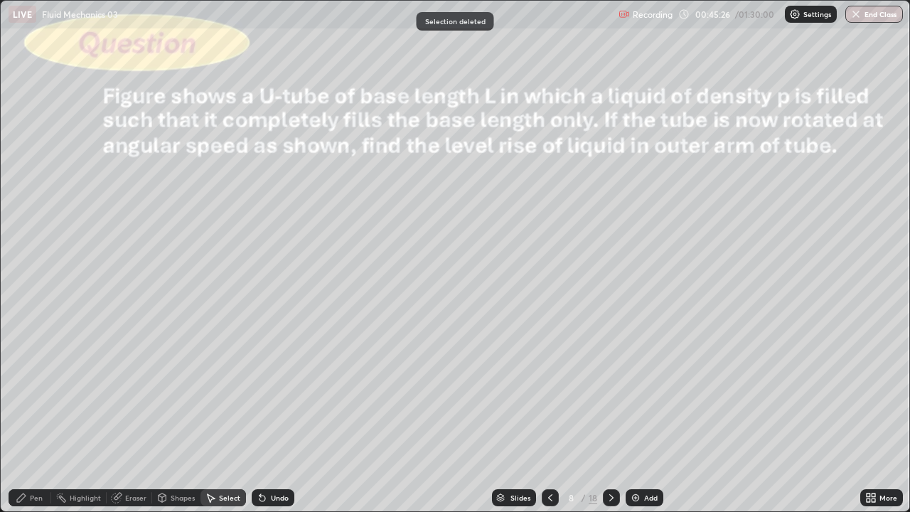
click at [37, 451] on div "Pen" at bounding box center [36, 497] width 13 height 7
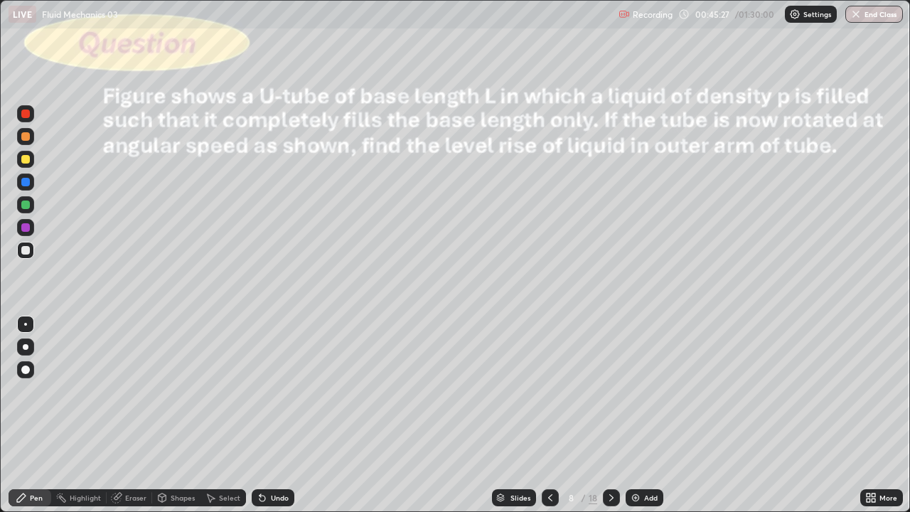
click at [29, 183] on div at bounding box center [25, 182] width 9 height 9
click at [28, 252] on div at bounding box center [25, 250] width 9 height 9
click at [272, 451] on div "Undo" at bounding box center [280, 497] width 18 height 7
click at [273, 451] on div "Undo" at bounding box center [280, 497] width 18 height 7
click at [226, 451] on div "Select" at bounding box center [229, 497] width 21 height 7
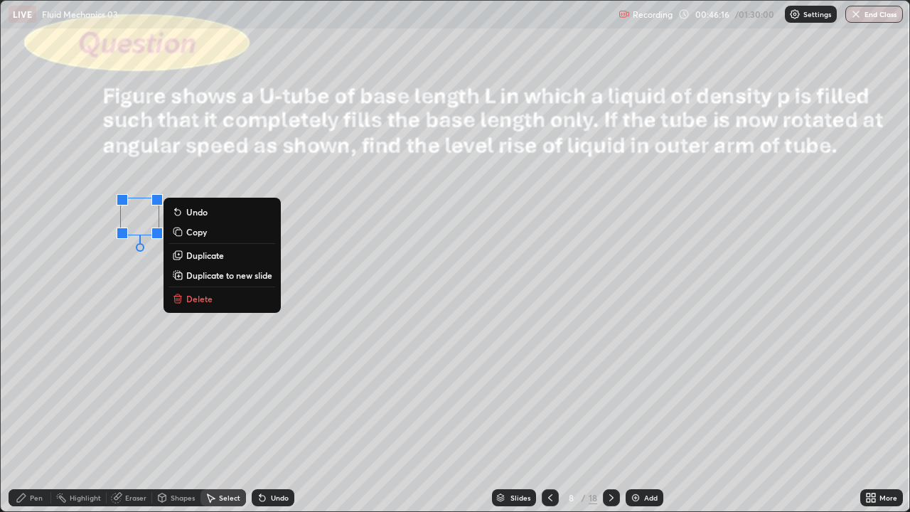
click at [21, 451] on div "Pen" at bounding box center [30, 497] width 43 height 17
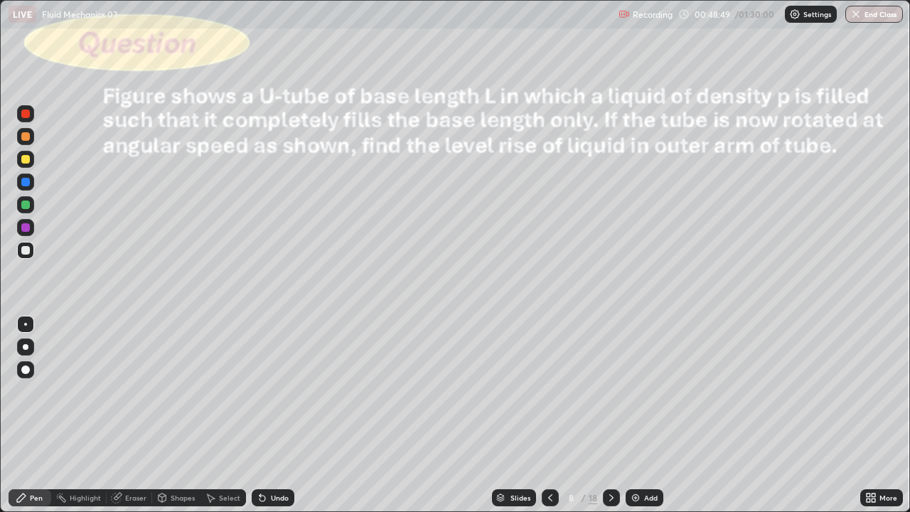
click at [603, 451] on div at bounding box center [611, 497] width 17 height 17
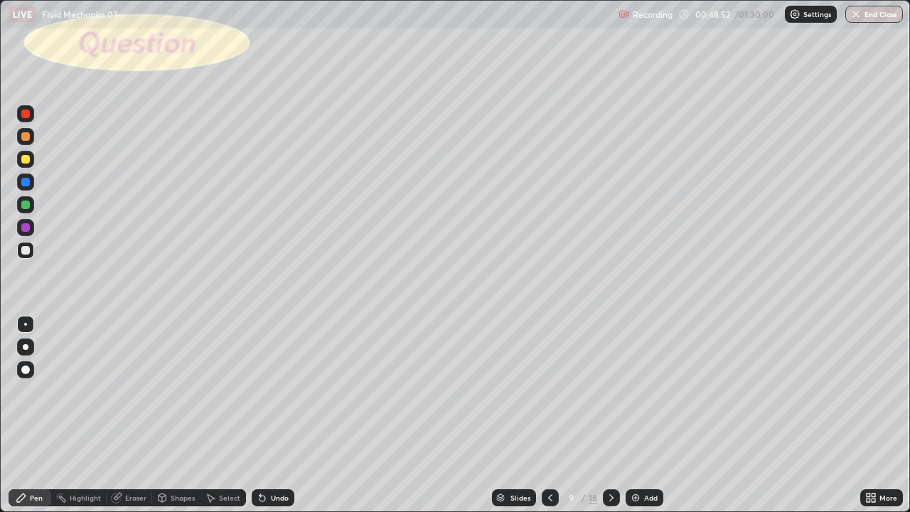
click at [544, 451] on icon at bounding box center [549, 497] width 11 height 11
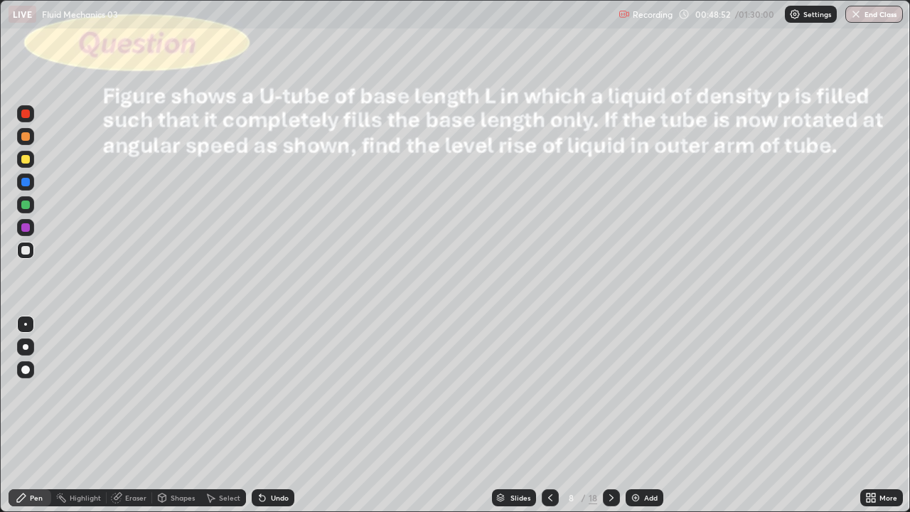
click at [635, 451] on img at bounding box center [635, 497] width 11 height 11
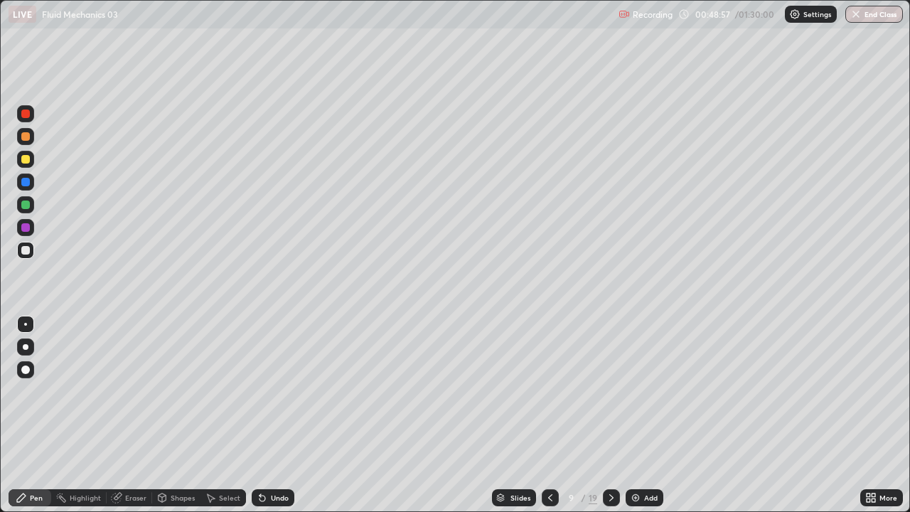
click at [29, 247] on div at bounding box center [25, 250] width 9 height 9
click at [29, 159] on div at bounding box center [25, 159] width 9 height 9
click at [28, 247] on div at bounding box center [25, 250] width 9 height 9
click at [29, 159] on div at bounding box center [25, 159] width 9 height 9
click at [269, 451] on div "Undo" at bounding box center [273, 497] width 43 height 17
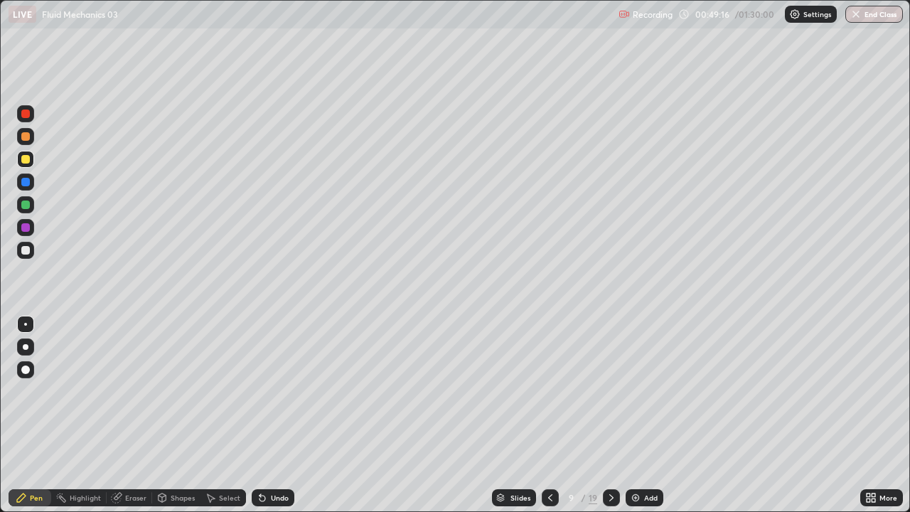
click at [272, 451] on div "Undo" at bounding box center [280, 497] width 18 height 7
click at [168, 451] on div "Shapes" at bounding box center [176, 497] width 48 height 17
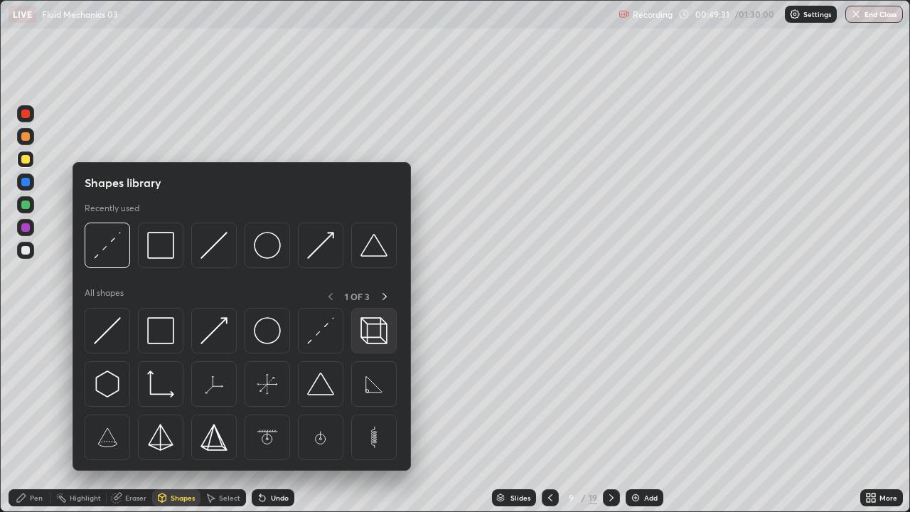
click at [382, 332] on img at bounding box center [373, 330] width 27 height 27
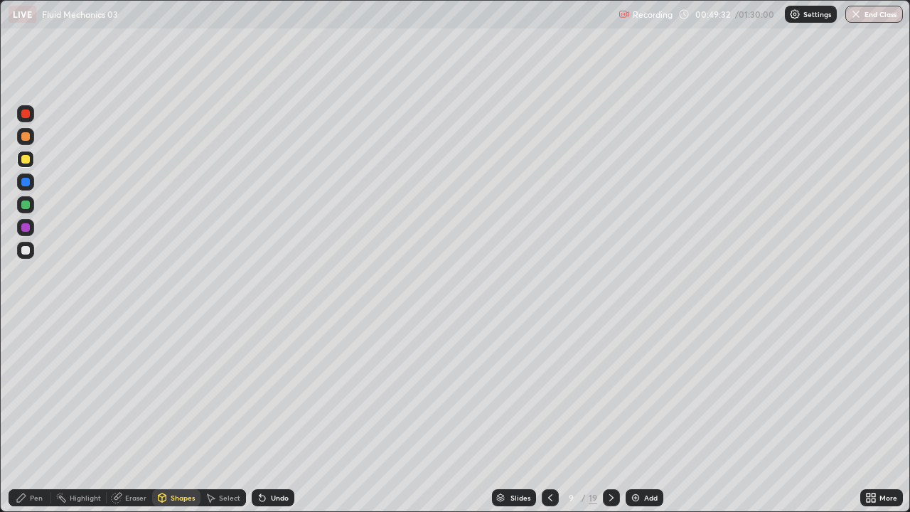
click at [26, 252] on div at bounding box center [25, 250] width 9 height 9
click at [177, 451] on div "Shapes" at bounding box center [183, 497] width 24 height 7
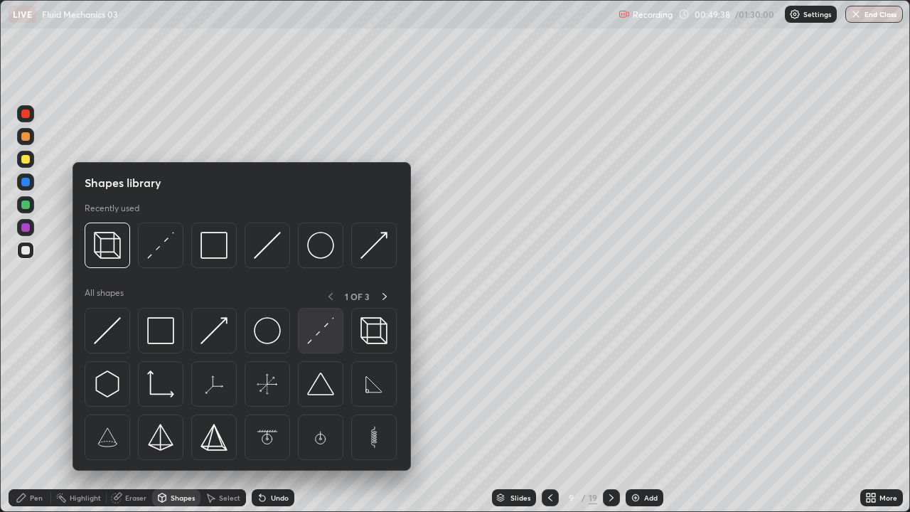
click at [328, 325] on img at bounding box center [320, 330] width 27 height 27
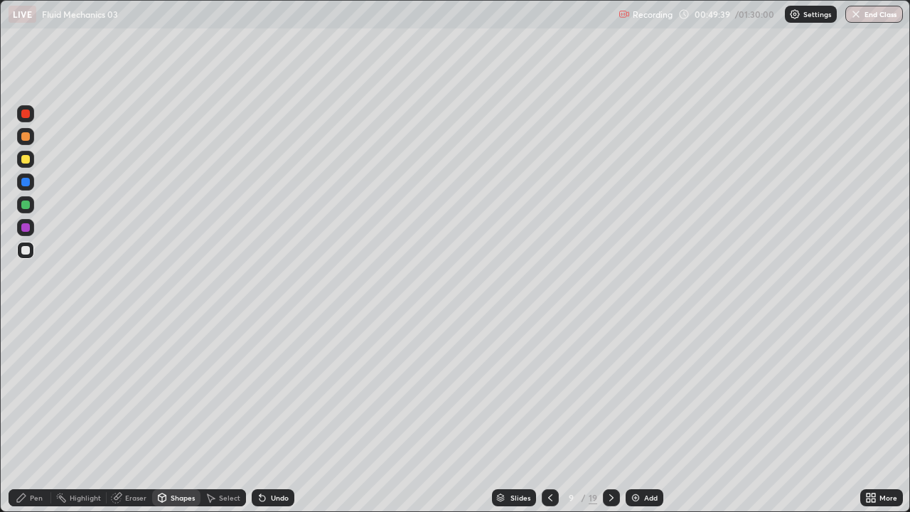
click at [29, 186] on div at bounding box center [25, 181] width 17 height 17
click at [36, 451] on div "Pen" at bounding box center [36, 497] width 13 height 7
click at [26, 242] on div at bounding box center [25, 250] width 17 height 17
click at [267, 451] on div "Undo" at bounding box center [273, 497] width 43 height 17
click at [268, 451] on div "Undo" at bounding box center [273, 497] width 43 height 17
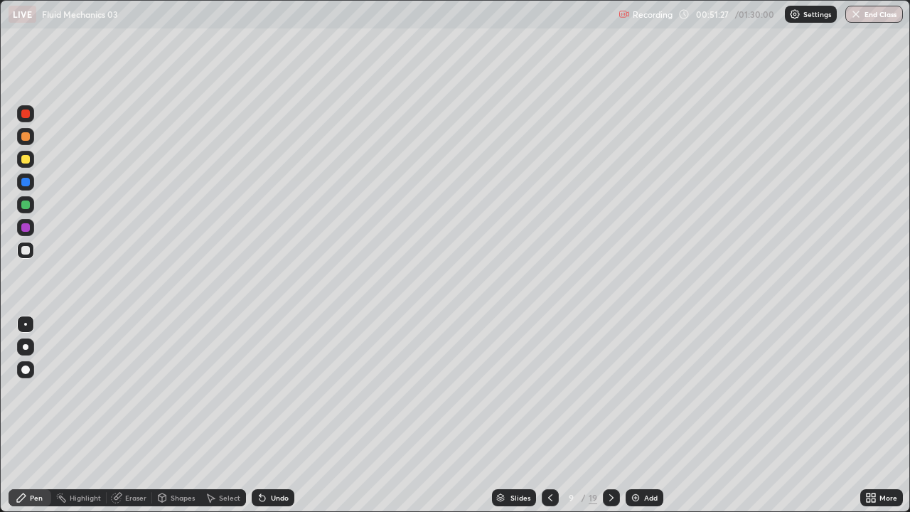
click at [268, 451] on div "Undo" at bounding box center [273, 497] width 43 height 17
click at [220, 451] on div "Select" at bounding box center [222, 497] width 45 height 17
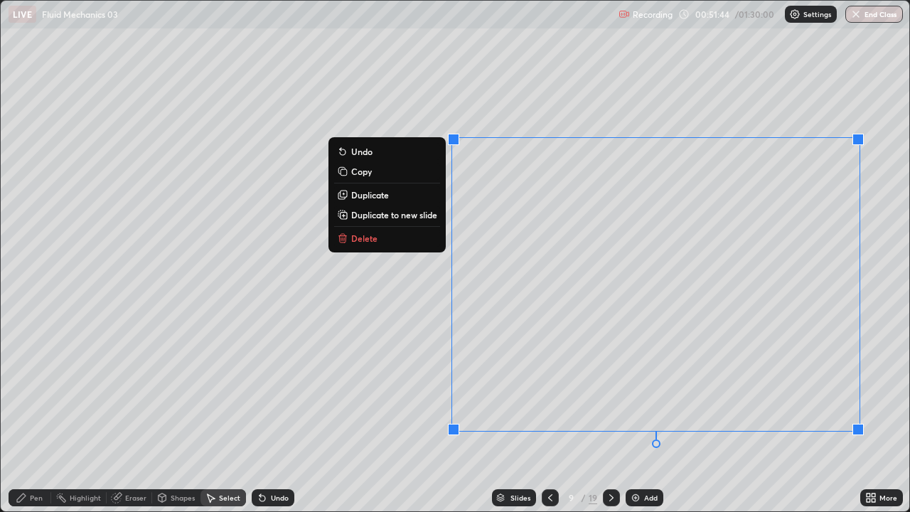
click at [360, 360] on div "0 ° Undo Copy Duplicate Duplicate to new slide Delete" at bounding box center [455, 256] width 908 height 510
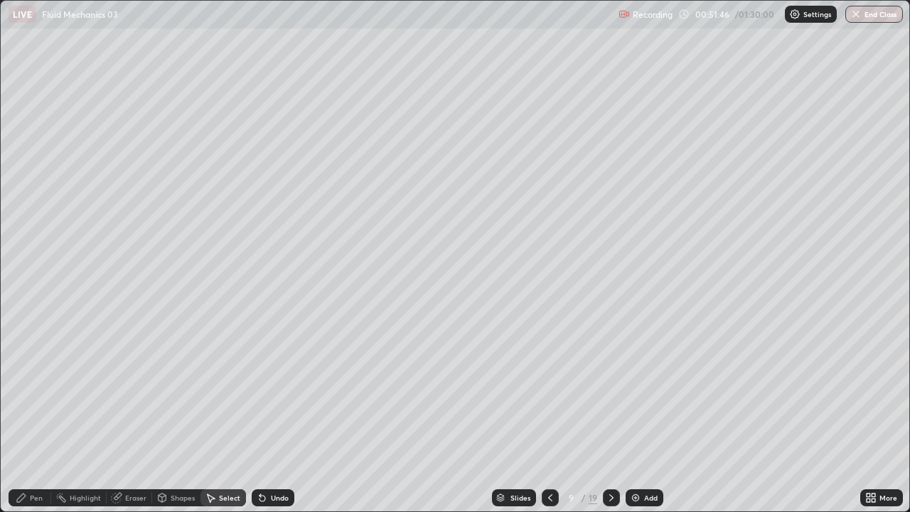
click at [173, 451] on div "Shapes" at bounding box center [183, 497] width 24 height 7
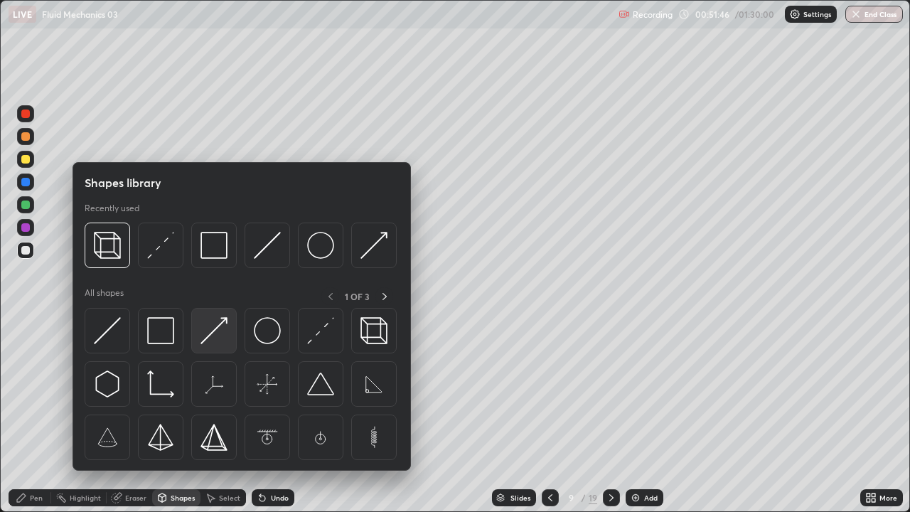
click at [222, 328] on img at bounding box center [213, 330] width 27 height 27
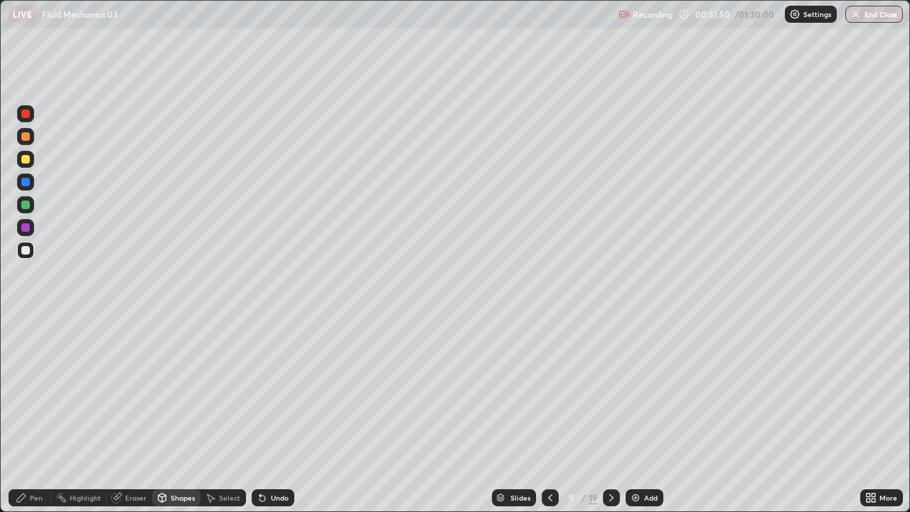
click at [179, 451] on div "Shapes" at bounding box center [183, 497] width 24 height 7
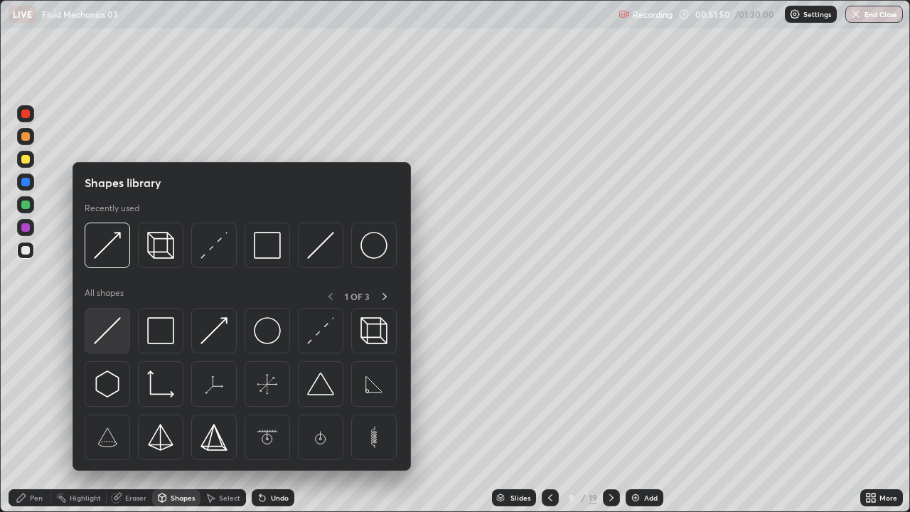
click at [117, 342] on img at bounding box center [107, 330] width 27 height 27
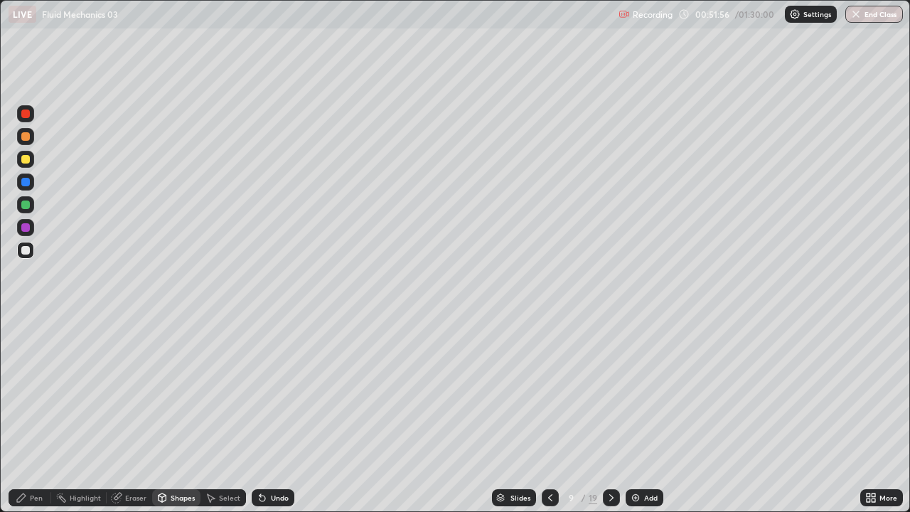
click at [186, 451] on div "Shapes" at bounding box center [183, 497] width 24 height 7
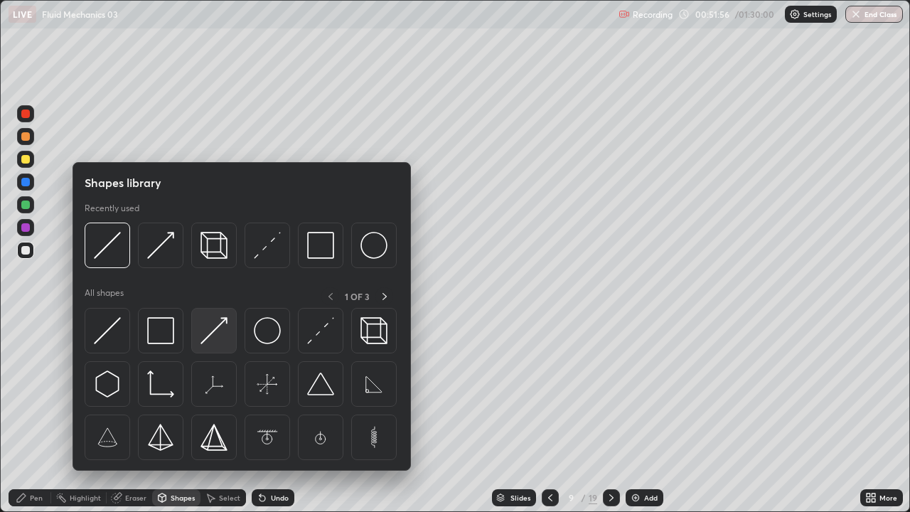
click at [222, 330] on img at bounding box center [213, 330] width 27 height 27
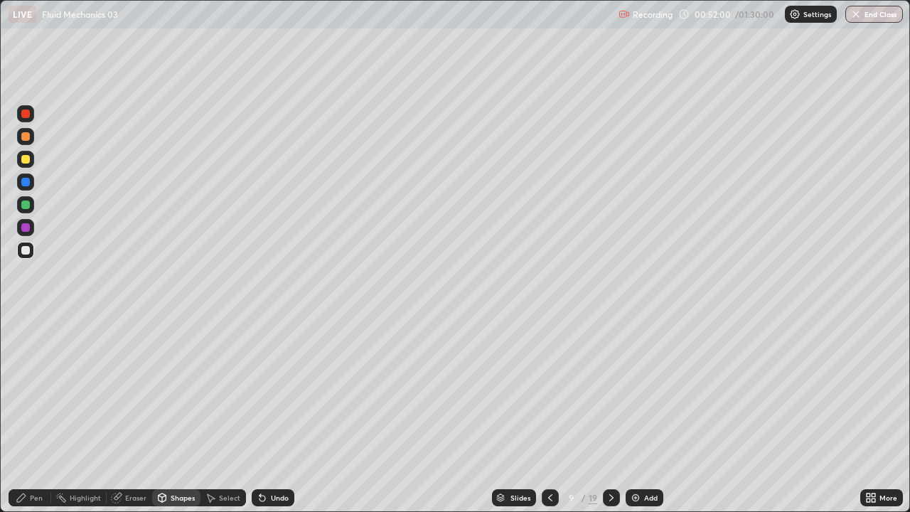
click at [32, 451] on div "Pen" at bounding box center [36, 497] width 13 height 7
click at [38, 451] on div "Pen" at bounding box center [36, 497] width 13 height 7
click at [218, 451] on div "Select" at bounding box center [222, 497] width 45 height 17
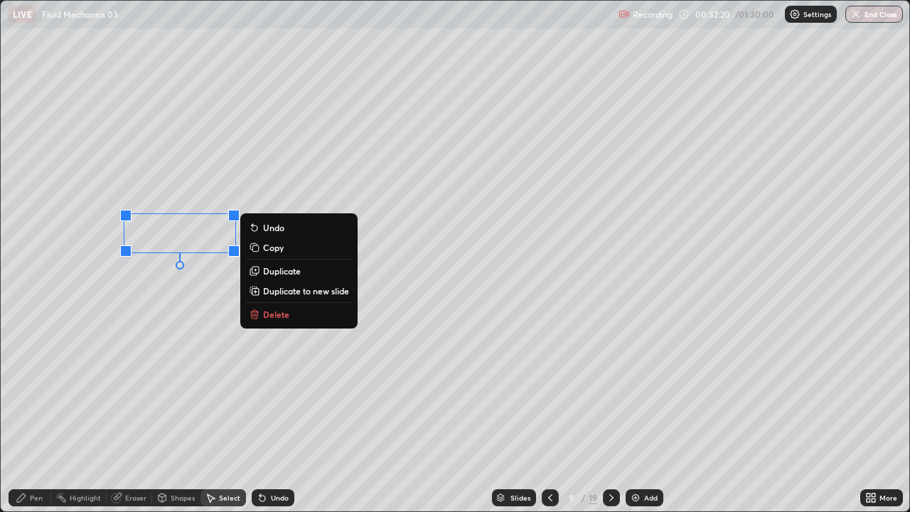
click at [31, 451] on div "Pen" at bounding box center [36, 497] width 13 height 7
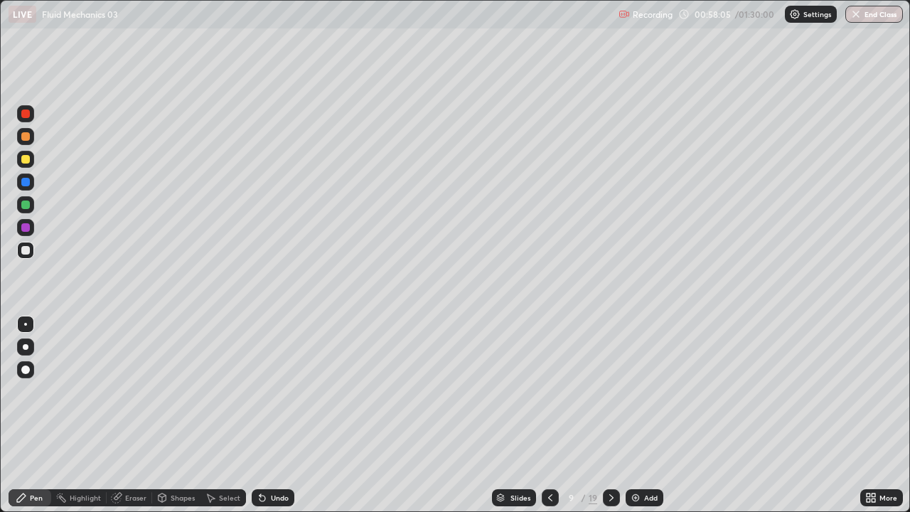
click at [613, 451] on icon at bounding box center [611, 497] width 11 height 11
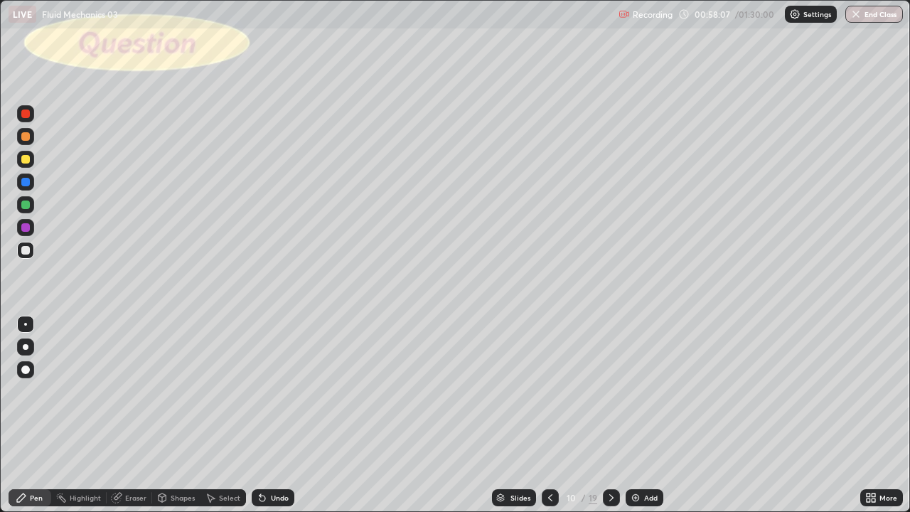
click at [557, 451] on div at bounding box center [550, 497] width 17 height 17
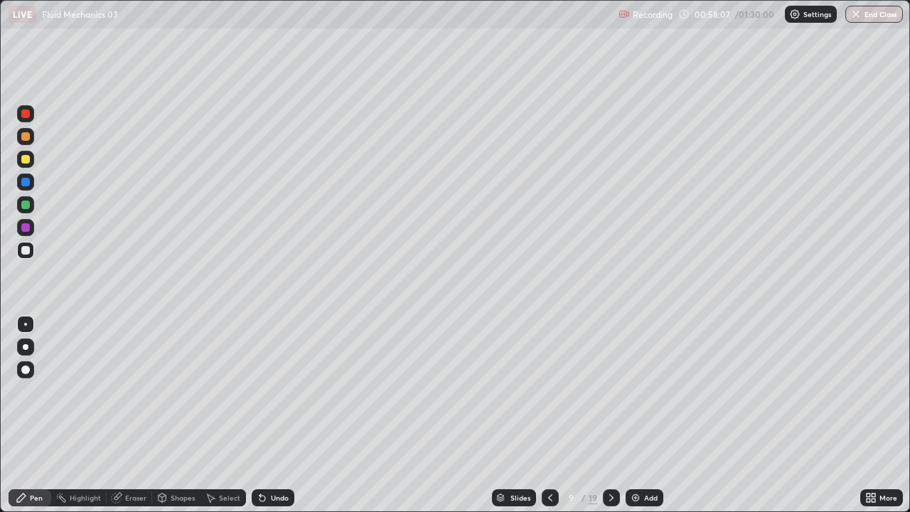
click at [634, 451] on div "Add" at bounding box center [644, 497] width 38 height 17
click at [171, 451] on div "Shapes" at bounding box center [183, 497] width 24 height 7
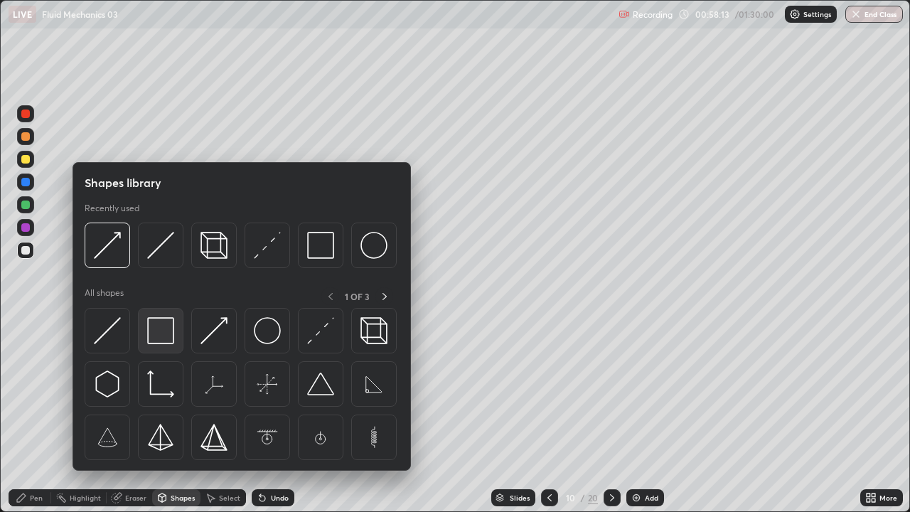
click at [162, 326] on img at bounding box center [160, 330] width 27 height 27
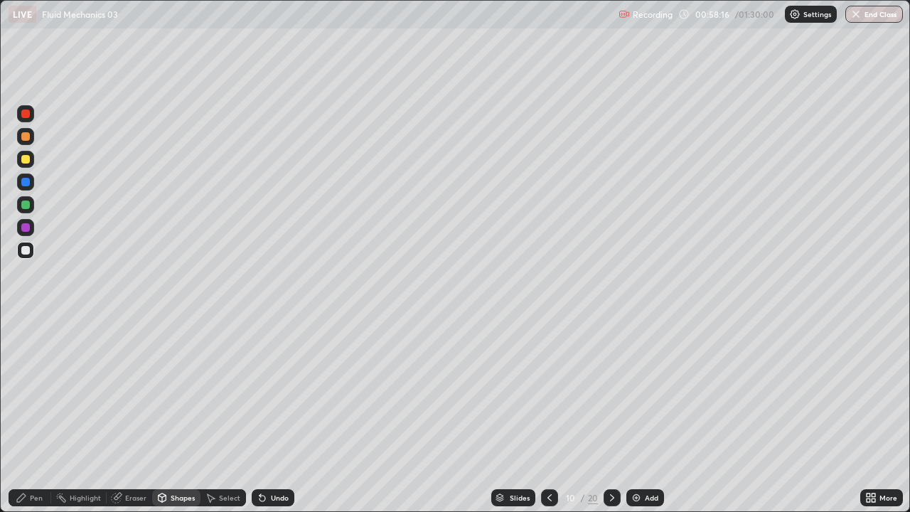
click at [37, 451] on div "Pen" at bounding box center [36, 497] width 13 height 7
click at [31, 157] on div at bounding box center [25, 159] width 17 height 17
click at [267, 451] on div "Undo" at bounding box center [273, 497] width 43 height 17
click at [181, 451] on div "Shapes" at bounding box center [183, 497] width 24 height 7
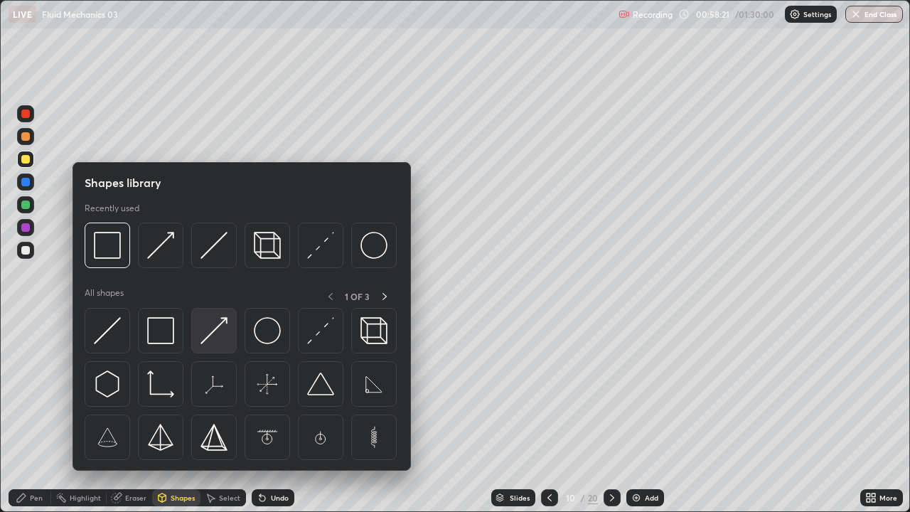
click at [222, 328] on img at bounding box center [213, 330] width 27 height 27
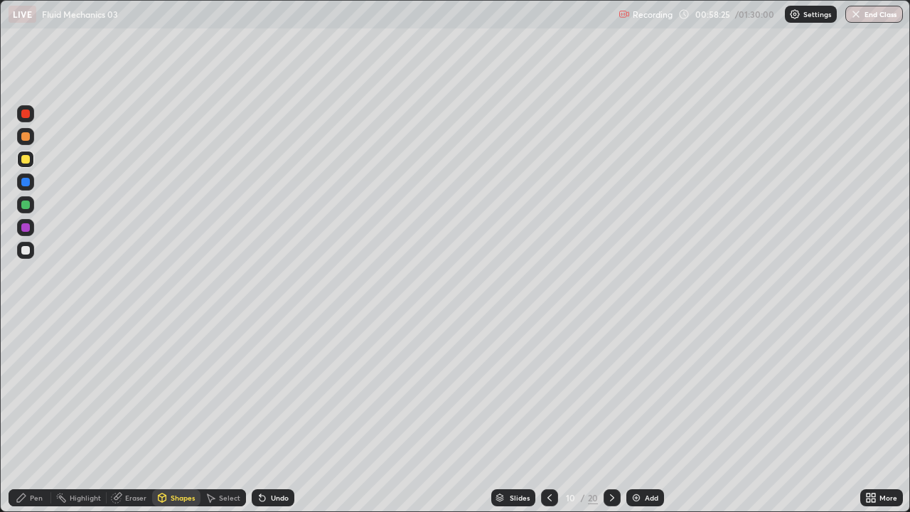
click at [178, 451] on div "Shapes" at bounding box center [176, 497] width 48 height 17
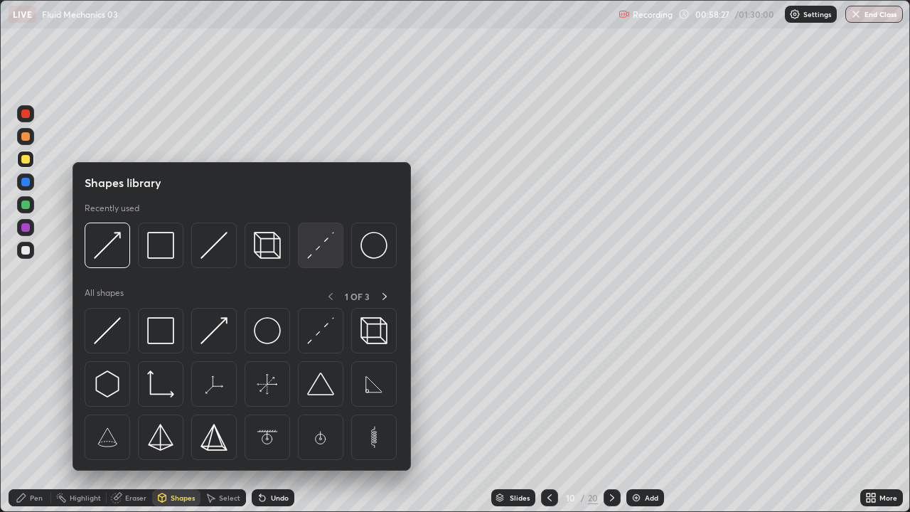
click at [321, 255] on img at bounding box center [320, 245] width 27 height 27
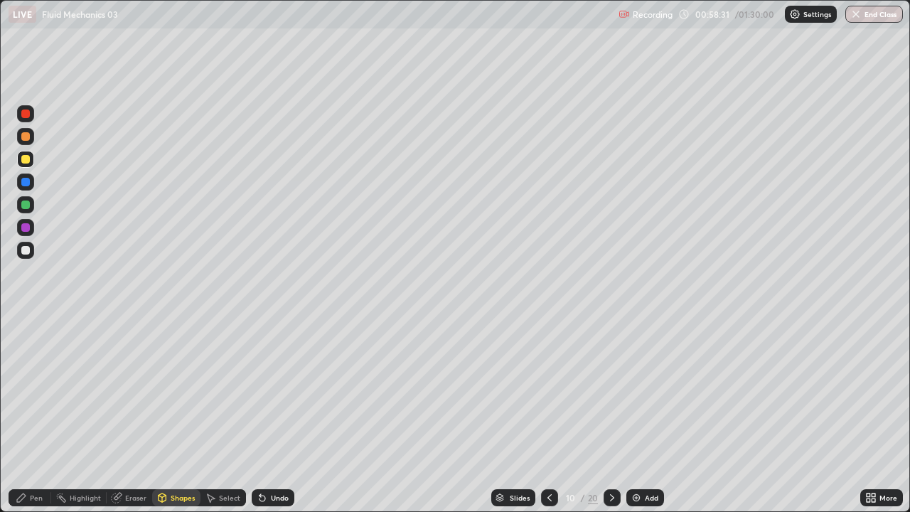
click at [178, 451] on div "Shapes" at bounding box center [176, 497] width 48 height 17
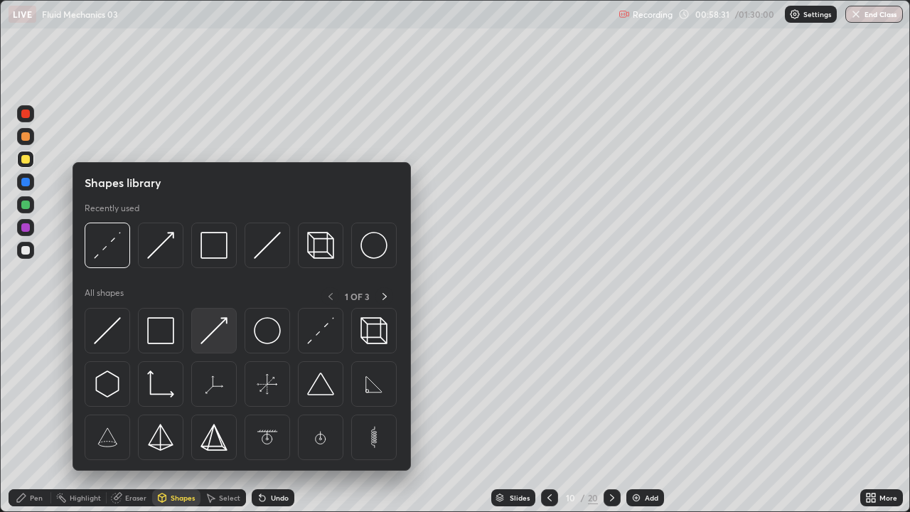
click at [216, 336] on img at bounding box center [213, 330] width 27 height 27
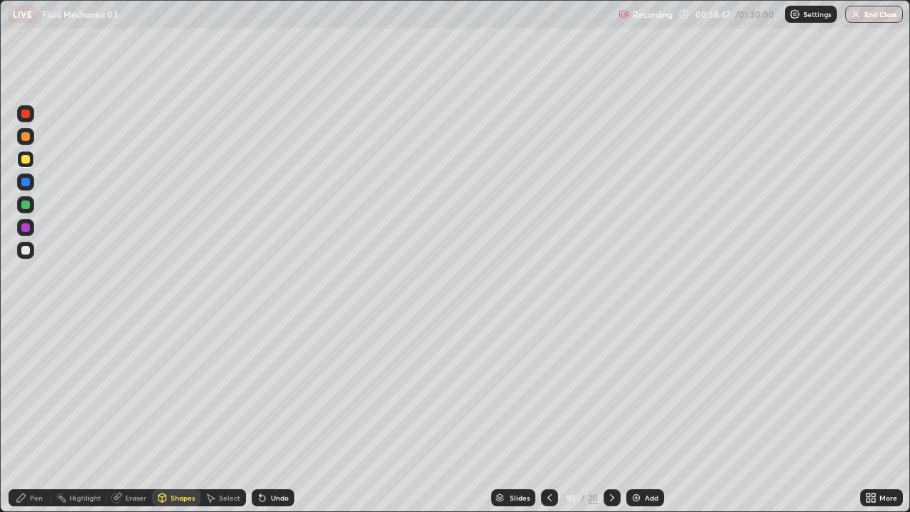
click at [177, 451] on div "Shapes" at bounding box center [183, 497] width 24 height 7
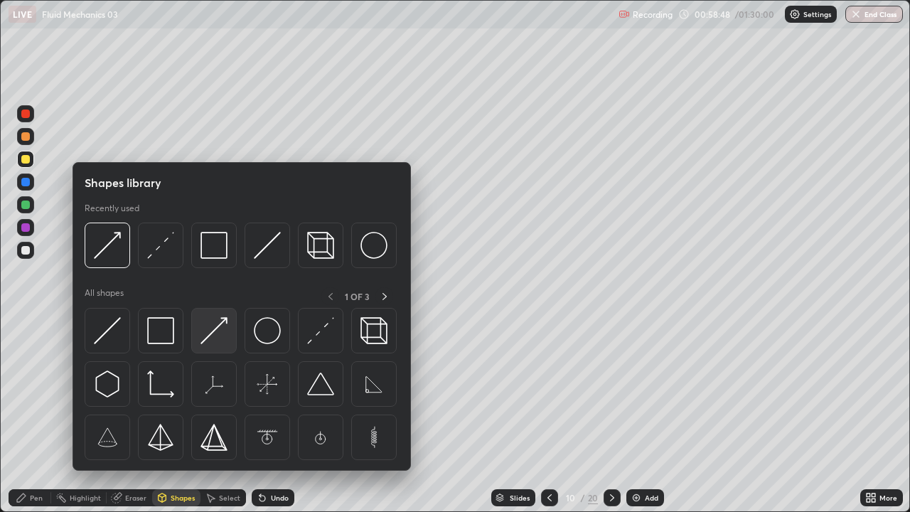
click at [212, 318] on img at bounding box center [213, 330] width 27 height 27
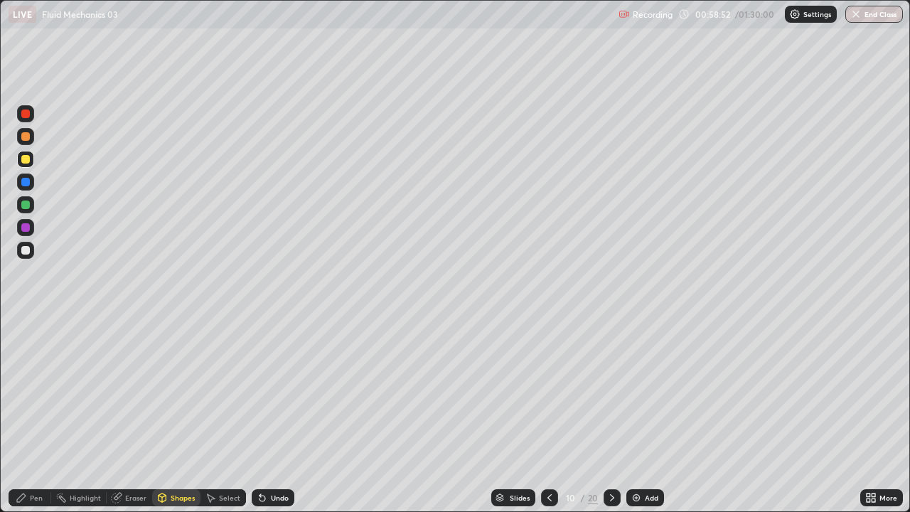
click at [28, 451] on div "Pen" at bounding box center [30, 497] width 43 height 17
click at [26, 205] on div at bounding box center [25, 204] width 9 height 9
click at [174, 451] on div "Shapes" at bounding box center [176, 497] width 48 height 17
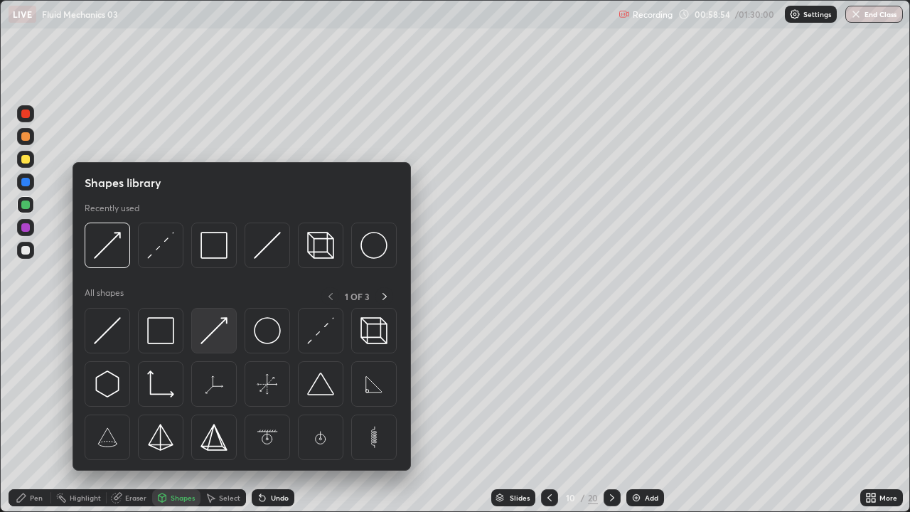
click at [221, 334] on img at bounding box center [213, 330] width 27 height 27
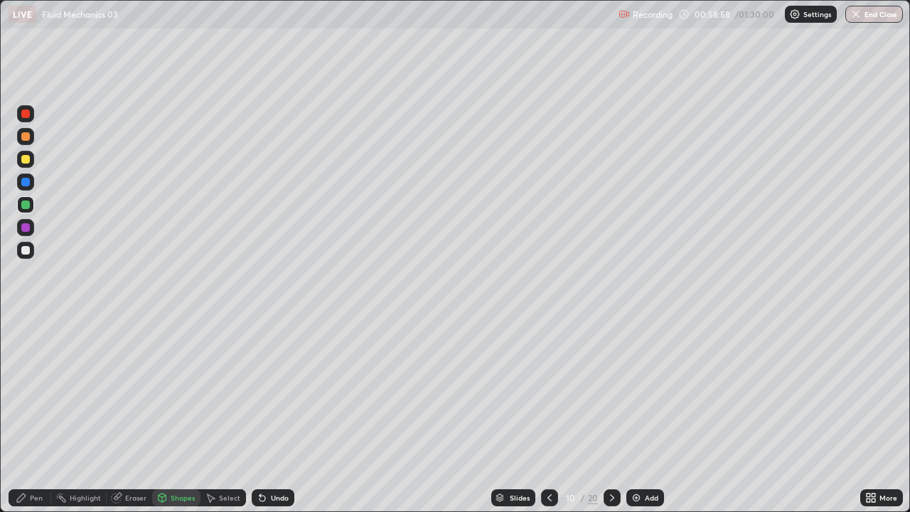
click at [36, 451] on div "Pen" at bounding box center [36, 497] width 13 height 7
click at [21, 451] on icon at bounding box center [21, 497] width 9 height 9
click at [28, 250] on div at bounding box center [25, 250] width 9 height 9
click at [28, 254] on div at bounding box center [25, 250] width 9 height 9
click at [611, 451] on icon at bounding box center [611, 497] width 11 height 11
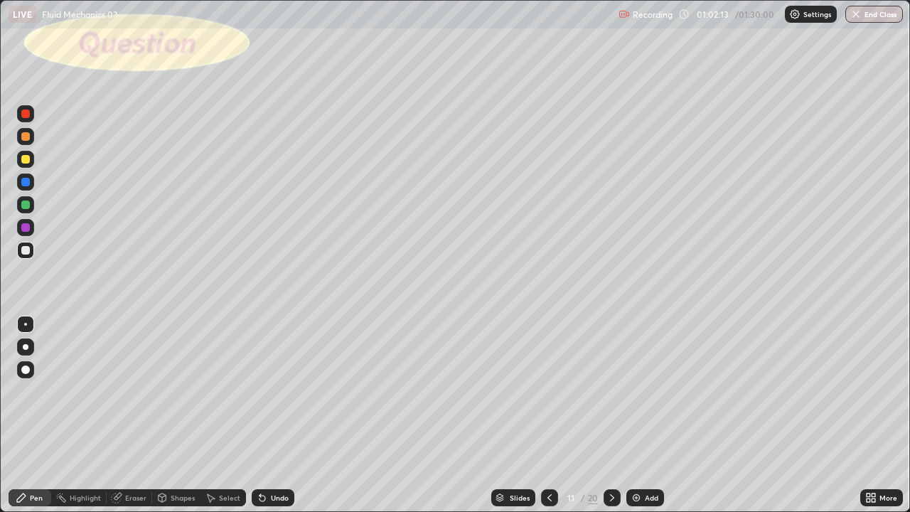
click at [171, 451] on div "Shapes" at bounding box center [176, 497] width 48 height 17
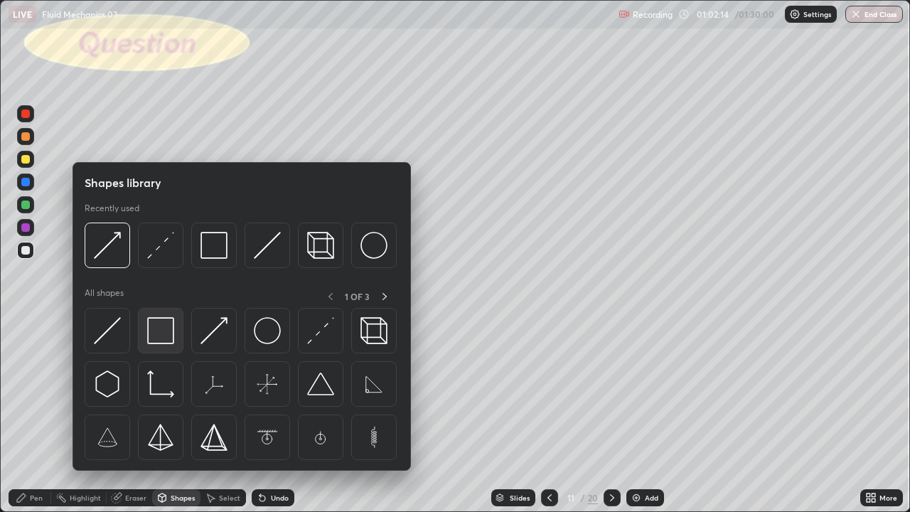
click at [165, 334] on img at bounding box center [160, 330] width 27 height 27
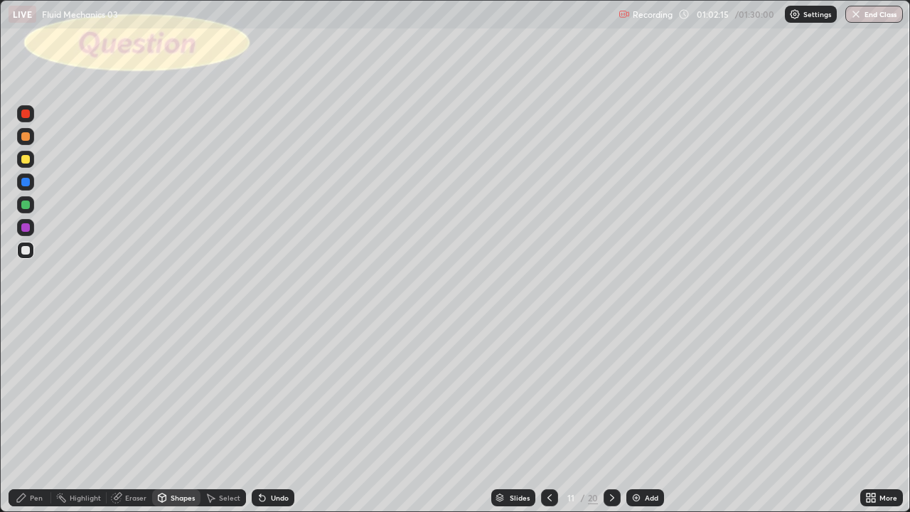
click at [27, 160] on div at bounding box center [25, 159] width 9 height 9
click at [129, 451] on div "Eraser" at bounding box center [135, 497] width 21 height 7
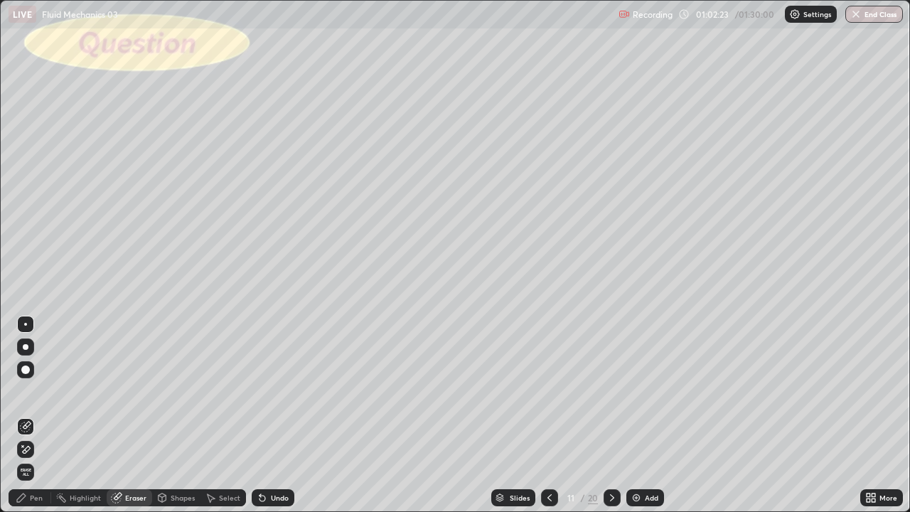
click at [180, 451] on div "Shapes" at bounding box center [183, 497] width 24 height 7
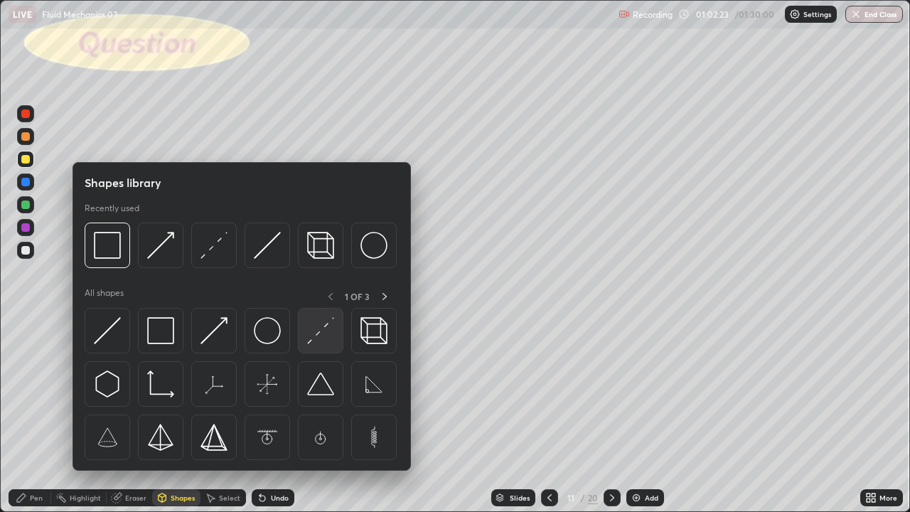
click at [320, 342] on img at bounding box center [320, 330] width 27 height 27
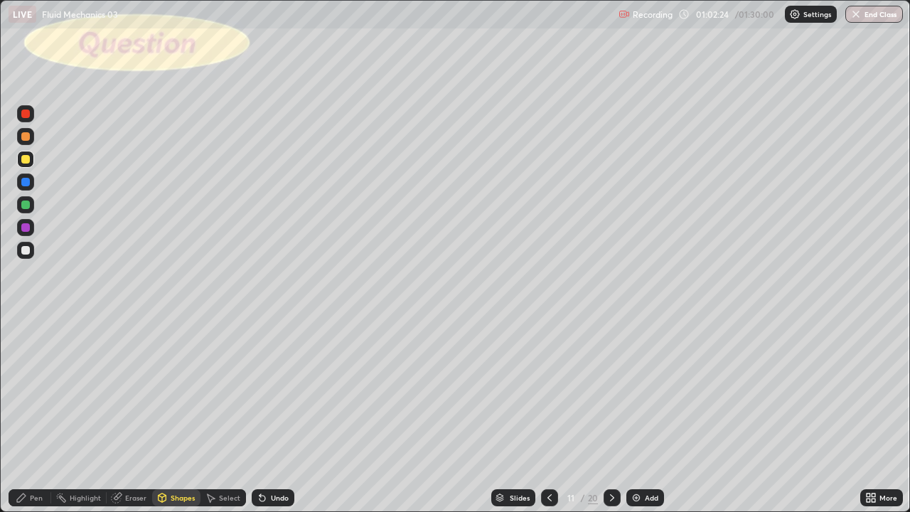
click at [26, 183] on div at bounding box center [25, 182] width 9 height 9
click at [277, 451] on div "Undo" at bounding box center [280, 497] width 18 height 7
click at [282, 451] on div "Undo" at bounding box center [280, 497] width 18 height 7
click at [32, 209] on div at bounding box center [25, 204] width 17 height 17
click at [177, 451] on div "Shapes" at bounding box center [176, 497] width 48 height 17
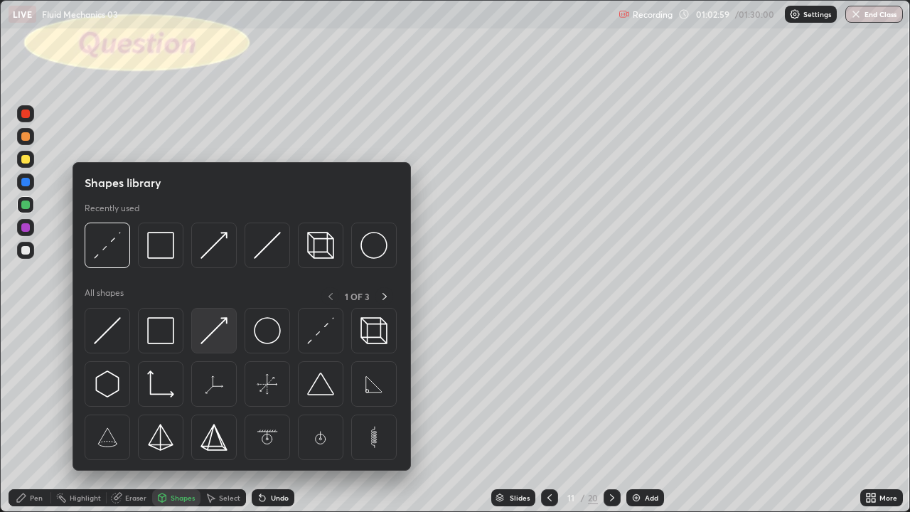
click at [216, 331] on img at bounding box center [213, 330] width 27 height 27
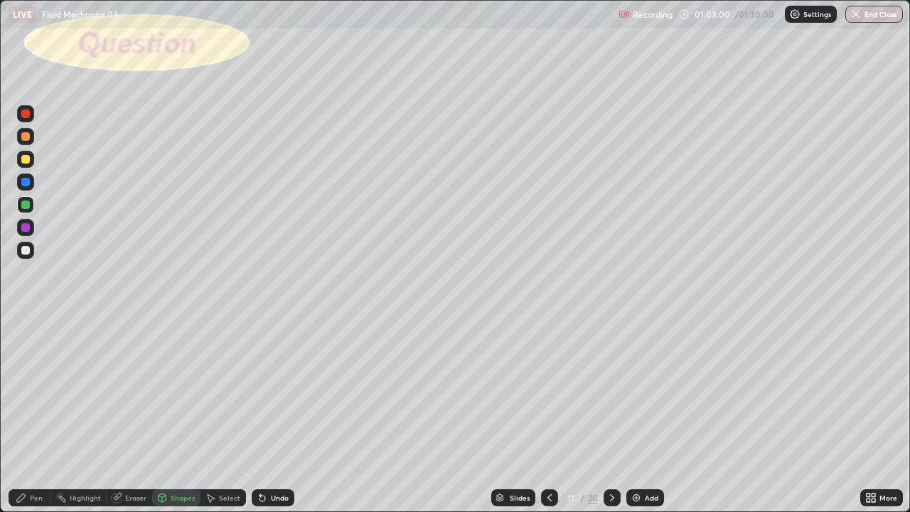
click at [28, 249] on div at bounding box center [25, 250] width 9 height 9
click at [41, 451] on div "Pen" at bounding box center [36, 497] width 13 height 7
click at [181, 451] on div "Shapes" at bounding box center [183, 497] width 24 height 7
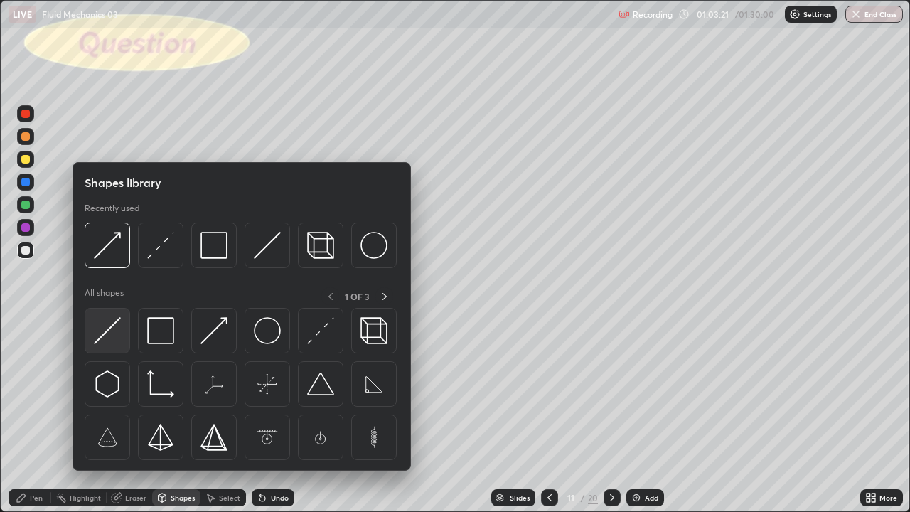
click at [124, 332] on div at bounding box center [107, 330] width 45 height 45
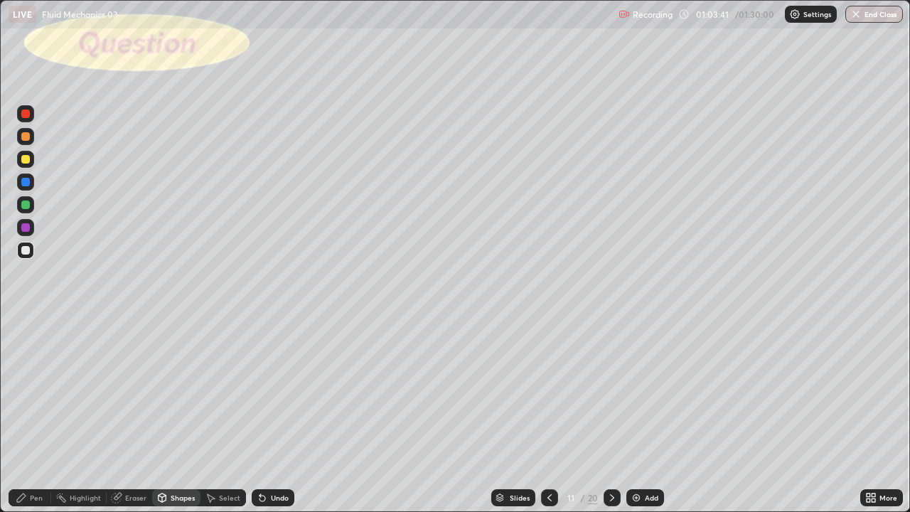
click at [41, 451] on div "Pen" at bounding box center [36, 497] width 13 height 7
click at [33, 249] on div at bounding box center [25, 250] width 17 height 17
click at [272, 451] on div "Undo" at bounding box center [280, 497] width 18 height 7
click at [25, 163] on div at bounding box center [25, 159] width 9 height 9
click at [644, 451] on div "Add" at bounding box center [645, 497] width 38 height 17
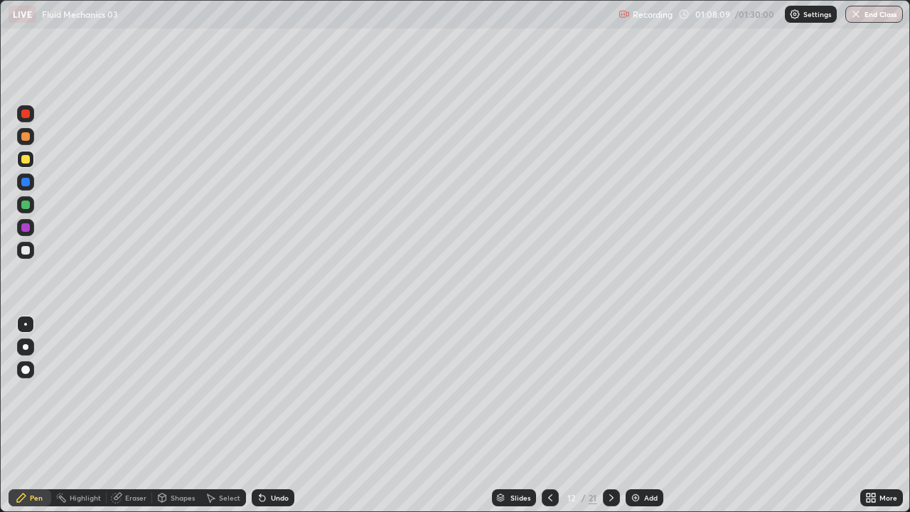
click at [23, 252] on div at bounding box center [25, 250] width 9 height 9
click at [135, 451] on div "Eraser" at bounding box center [135, 497] width 21 height 7
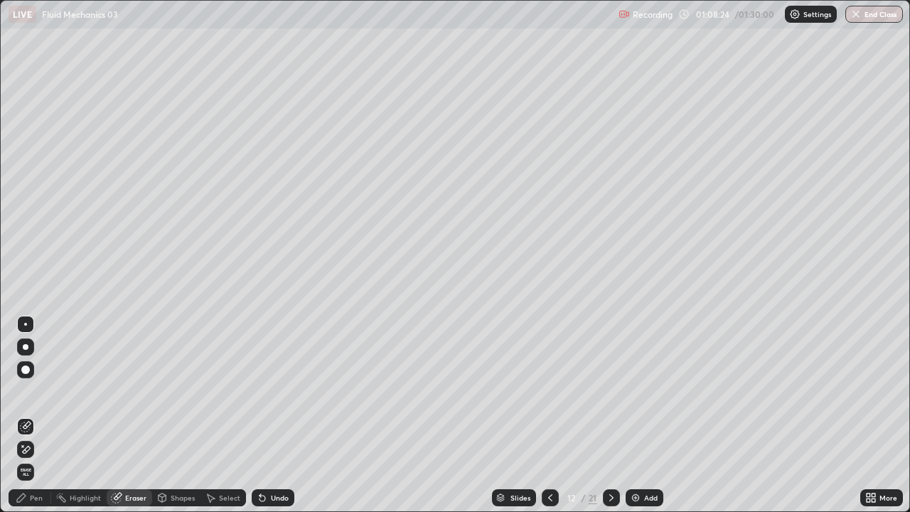
click at [36, 451] on div "Pen" at bounding box center [30, 497] width 43 height 17
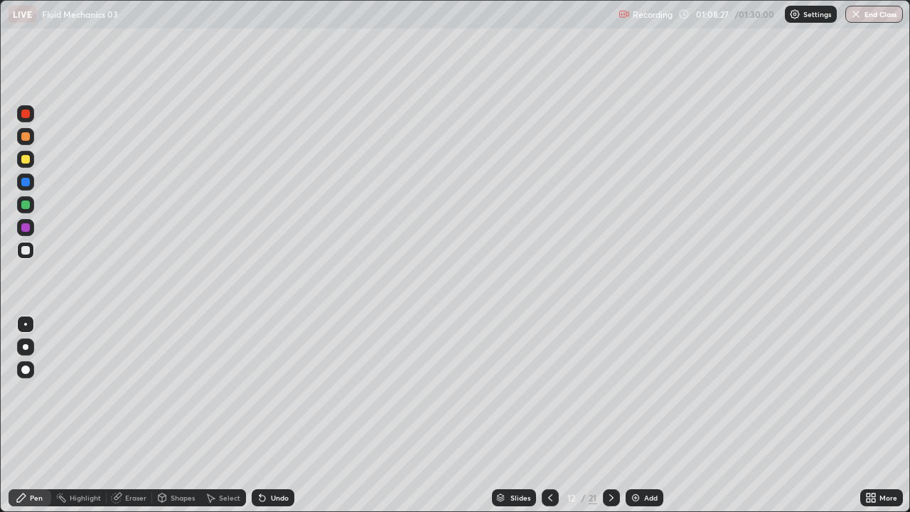
click at [173, 451] on div "Shapes" at bounding box center [183, 497] width 24 height 7
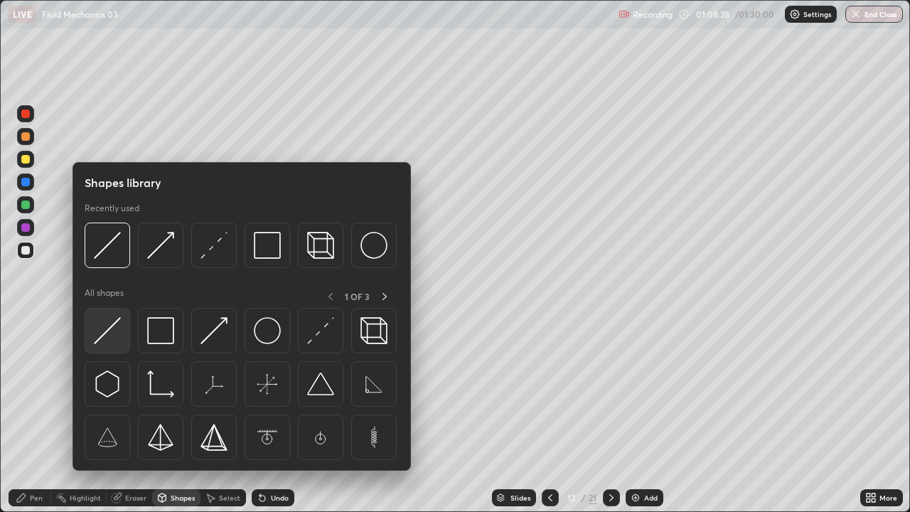
click at [119, 331] on img at bounding box center [107, 330] width 27 height 27
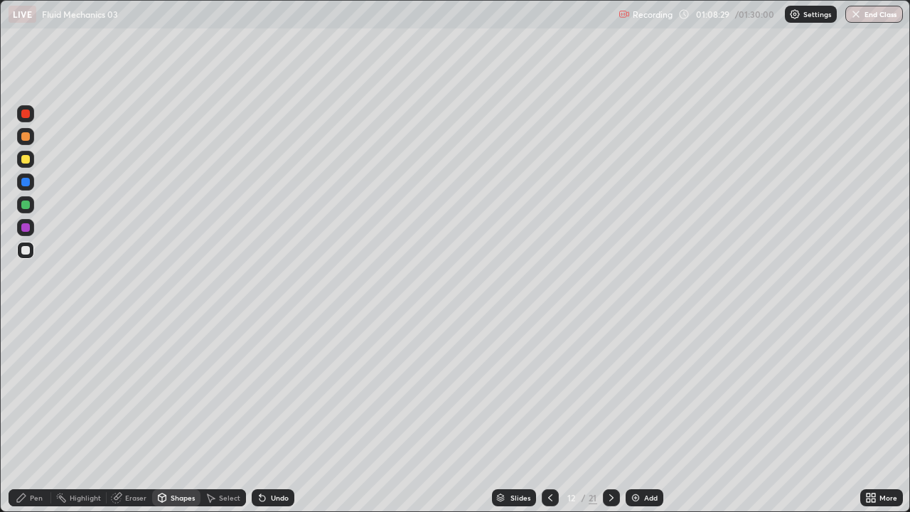
click at [31, 156] on div at bounding box center [25, 159] width 17 height 17
click at [28, 251] on div at bounding box center [25, 250] width 9 height 9
click at [183, 451] on div "Shapes" at bounding box center [183, 497] width 24 height 7
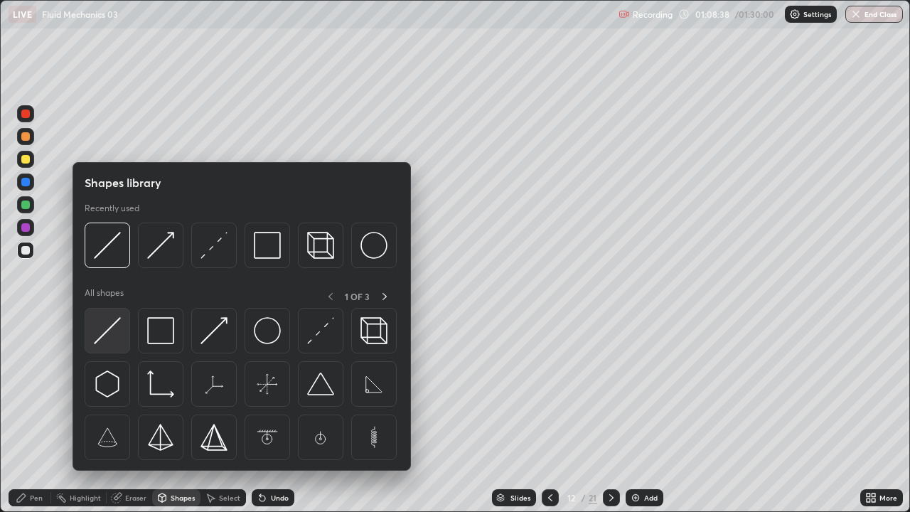
click at [118, 329] on img at bounding box center [107, 330] width 27 height 27
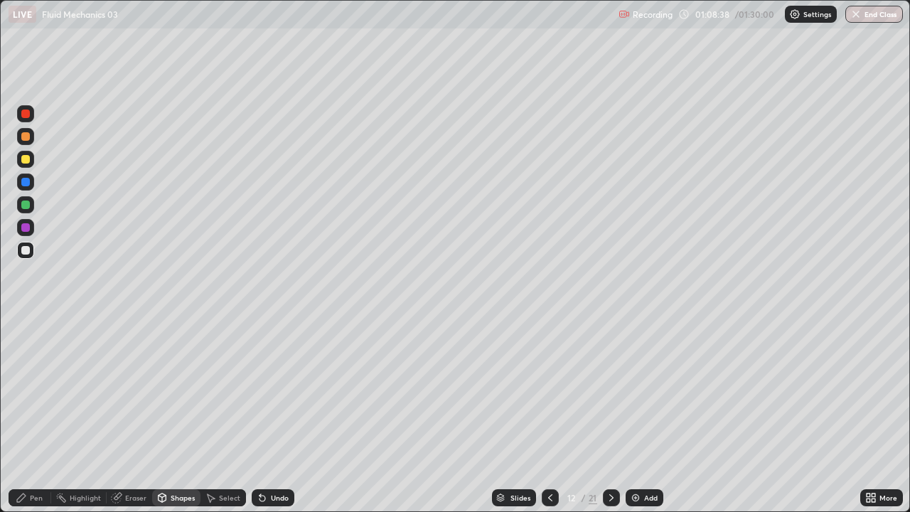
click at [28, 201] on div at bounding box center [25, 204] width 9 height 9
click at [182, 451] on div "Shapes" at bounding box center [183, 497] width 24 height 7
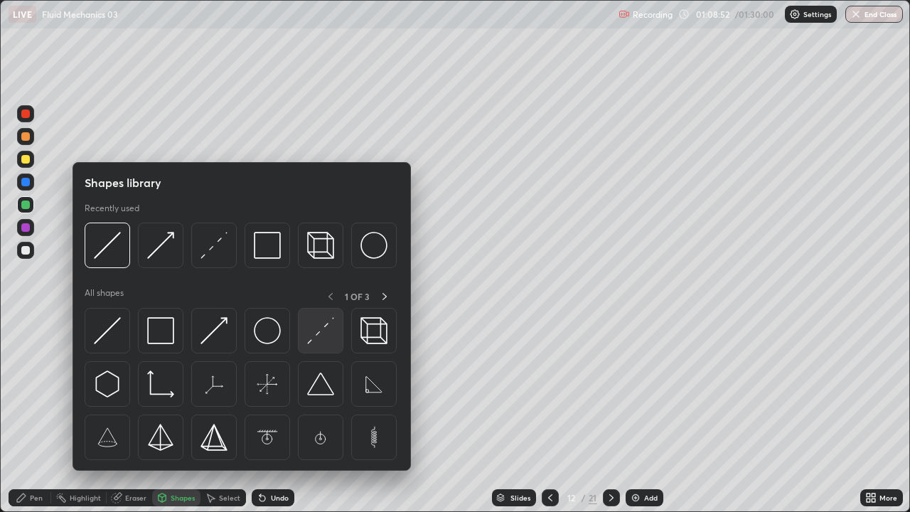
click at [320, 328] on img at bounding box center [320, 330] width 27 height 27
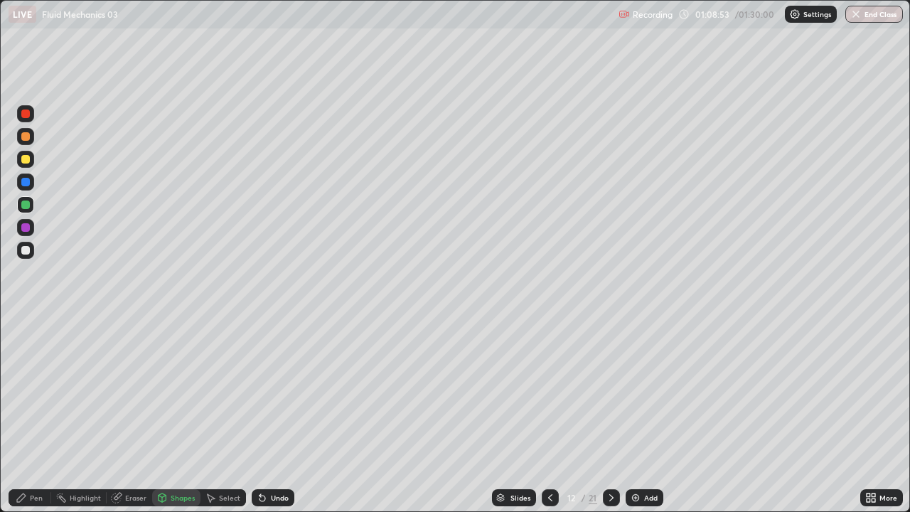
click at [28, 188] on div at bounding box center [25, 181] width 17 height 17
click at [273, 451] on div "Undo" at bounding box center [280, 497] width 18 height 7
click at [43, 451] on div "Pen" at bounding box center [30, 497] width 43 height 17
click at [28, 247] on div at bounding box center [25, 250] width 9 height 9
click at [267, 451] on div "Undo" at bounding box center [273, 497] width 43 height 17
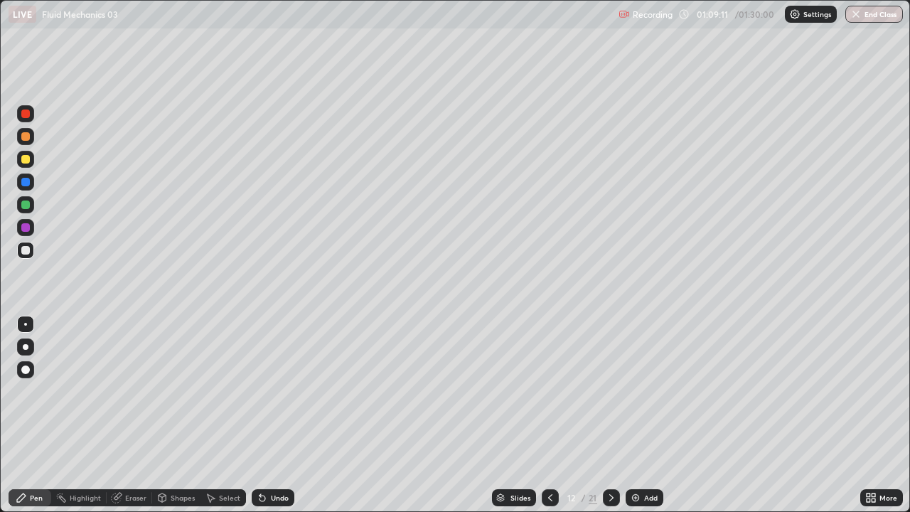
click at [180, 451] on div "Shapes" at bounding box center [183, 497] width 24 height 7
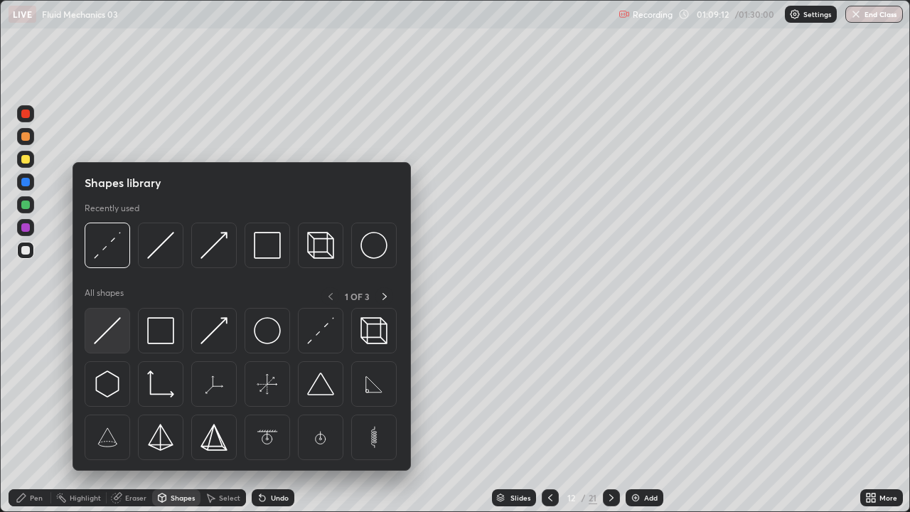
click at [113, 337] on img at bounding box center [107, 330] width 27 height 27
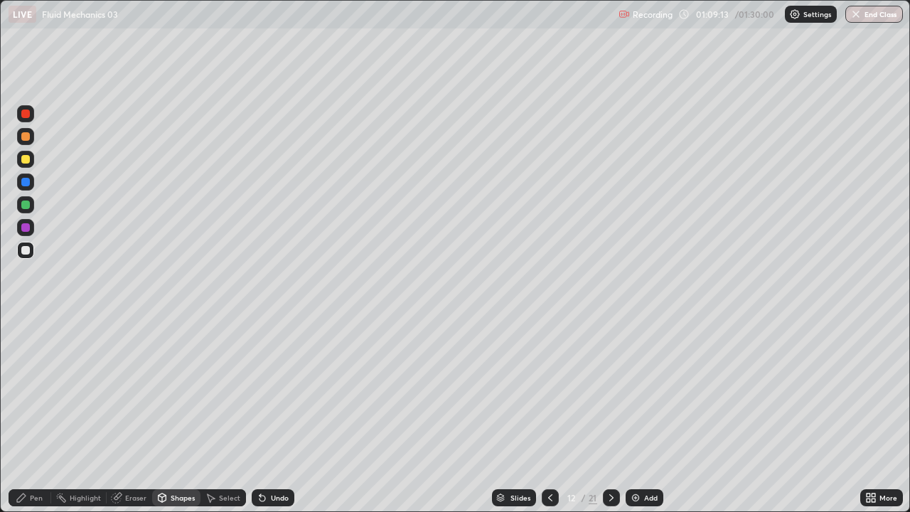
click at [25, 205] on div at bounding box center [25, 204] width 9 height 9
click at [177, 451] on div "Shapes" at bounding box center [183, 497] width 24 height 7
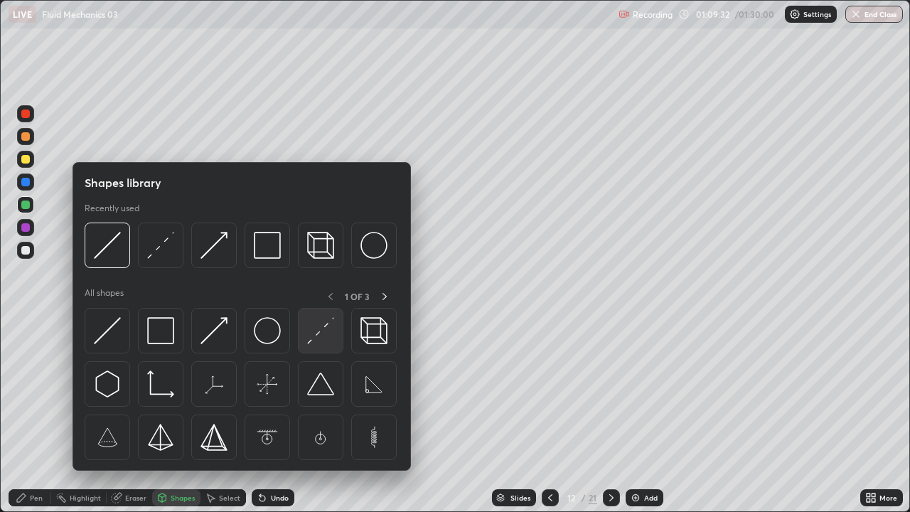
click at [324, 330] on img at bounding box center [320, 330] width 27 height 27
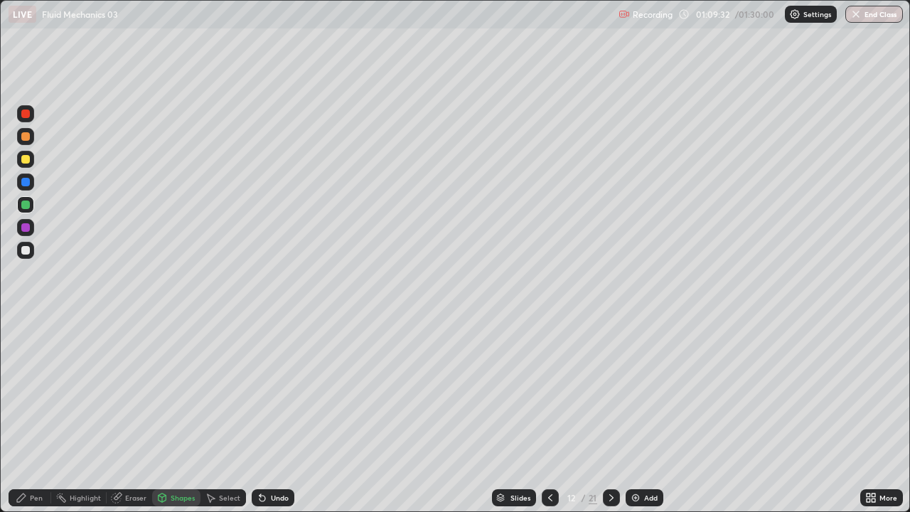
click at [26, 185] on div at bounding box center [25, 182] width 9 height 9
click at [36, 451] on div "Pen" at bounding box center [36, 497] width 13 height 7
click at [29, 254] on div at bounding box center [25, 250] width 17 height 17
click at [164, 451] on icon at bounding box center [163, 497] width 8 height 9
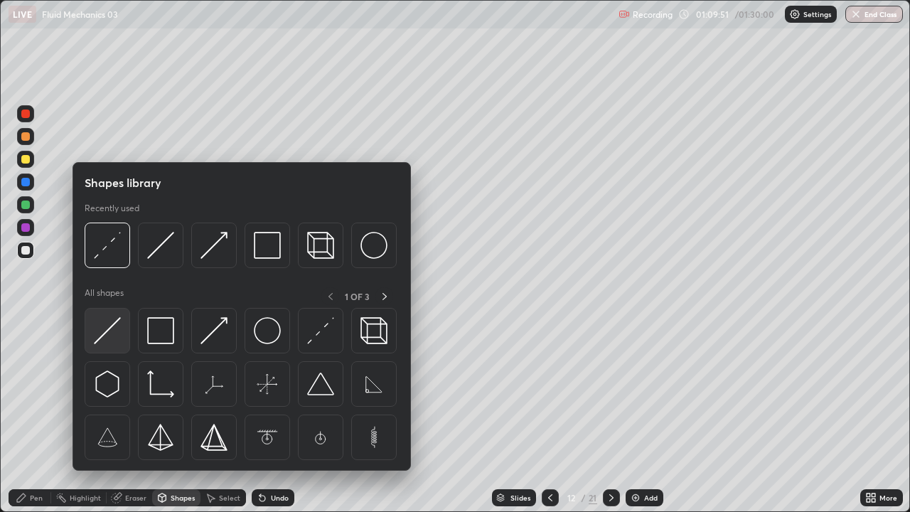
click at [117, 330] on img at bounding box center [107, 330] width 27 height 27
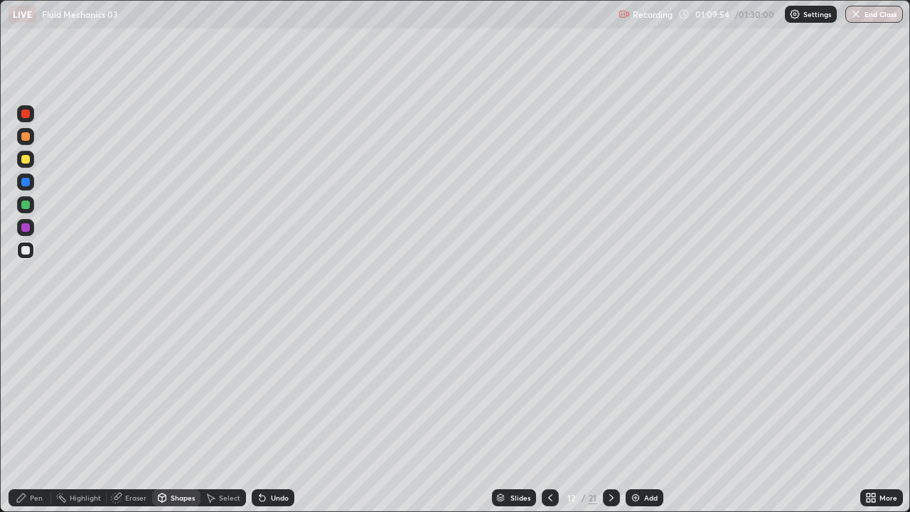
click at [28, 451] on div "Pen" at bounding box center [30, 497] width 43 height 17
click at [28, 205] on div at bounding box center [25, 204] width 9 height 9
click at [30, 181] on div at bounding box center [25, 181] width 17 height 17
click at [30, 451] on div "Pen" at bounding box center [36, 497] width 13 height 7
click at [29, 250] on div at bounding box center [25, 250] width 9 height 9
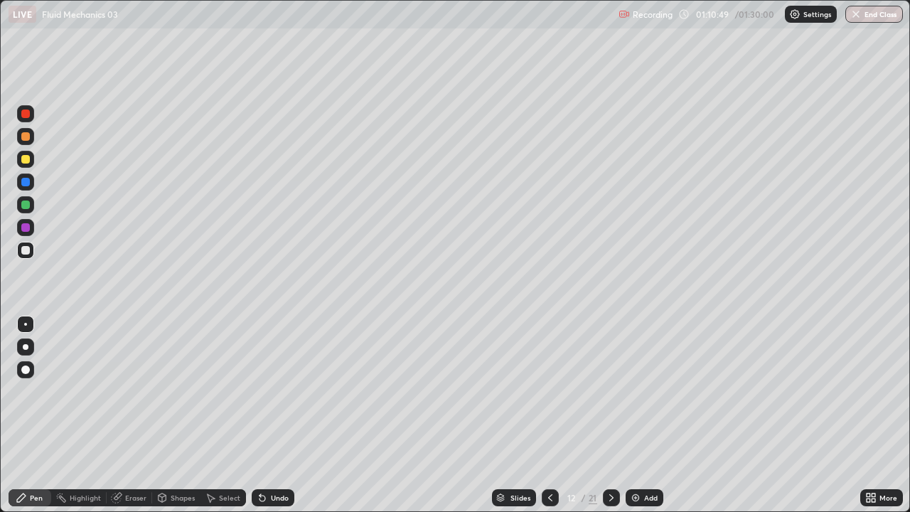
click at [259, 451] on icon at bounding box center [262, 498] width 6 height 6
click at [278, 451] on div "Undo" at bounding box center [280, 497] width 18 height 7
click at [276, 451] on div "Undo" at bounding box center [280, 497] width 18 height 7
click at [271, 451] on div "Undo" at bounding box center [280, 497] width 18 height 7
click at [177, 451] on div "Shapes" at bounding box center [183, 497] width 24 height 7
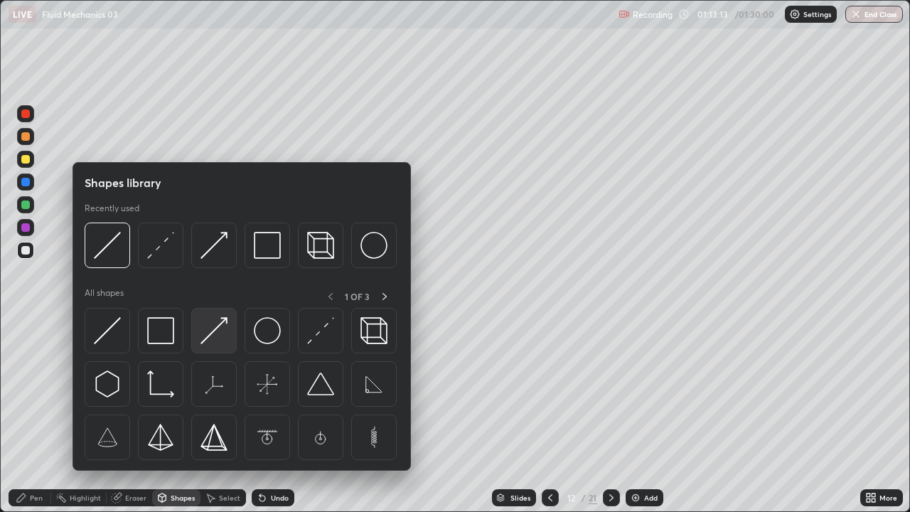
click at [213, 335] on img at bounding box center [213, 330] width 27 height 27
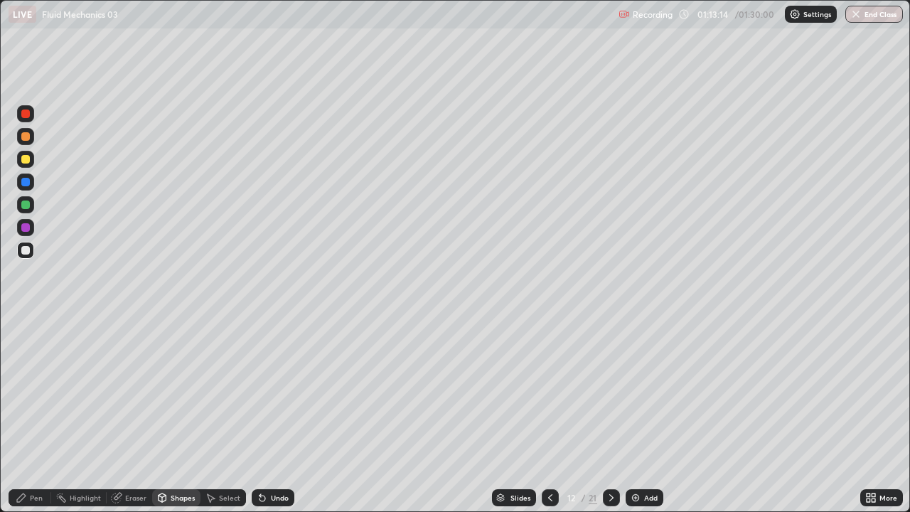
click at [176, 451] on div "Shapes" at bounding box center [183, 497] width 24 height 7
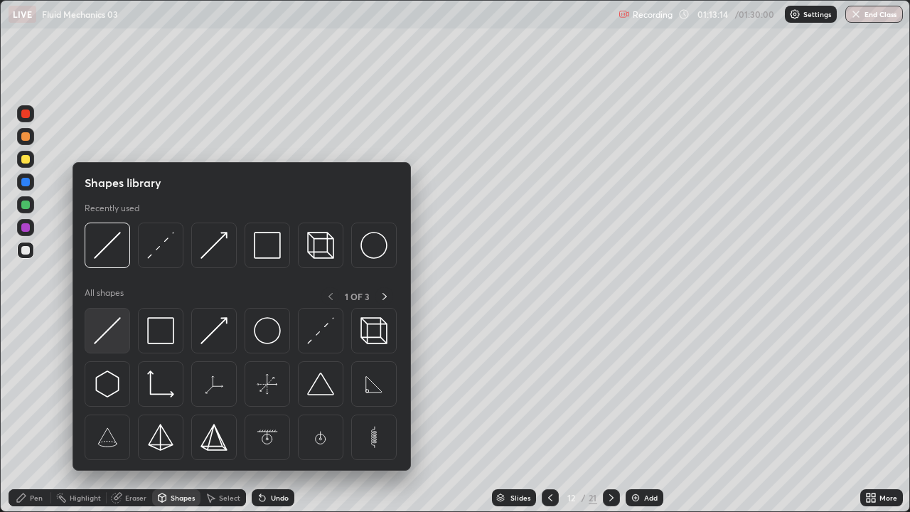
click at [116, 335] on img at bounding box center [107, 330] width 27 height 27
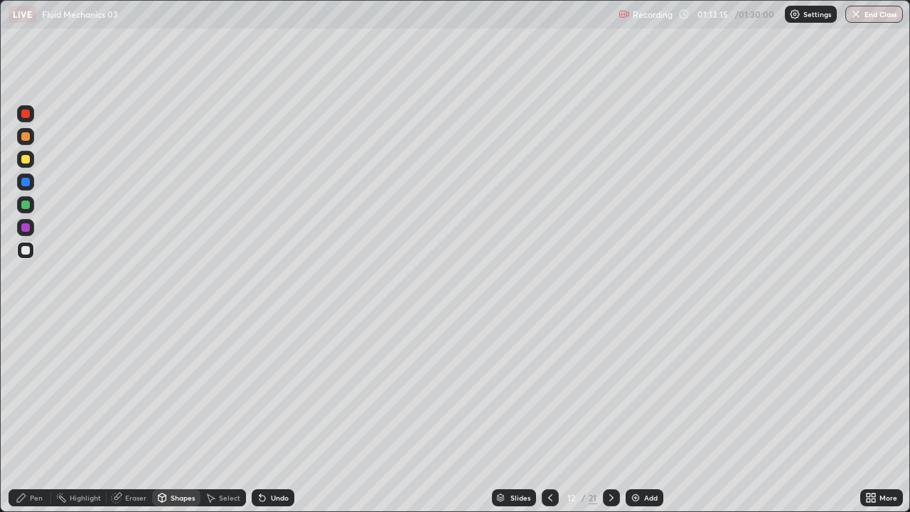
click at [30, 159] on div at bounding box center [25, 159] width 17 height 17
click at [40, 451] on div "Pen" at bounding box center [36, 497] width 13 height 7
click at [24, 249] on div at bounding box center [25, 250] width 9 height 9
click at [616, 451] on div at bounding box center [611, 497] width 17 height 17
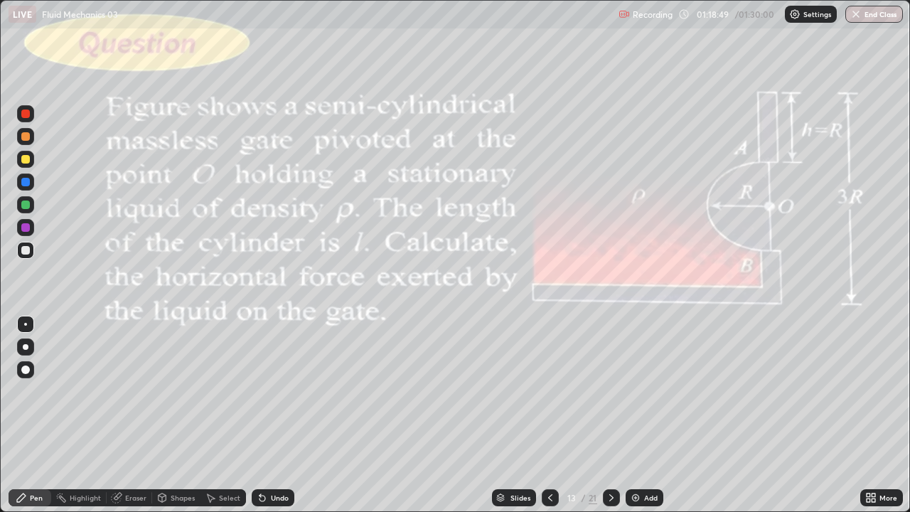
click at [612, 451] on icon at bounding box center [611, 497] width 11 height 11
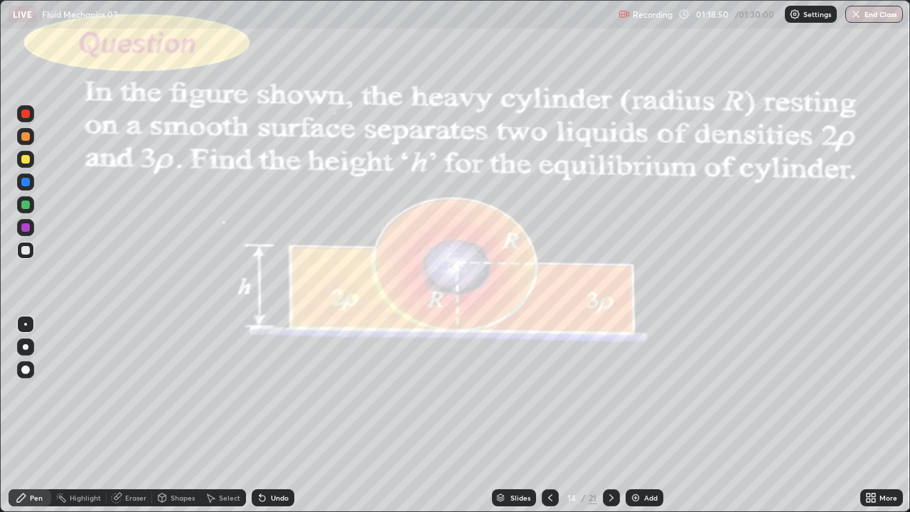
click at [612, 451] on icon at bounding box center [611, 497] width 11 height 11
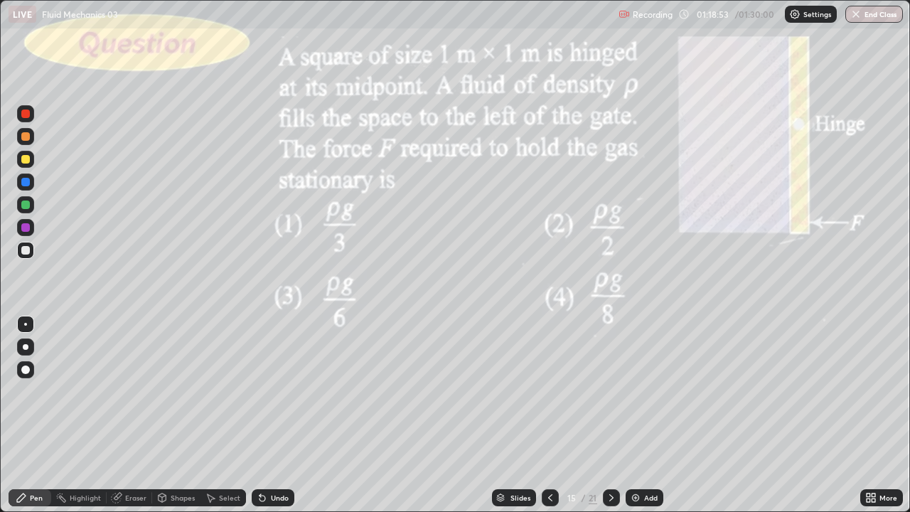
click at [554, 451] on div at bounding box center [550, 497] width 17 height 17
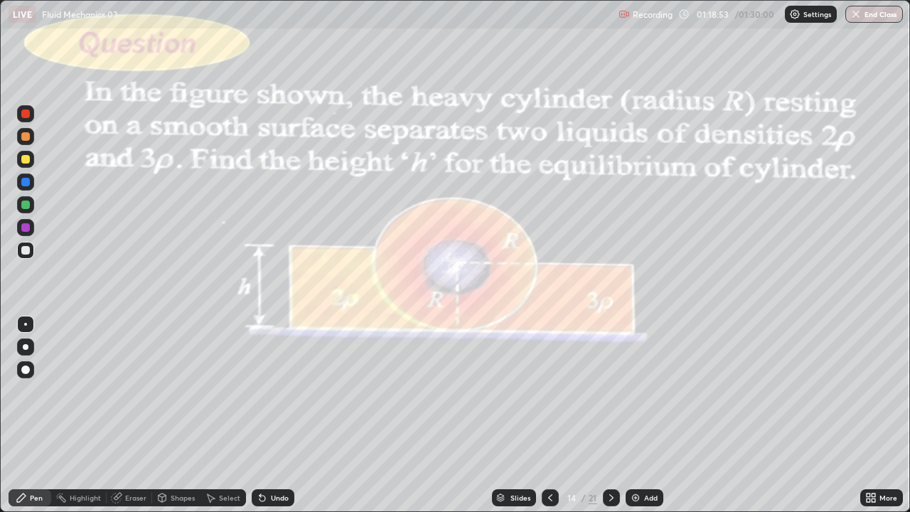
click at [554, 451] on icon at bounding box center [549, 497] width 11 height 11
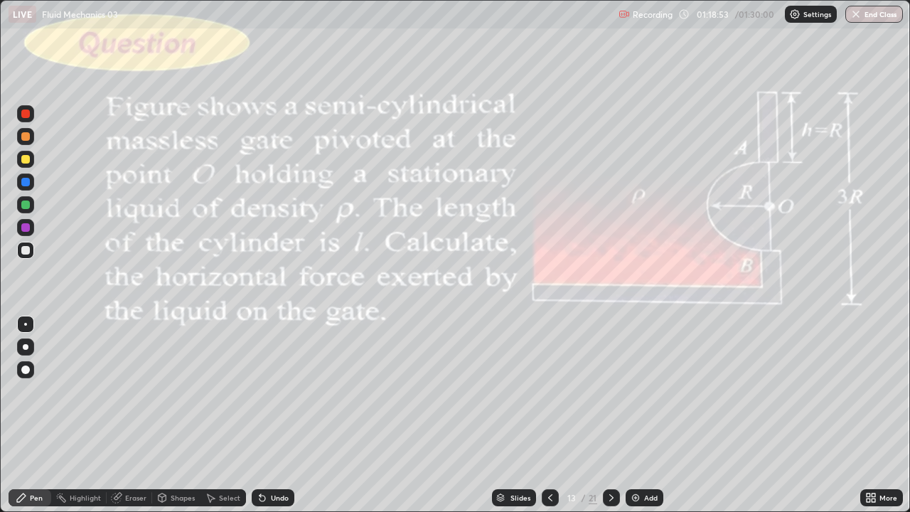
click at [554, 451] on div at bounding box center [550, 497] width 17 height 17
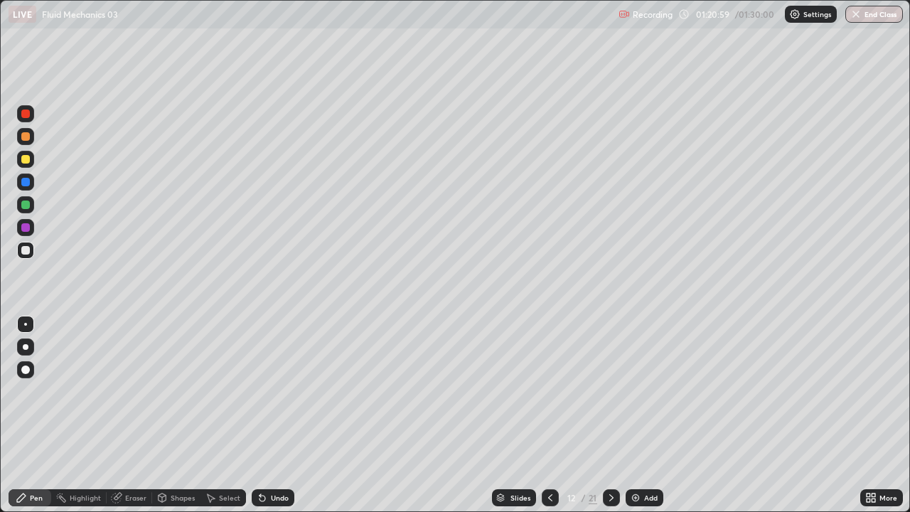
click at [879, 8] on button "End Class" at bounding box center [874, 14] width 58 height 17
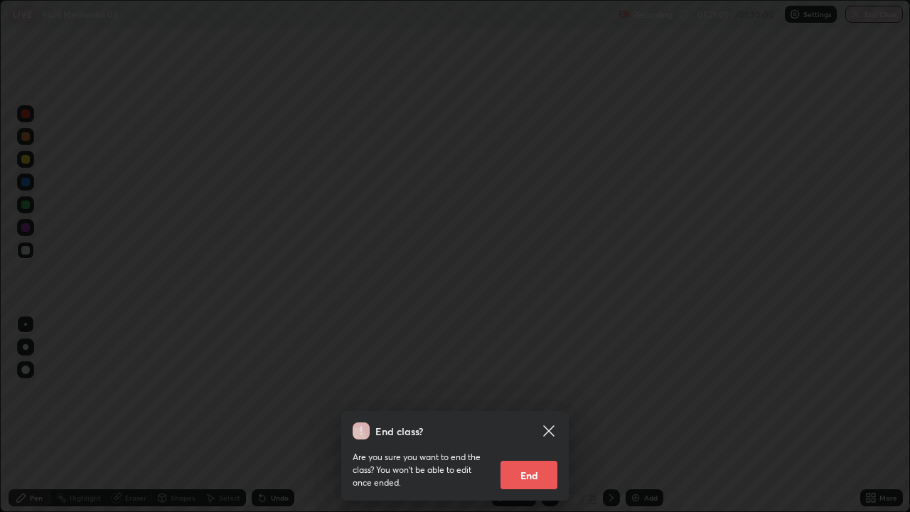
click at [537, 451] on button "End" at bounding box center [528, 475] width 57 height 28
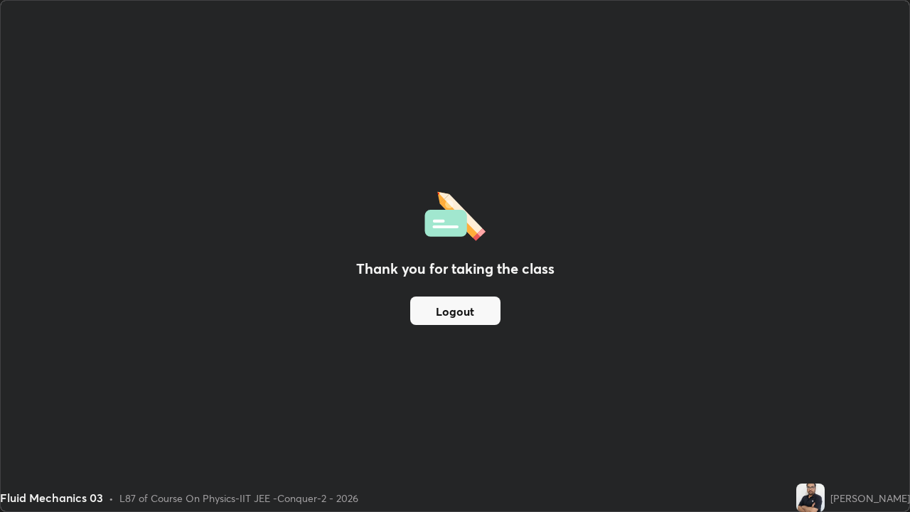
click at [478, 313] on button "Logout" at bounding box center [455, 310] width 90 height 28
